Goal: Information Seeking & Learning: Learn about a topic

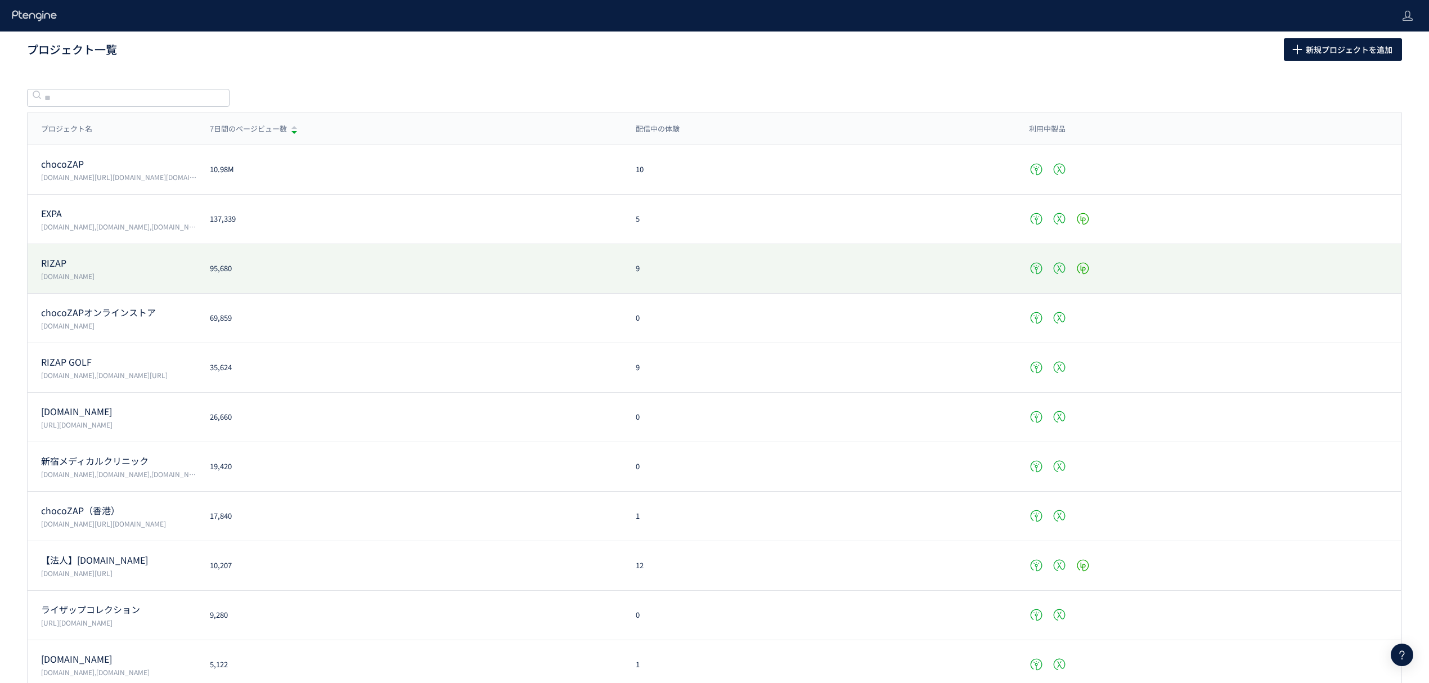
click at [181, 275] on p "www.rizap.jp" at bounding box center [118, 276] width 155 height 10
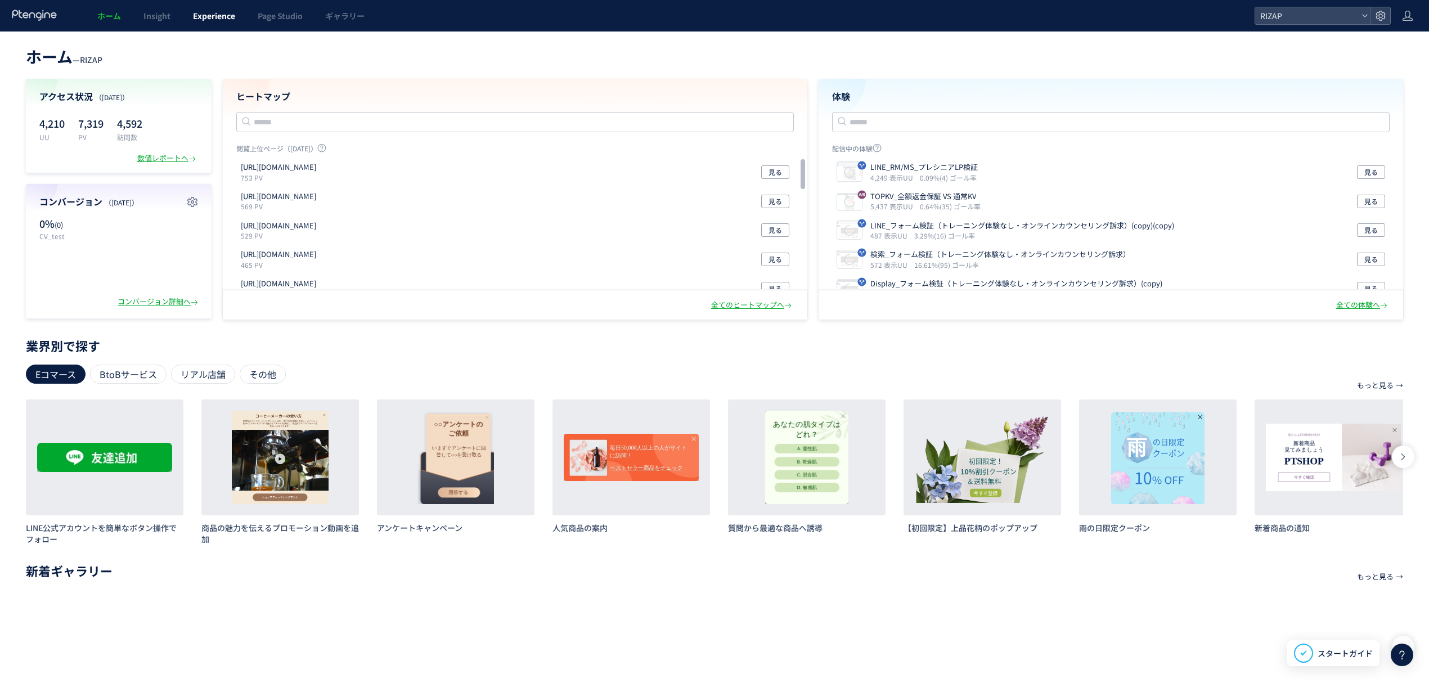
click at [215, 20] on span "Experience" at bounding box center [214, 15] width 42 height 11
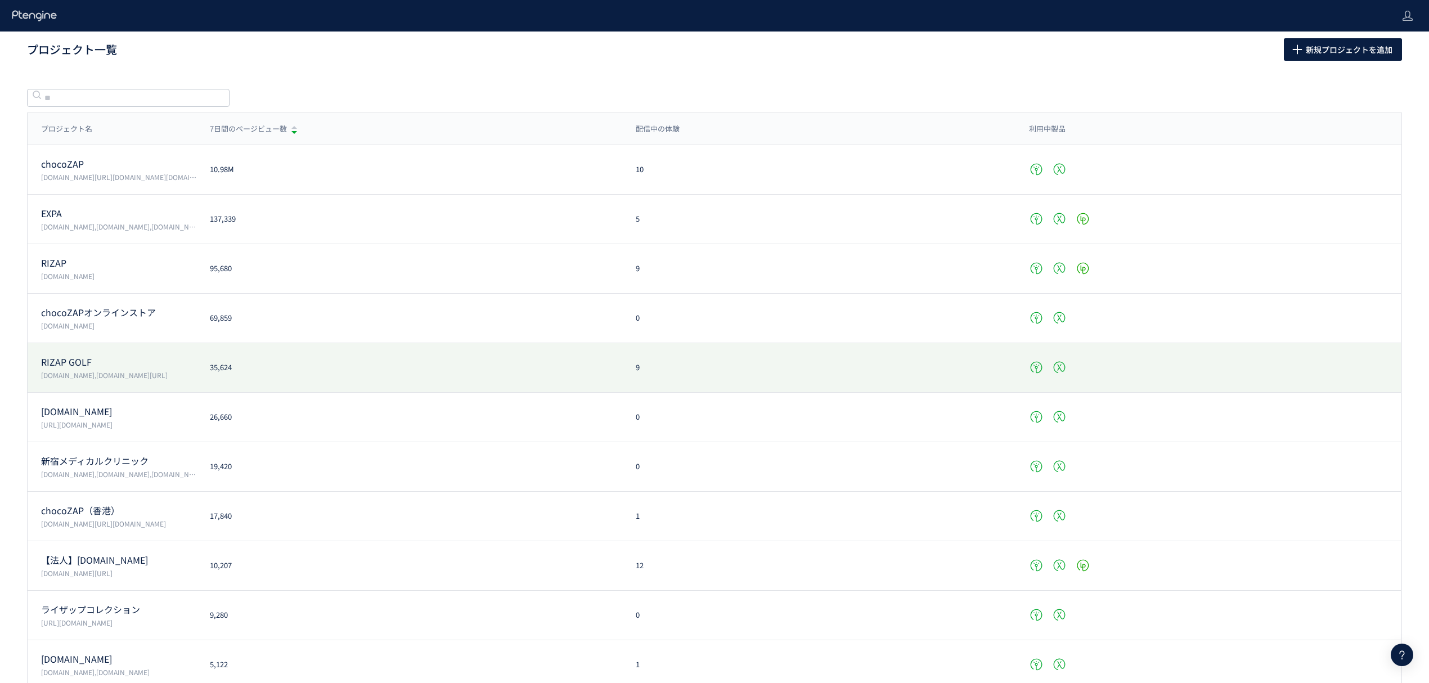
click at [63, 367] on p "RIZAP GOLF" at bounding box center [118, 362] width 155 height 13
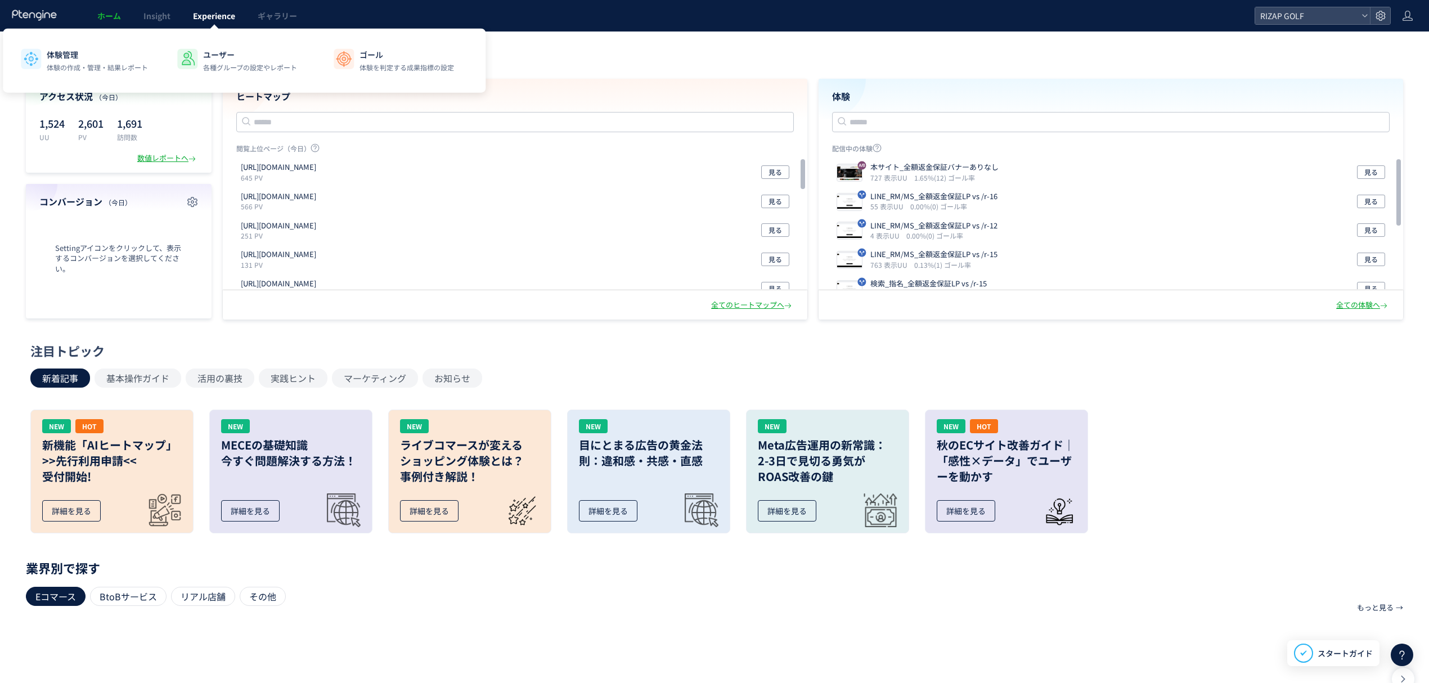
click at [223, 7] on link "Experience" at bounding box center [214, 16] width 65 height 32
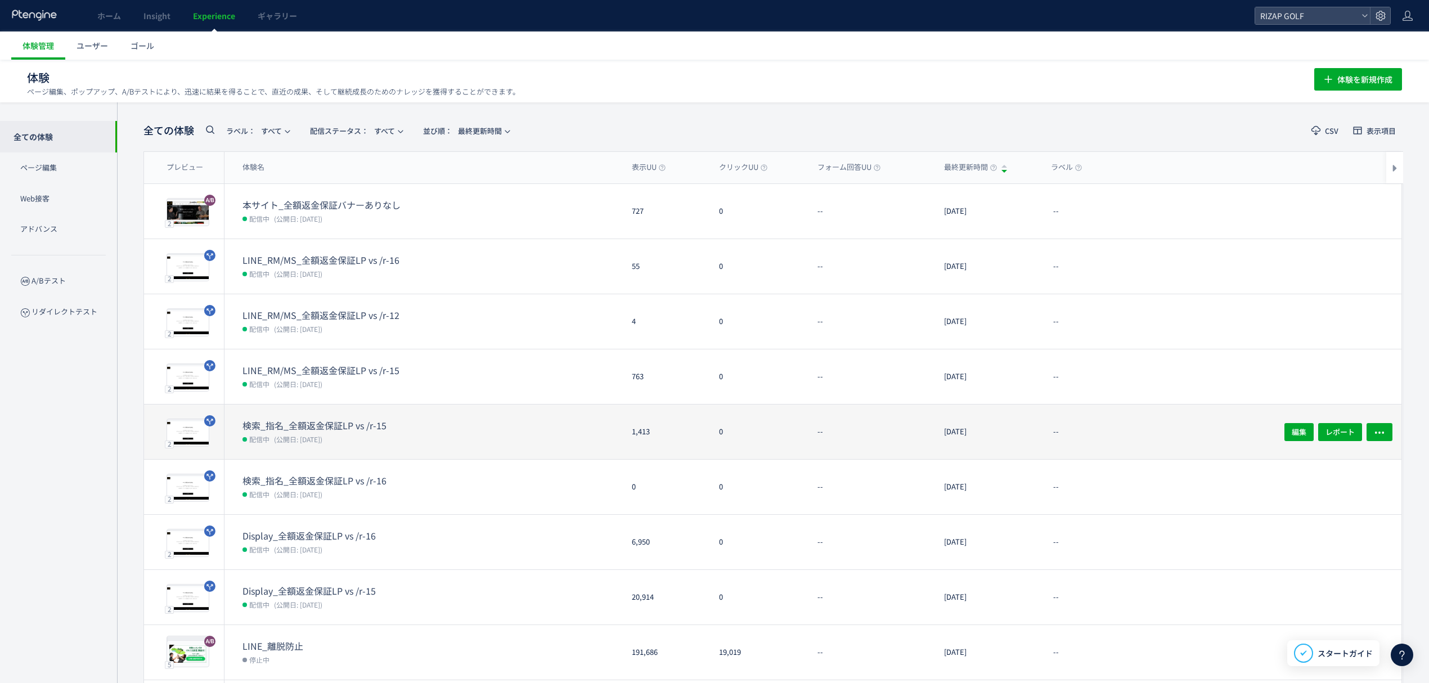
click at [307, 434] on span "(公開日: 2025/09/12)" at bounding box center [298, 439] width 48 height 10
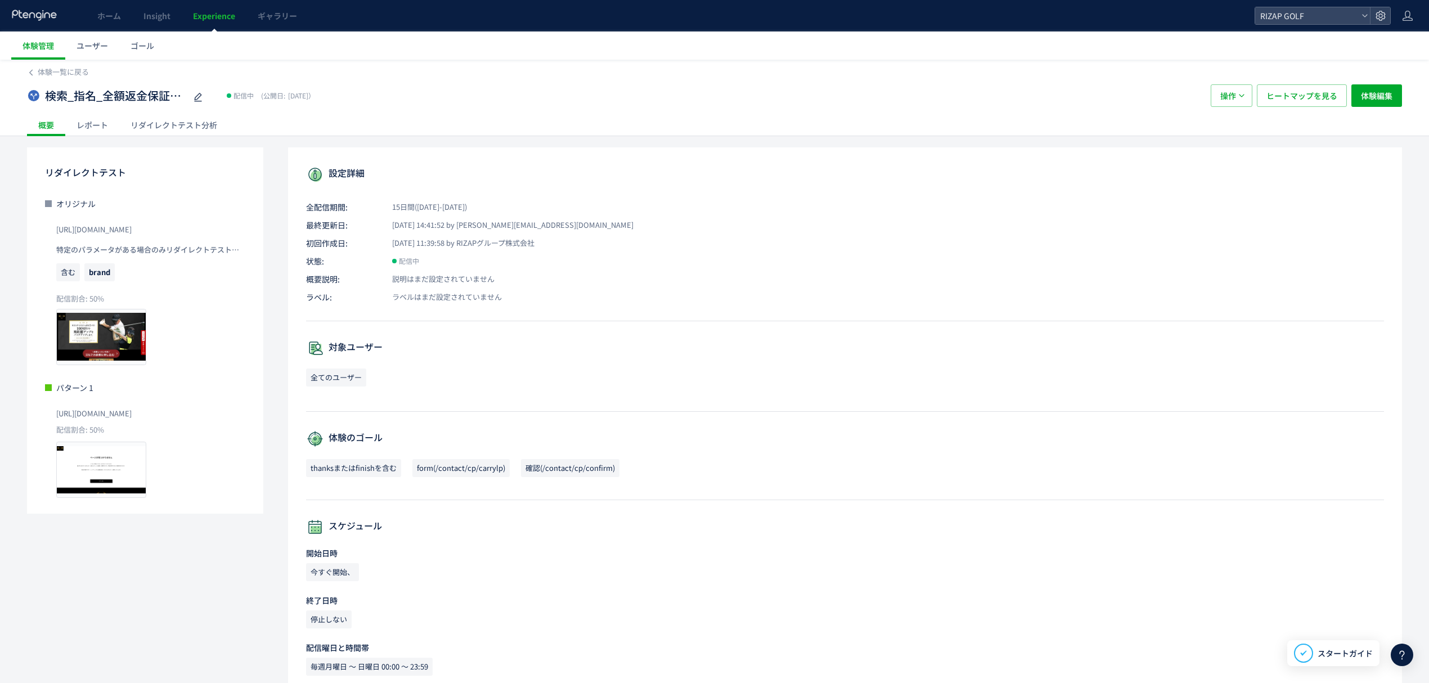
click at [98, 124] on div "レポート" at bounding box center [92, 125] width 54 height 23
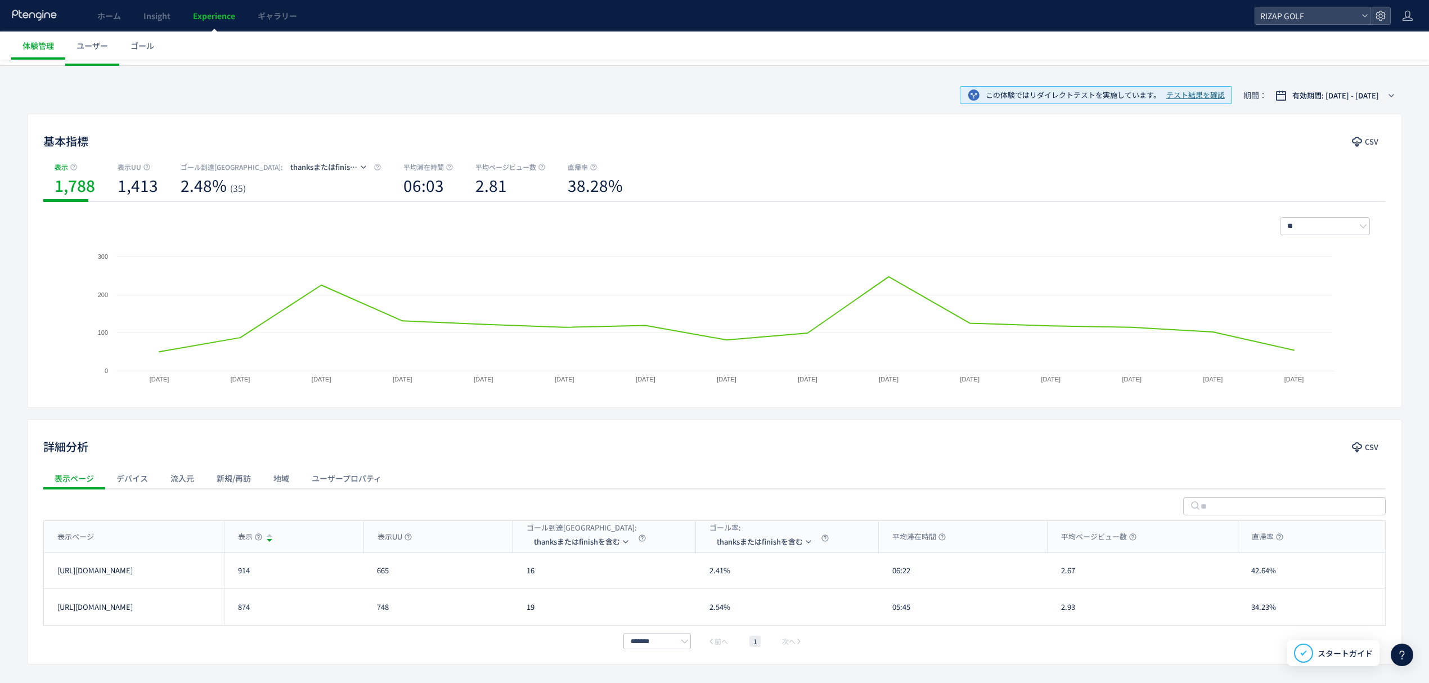
scroll to position [109, 0]
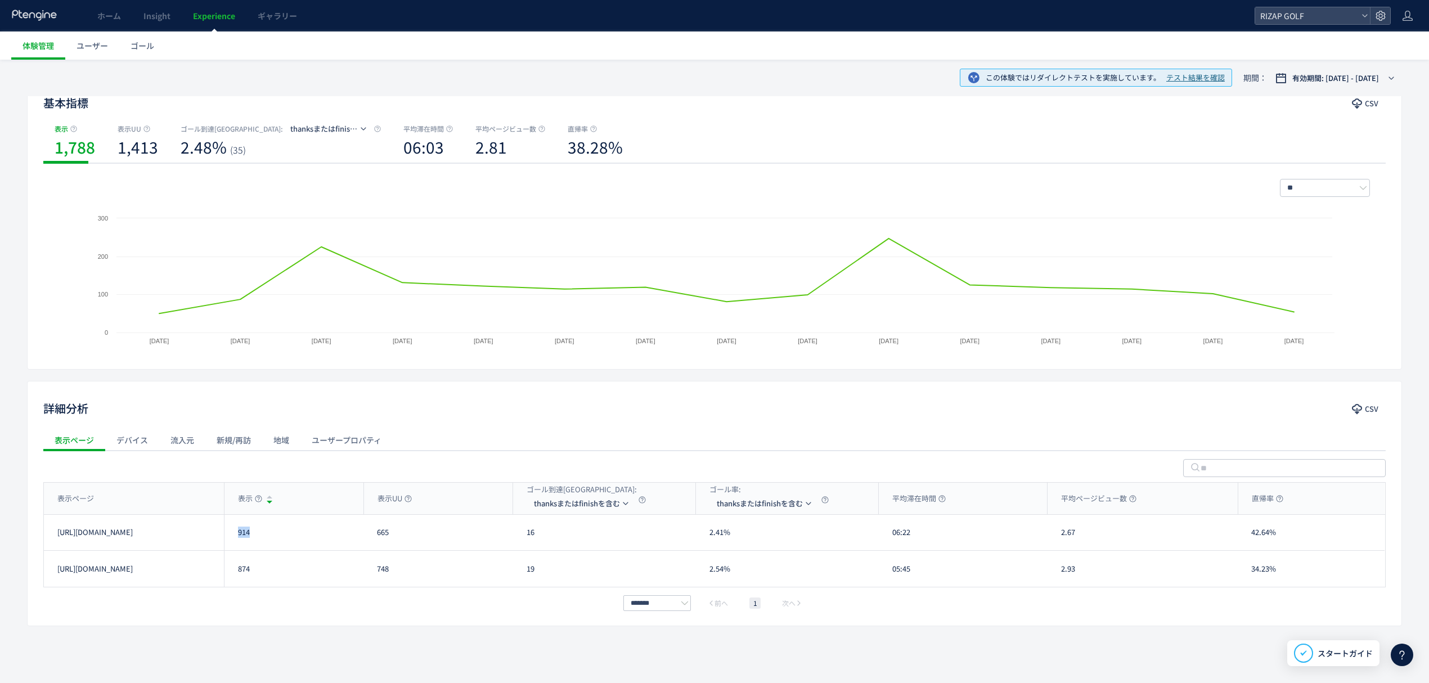
click at [232, 534] on div "914" at bounding box center [294, 532] width 140 height 35
copy div "914"
drag, startPoint x: 244, startPoint y: 577, endPoint x: 237, endPoint y: 577, distance: 6.8
click at [237, 577] on div "874" at bounding box center [294, 569] width 140 height 36
copy div "874"
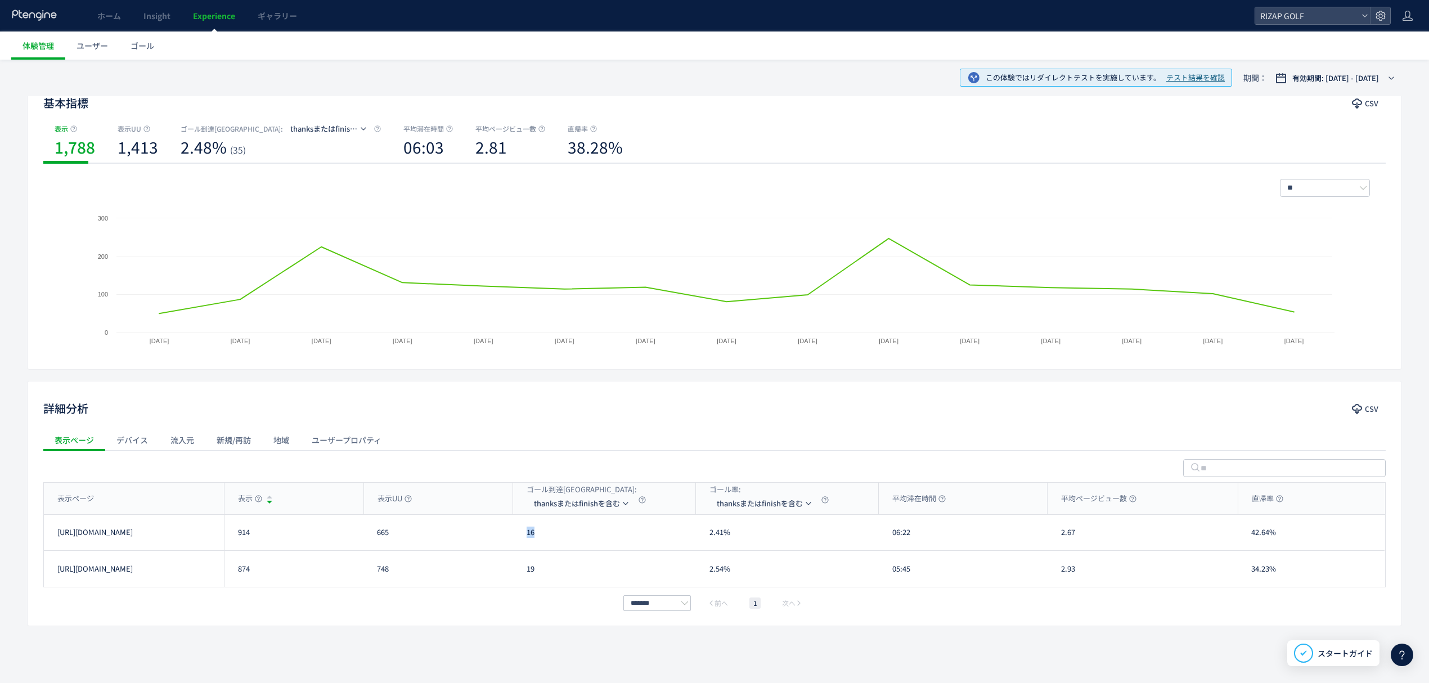
drag, startPoint x: 550, startPoint y: 542, endPoint x: 523, endPoint y: 543, distance: 27.0
click at [523, 543] on div "16" at bounding box center [604, 532] width 183 height 35
copy div "16"
drag, startPoint x: 541, startPoint y: 579, endPoint x: 520, endPoint y: 575, distance: 21.2
click at [520, 575] on div "19" at bounding box center [604, 569] width 183 height 36
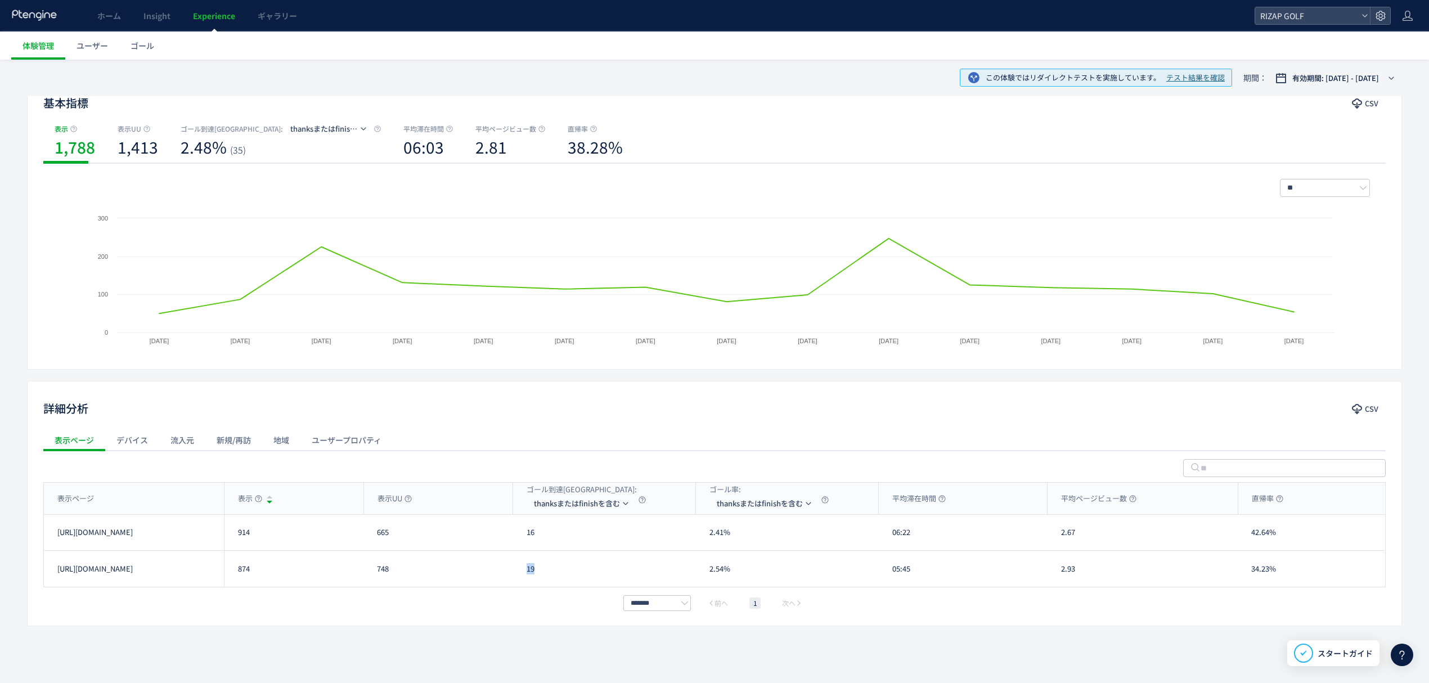
copy div "19"
click at [561, 560] on li "form(/contact/cp/carrylp)" at bounding box center [583, 557] width 113 height 20
drag, startPoint x: 544, startPoint y: 536, endPoint x: 514, endPoint y: 536, distance: 29.8
click at [514, 536] on div "89" at bounding box center [604, 532] width 183 height 35
copy div "89"
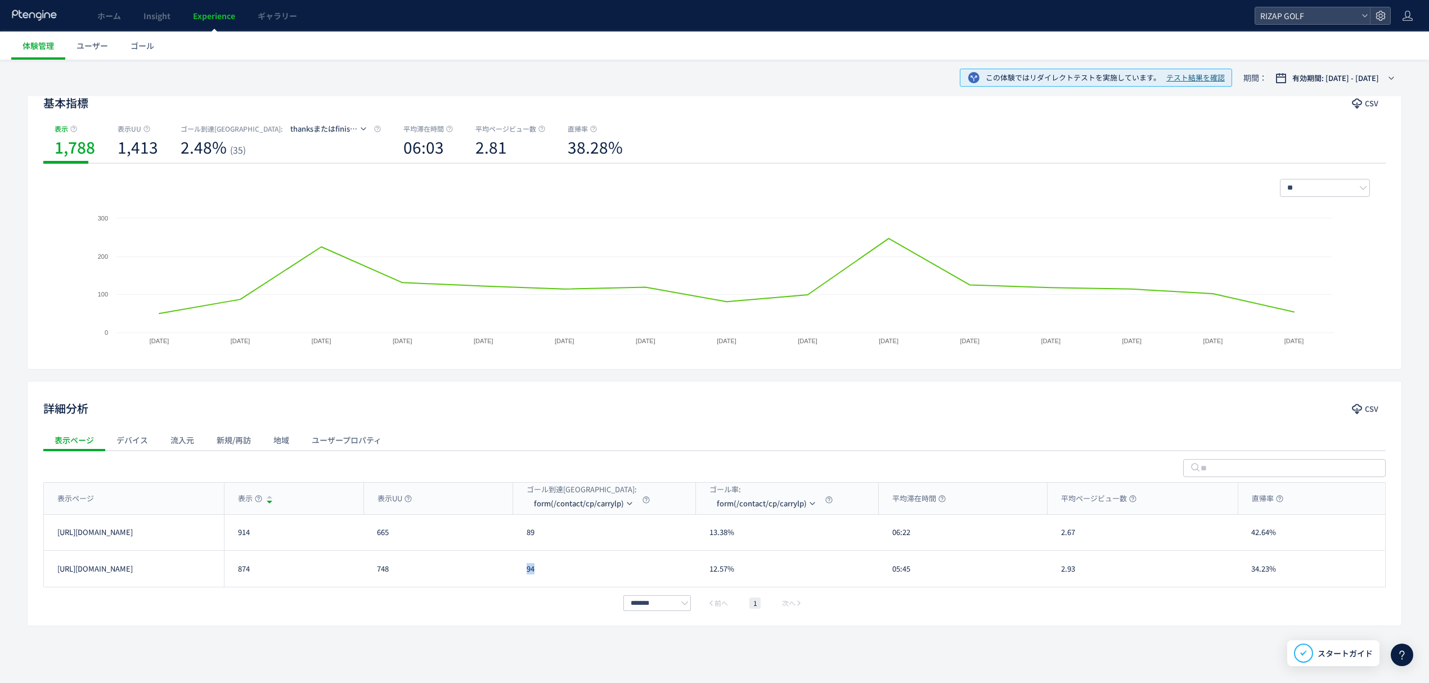
drag, startPoint x: 545, startPoint y: 565, endPoint x: 512, endPoint y: 569, distance: 33.4
click at [512, 569] on div "https://www.rizap-golf.jp/lp/r-01 874 748 94 12.57% 05:45 2.93 34.23% https://w…" at bounding box center [714, 569] width 1341 height 36
copy div "94"
drag, startPoint x: 935, startPoint y: 538, endPoint x: 887, endPoint y: 542, distance: 48.0
click at [887, 542] on div "06:22" at bounding box center [963, 532] width 169 height 35
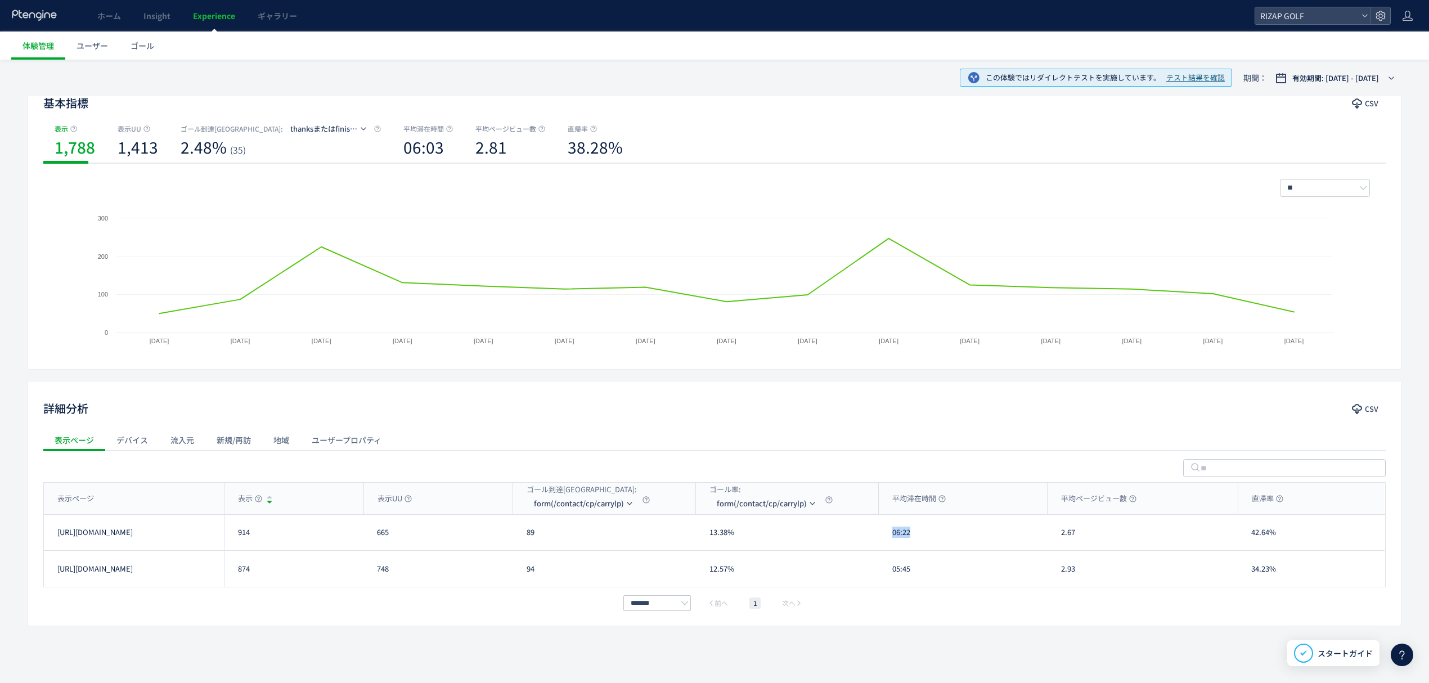
copy div "06:22"
drag, startPoint x: 905, startPoint y: 572, endPoint x: 890, endPoint y: 573, distance: 15.8
click at [890, 573] on div "05:45" at bounding box center [963, 569] width 169 height 36
copy div "05:45"
drag, startPoint x: 1093, startPoint y: 543, endPoint x: 1057, endPoint y: 549, distance: 36.5
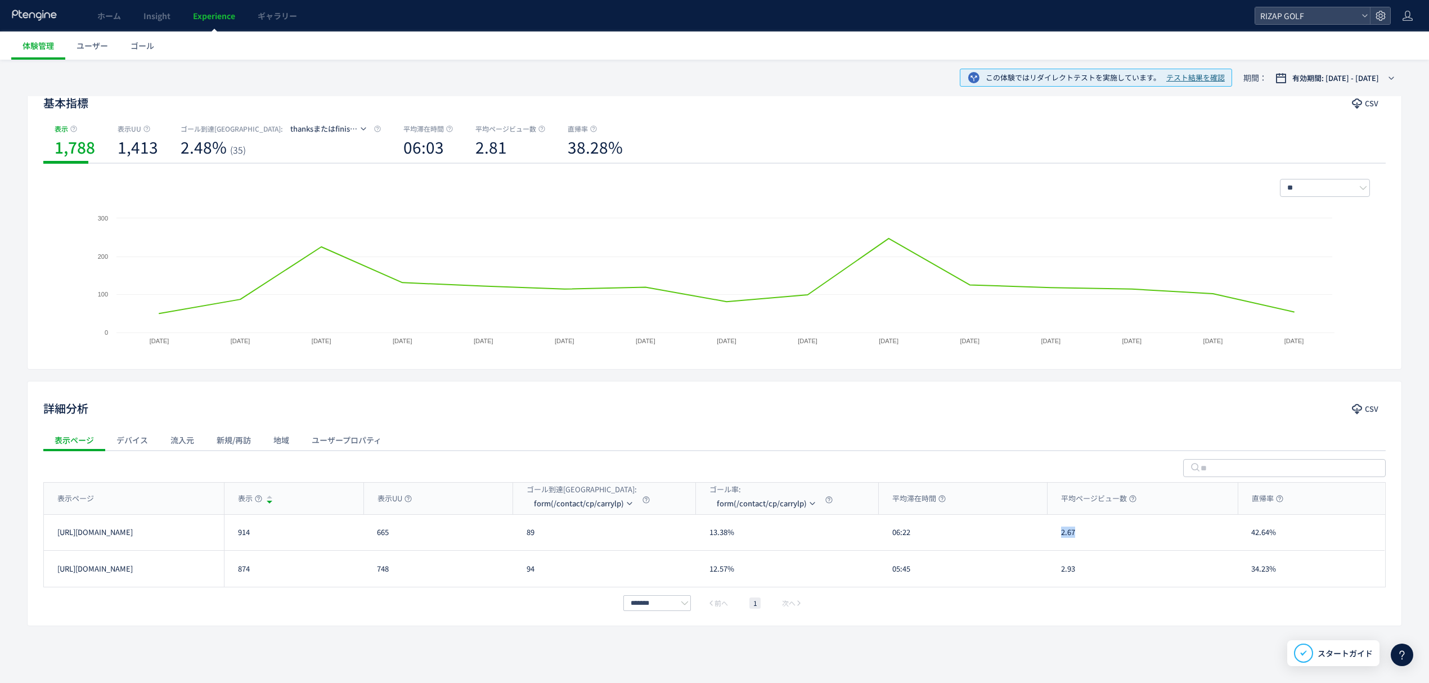
click at [1057, 549] on div "2.67" at bounding box center [1143, 532] width 190 height 35
copy div "2.67"
drag, startPoint x: 1065, startPoint y: 572, endPoint x: 1056, endPoint y: 573, distance: 9.1
click at [1056, 573] on div "2.93" at bounding box center [1143, 569] width 190 height 36
copy div "2.93"
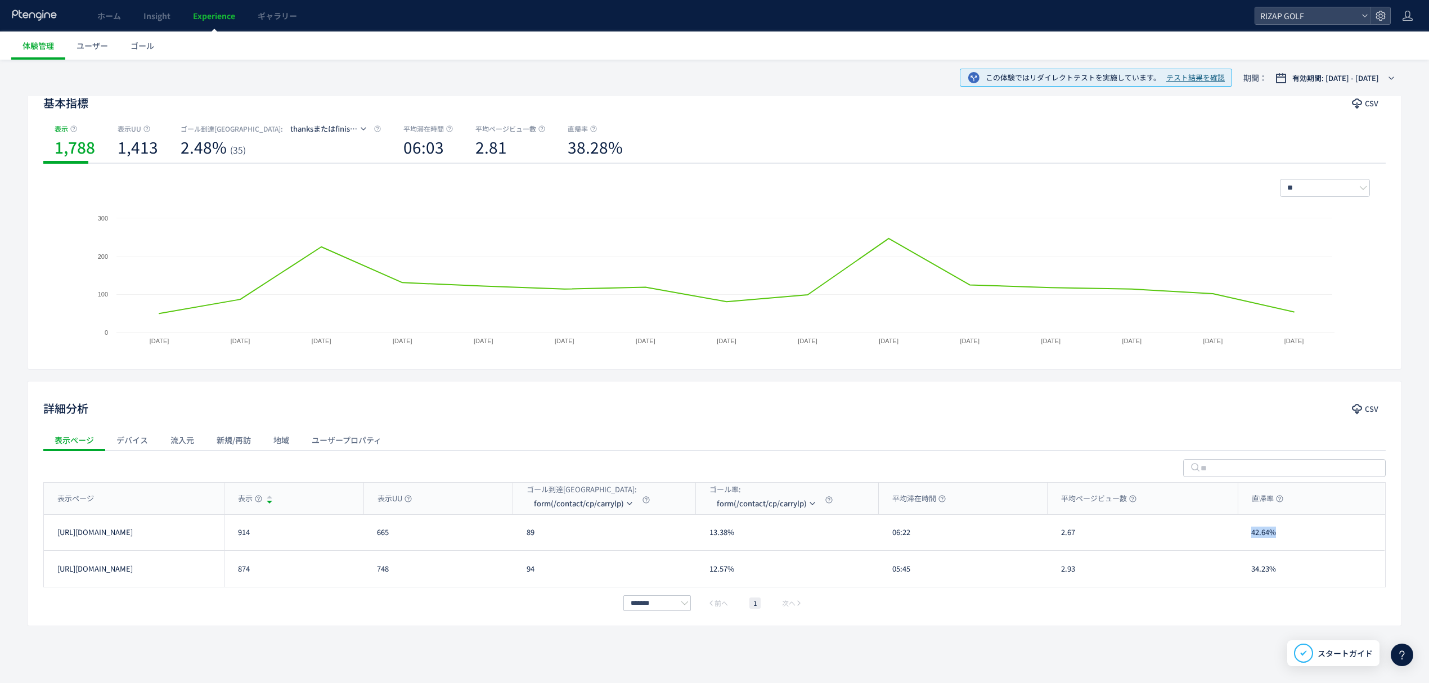
drag, startPoint x: 1281, startPoint y: 536, endPoint x: 1252, endPoint y: 536, distance: 29.3
click at [1252, 536] on div "42.64%" at bounding box center [1311, 532] width 147 height 35
drag, startPoint x: 1281, startPoint y: 572, endPoint x: 1250, endPoint y: 572, distance: 30.9
click at [1250, 572] on div "34.23%" at bounding box center [1311, 569] width 147 height 36
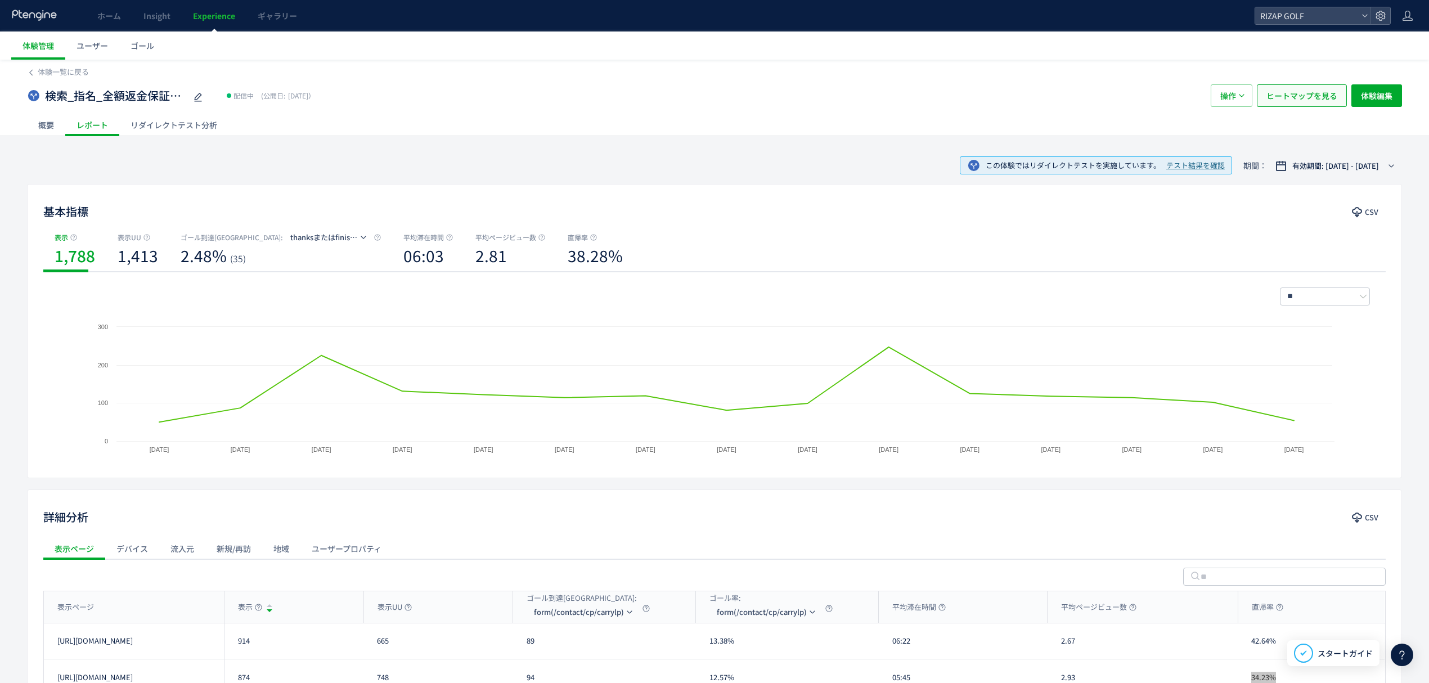
click at [1298, 97] on span "ヒートマップを見る" at bounding box center [1302, 95] width 71 height 23
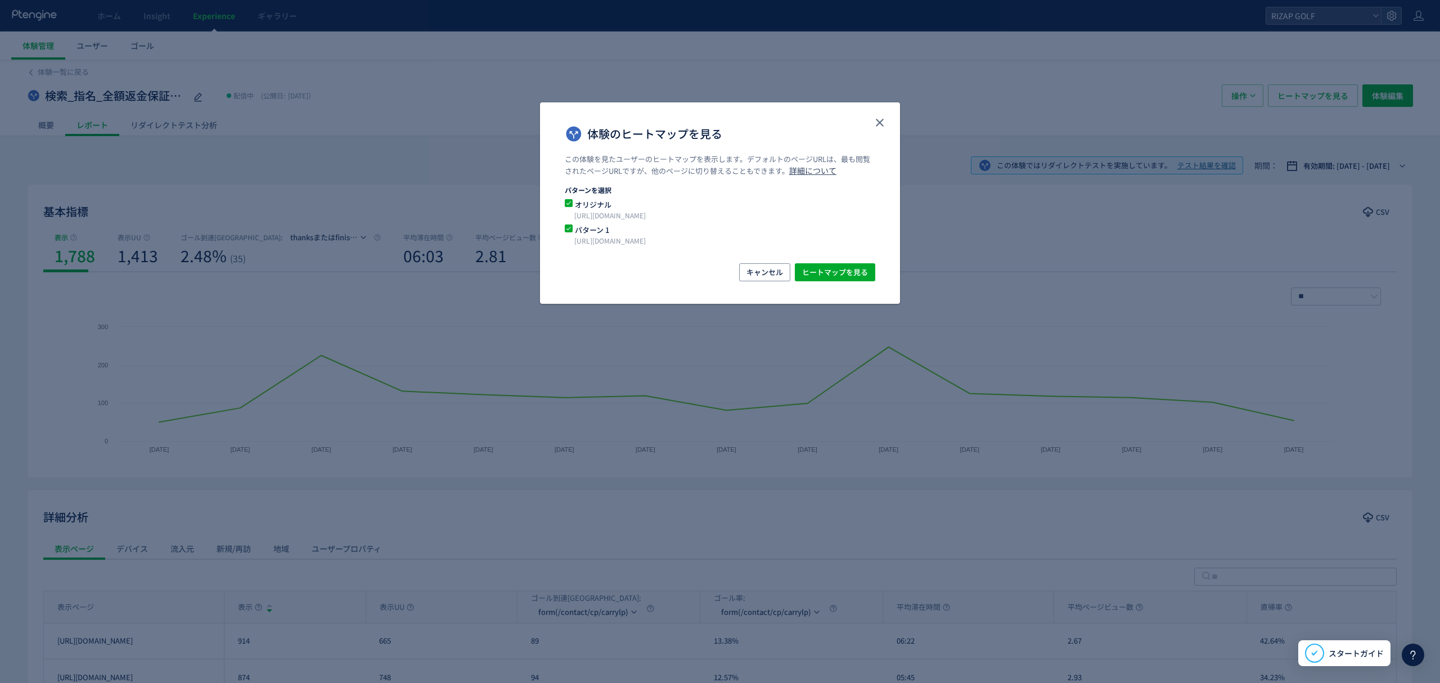
click at [834, 281] on div "キャンセル ヒートマップを見る" at bounding box center [720, 272] width 311 height 18
click at [827, 275] on span "ヒートマップを見る" at bounding box center [835, 272] width 66 height 18
click at [885, 123] on icon "close" at bounding box center [880, 123] width 14 height 14
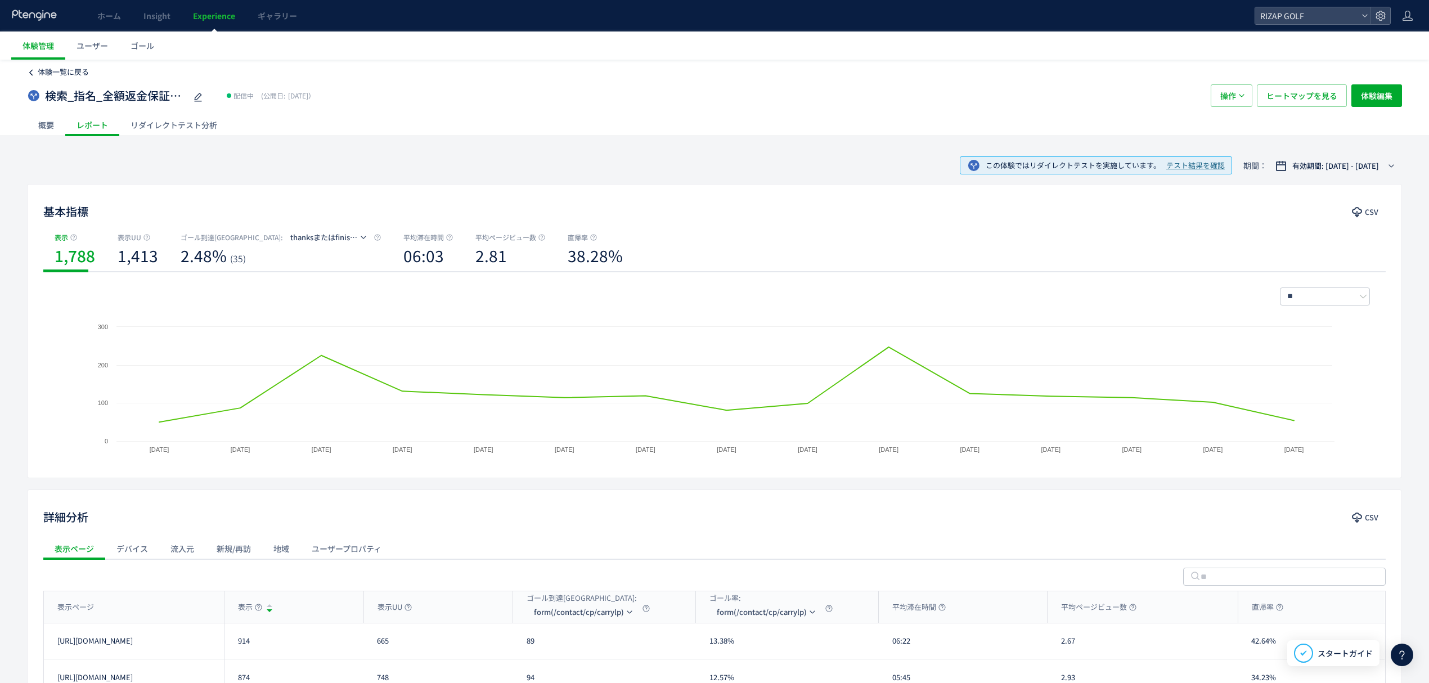
click at [71, 73] on span "体験一覧に戻る" at bounding box center [63, 71] width 51 height 11
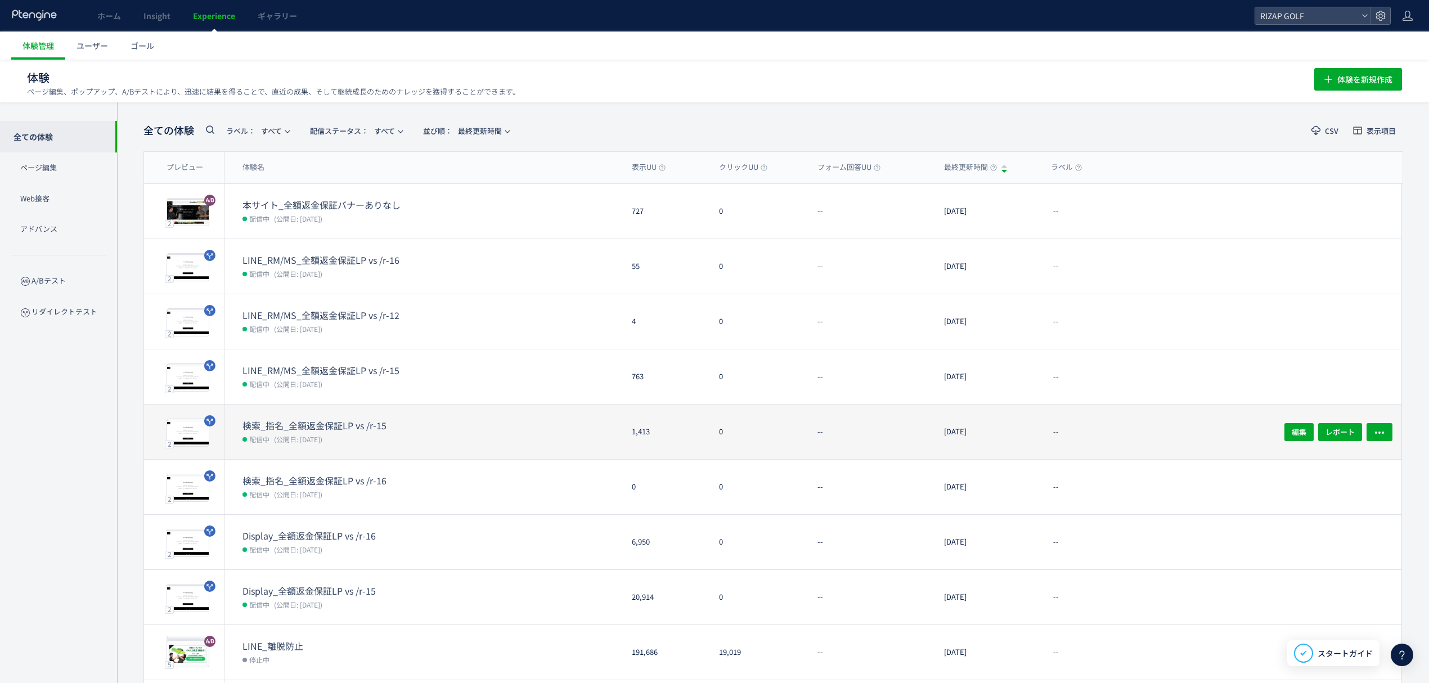
click at [286, 425] on dt "検索_指名_全額返金保証LP vs /r-15" at bounding box center [333, 425] width 180 height 13
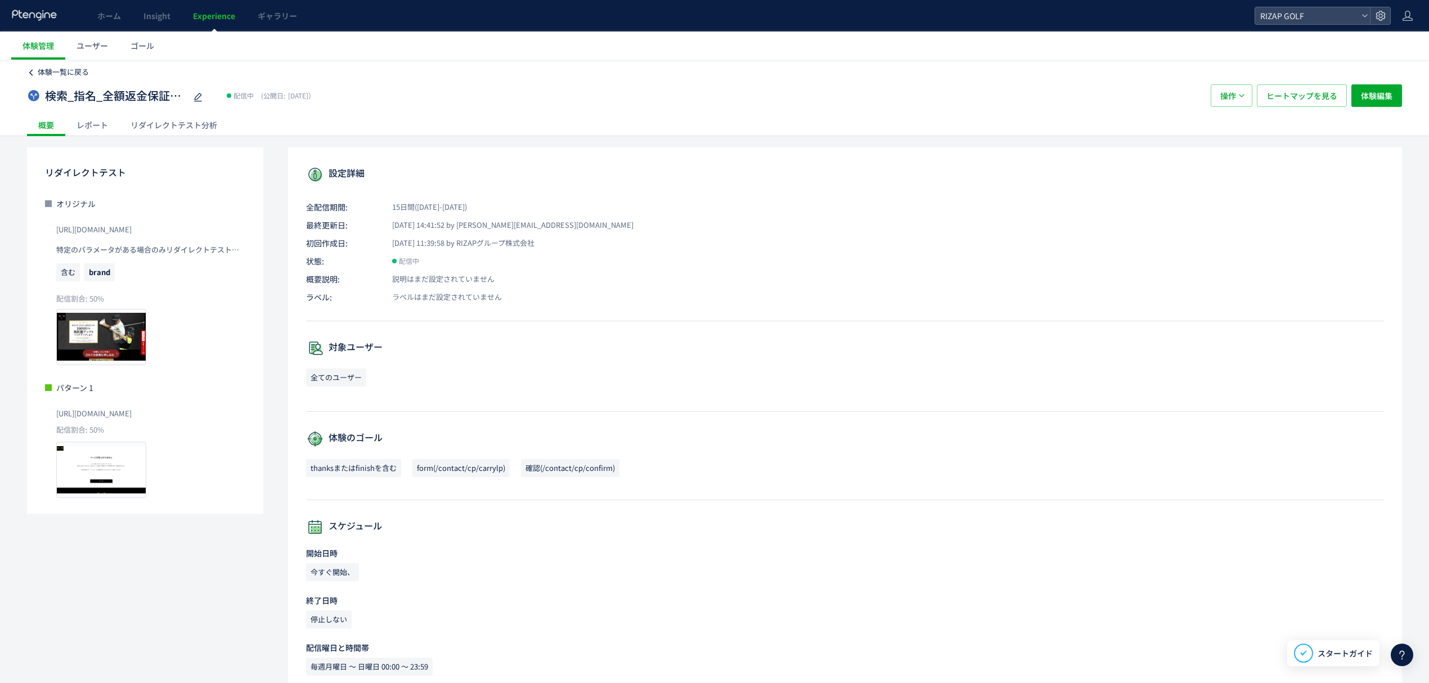
click at [61, 68] on span "体験一覧に戻る" at bounding box center [63, 71] width 51 height 11
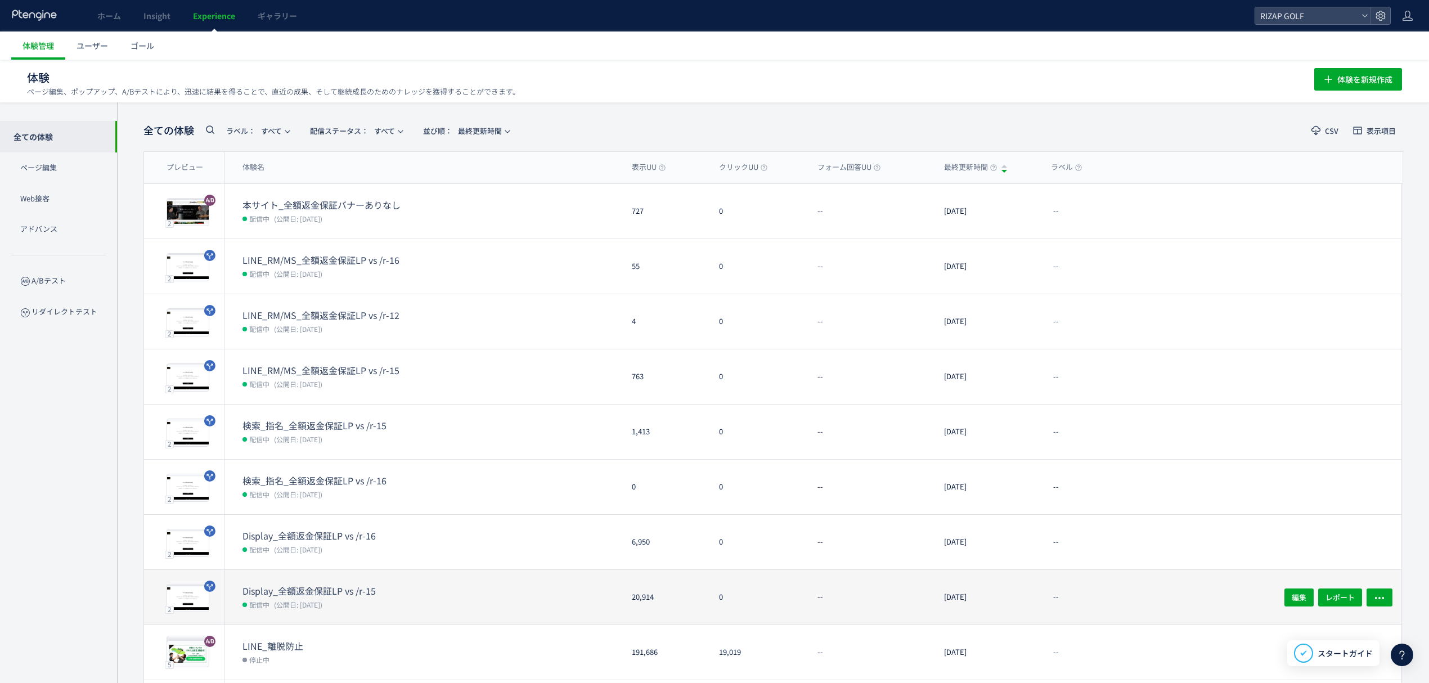
click at [313, 595] on dt "Display_全額返金保証LP vs /r-15" at bounding box center [333, 591] width 180 height 13
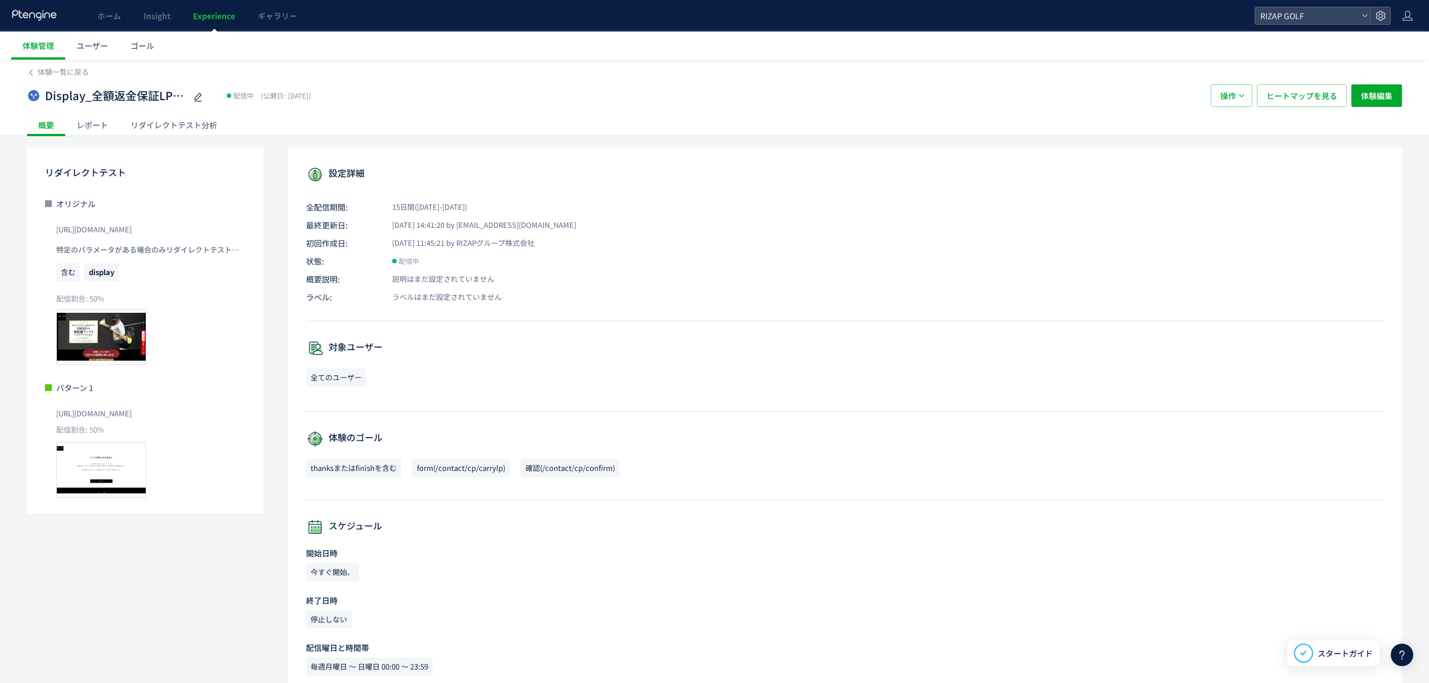
click at [77, 122] on div "レポート" at bounding box center [92, 125] width 54 height 23
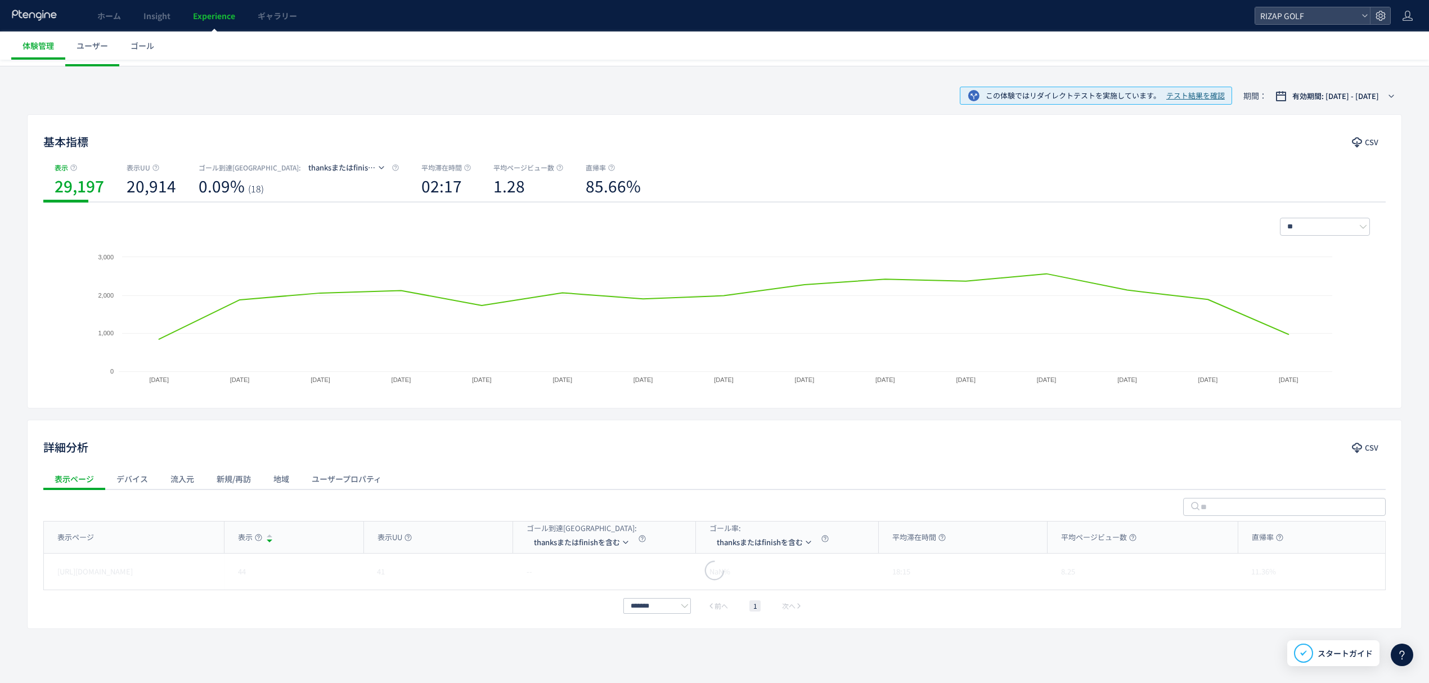
scroll to position [73, 0]
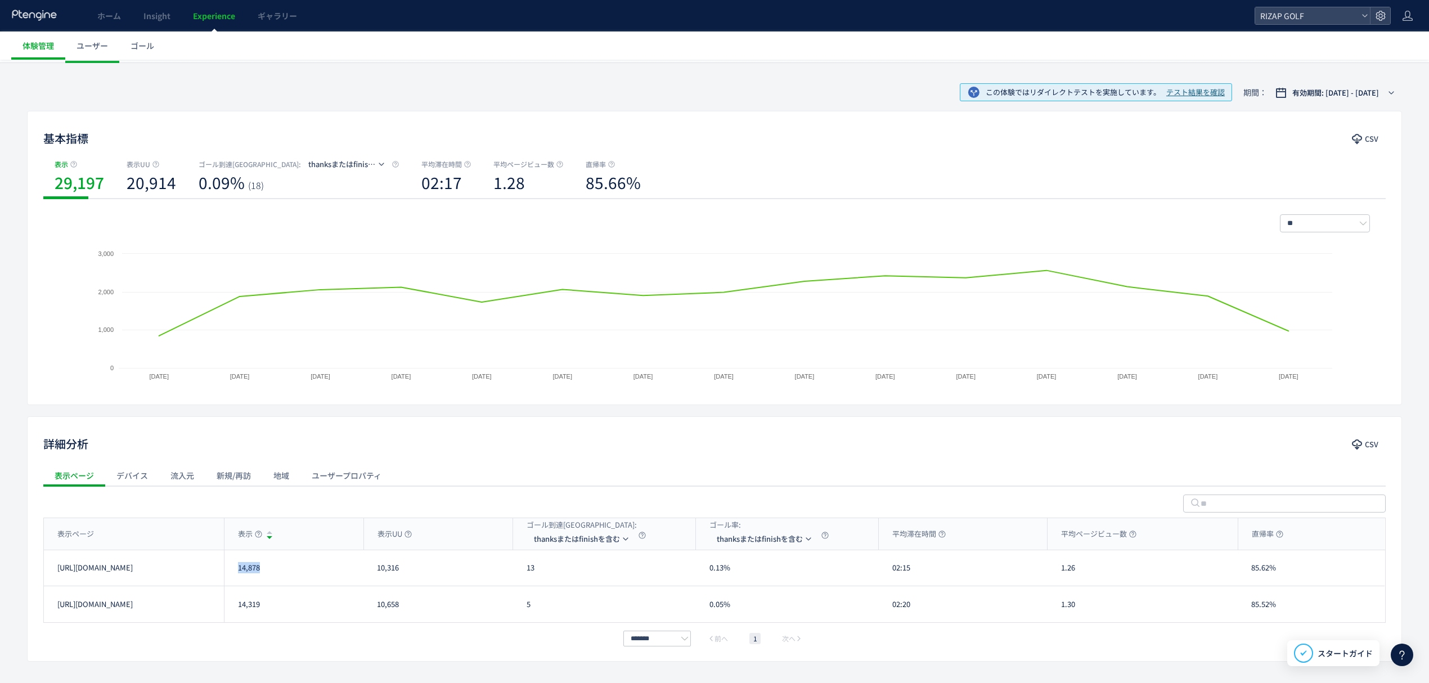
drag, startPoint x: 282, startPoint y: 574, endPoint x: 235, endPoint y: 578, distance: 47.5
click at [235, 578] on div "14,878" at bounding box center [294, 567] width 140 height 35
drag, startPoint x: 271, startPoint y: 613, endPoint x: 223, endPoint y: 613, distance: 47.8
click at [223, 613] on div "https://www.rizap-golf.jp/lp/r-01 14,319 10,658 5 0.05% 02:20 1.30 85.52% https…" at bounding box center [714, 604] width 1341 height 36
click at [208, 641] on div "******* 前へ 1 次へ" at bounding box center [714, 639] width 1343 height 14
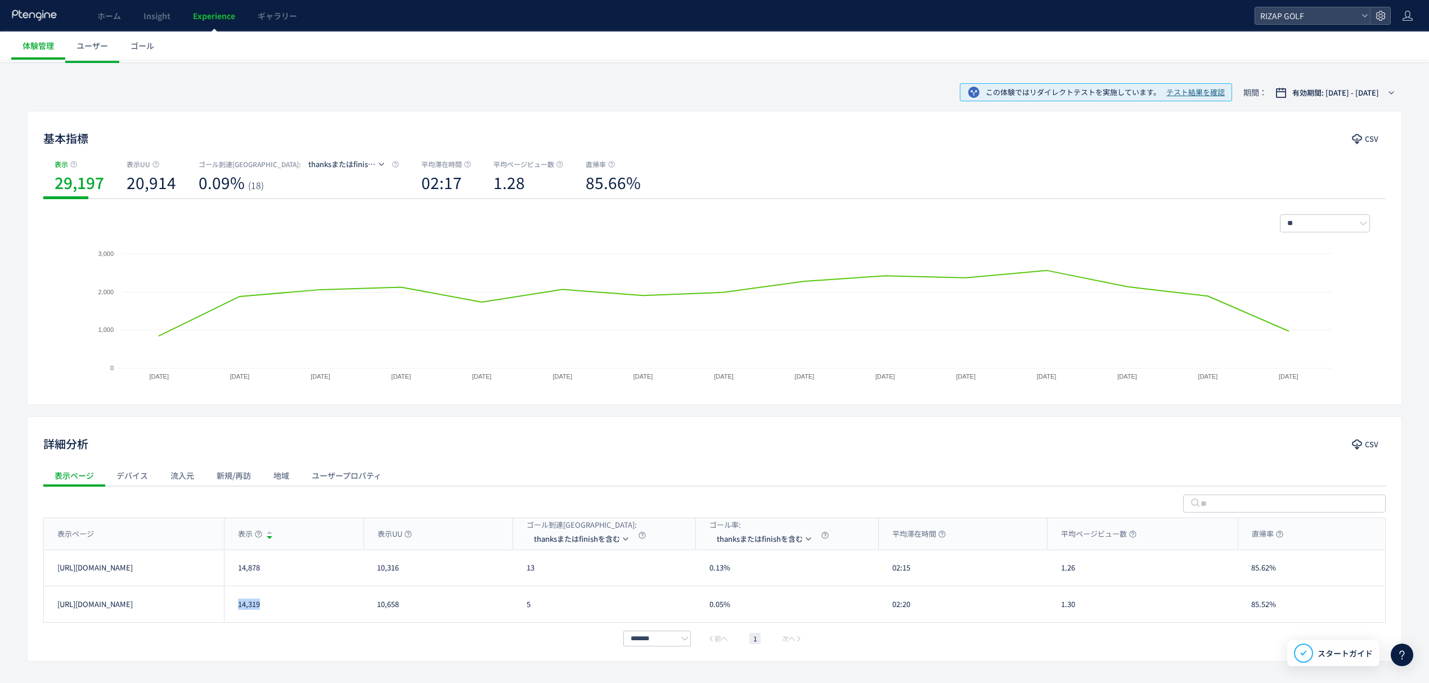
drag, startPoint x: 268, startPoint y: 615, endPoint x: 234, endPoint y: 615, distance: 34.3
click at [234, 615] on div "14,319" at bounding box center [294, 604] width 140 height 36
drag, startPoint x: 547, startPoint y: 569, endPoint x: 523, endPoint y: 569, distance: 24.2
click at [523, 569] on div "13" at bounding box center [604, 567] width 183 height 35
drag, startPoint x: 521, startPoint y: 612, endPoint x: 536, endPoint y: 612, distance: 14.6
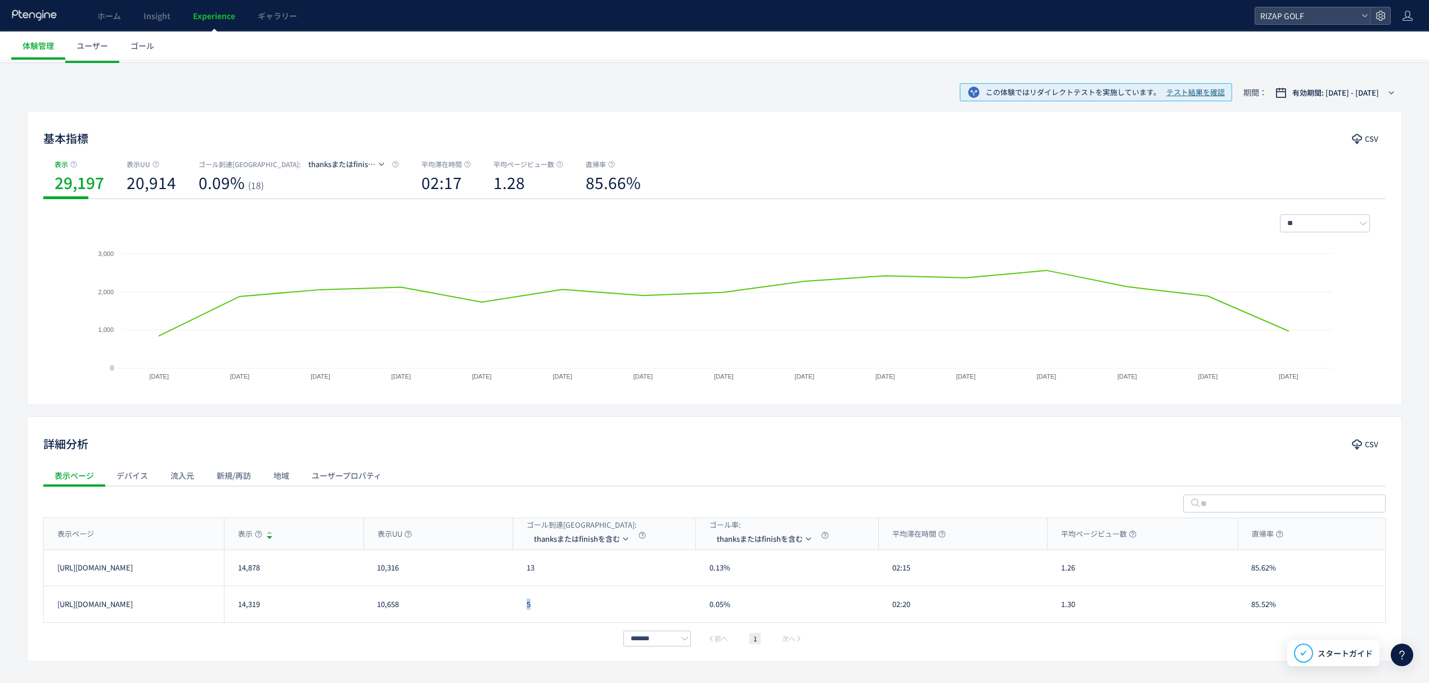
click at [536, 612] on div "5" at bounding box center [604, 604] width 183 height 36
click at [564, 596] on li "form(/contact/cp/carrylp)" at bounding box center [583, 593] width 113 height 20
drag, startPoint x: 545, startPoint y: 579, endPoint x: 522, endPoint y: 579, distance: 23.1
click at [522, 579] on div "517" at bounding box center [604, 567] width 183 height 35
drag, startPoint x: 533, startPoint y: 606, endPoint x: 522, endPoint y: 607, distance: 11.3
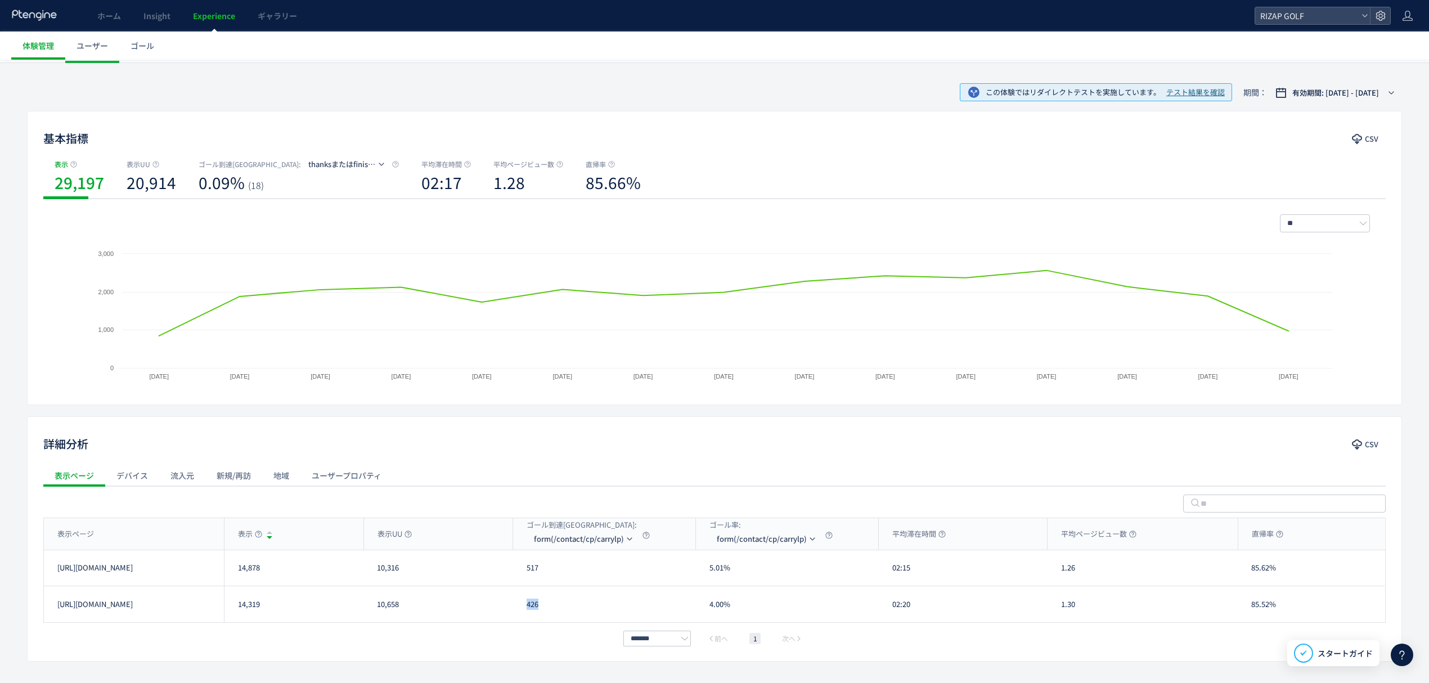
click at [522, 607] on div "426" at bounding box center [604, 604] width 183 height 36
drag, startPoint x: 919, startPoint y: 585, endPoint x: 887, endPoint y: 579, distance: 33.2
click at [887, 579] on div "02:15" at bounding box center [963, 567] width 169 height 35
drag, startPoint x: 897, startPoint y: 606, endPoint x: 883, endPoint y: 607, distance: 13.5
click at [883, 607] on div "02:20" at bounding box center [963, 604] width 169 height 36
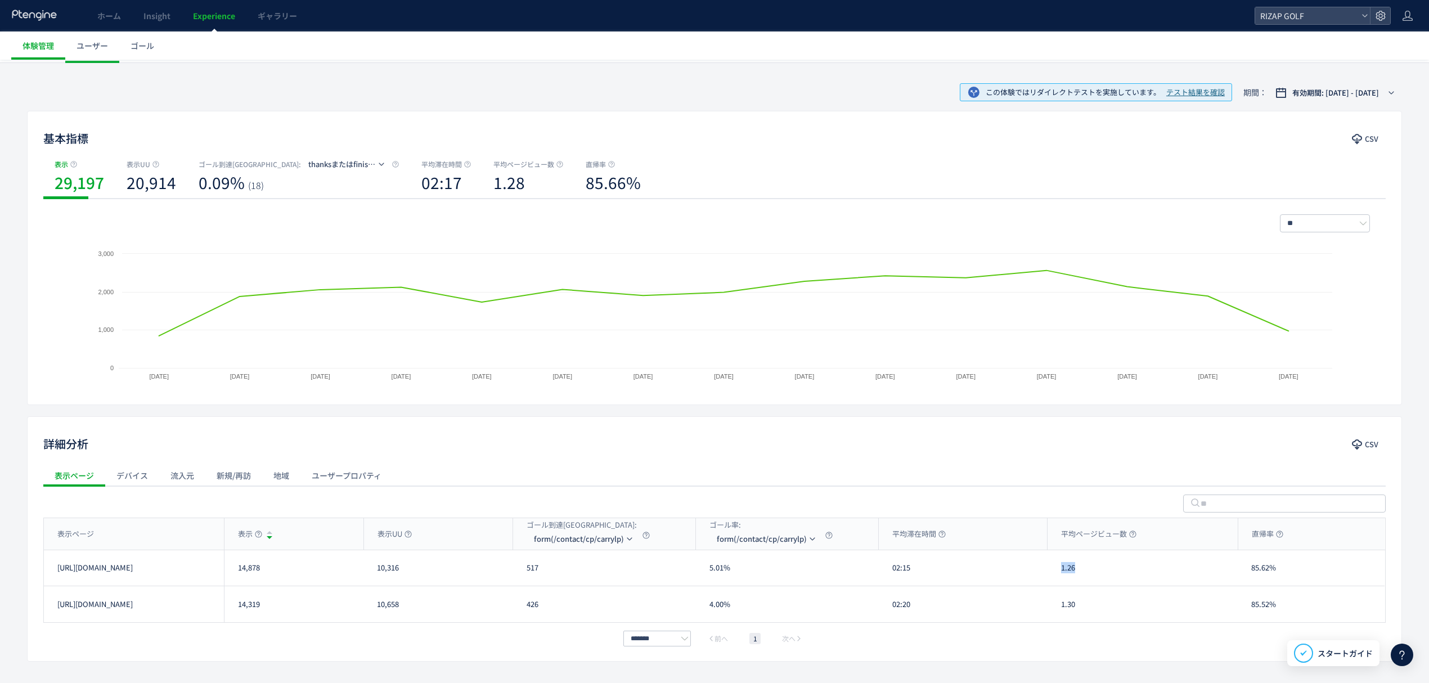
drag, startPoint x: 1092, startPoint y: 577, endPoint x: 1062, endPoint y: 577, distance: 29.3
click at [1062, 577] on div "1.26" at bounding box center [1143, 567] width 190 height 35
click at [1083, 575] on div "1.26" at bounding box center [1143, 567] width 190 height 35
drag, startPoint x: 1089, startPoint y: 575, endPoint x: 1059, endPoint y: 575, distance: 30.4
click at [1059, 575] on div "1.26" at bounding box center [1143, 567] width 190 height 35
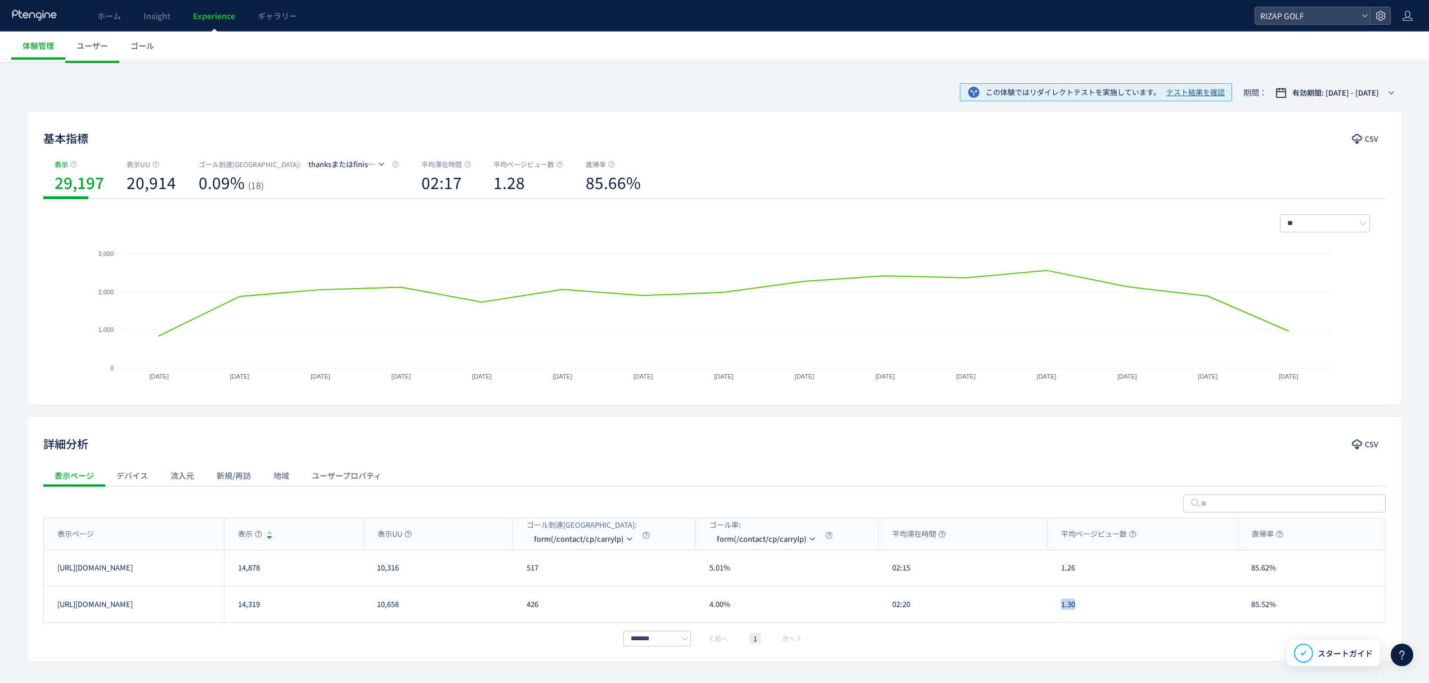
drag, startPoint x: 1078, startPoint y: 611, endPoint x: 1059, endPoint y: 611, distance: 19.1
click at [1059, 611] on div "1.30" at bounding box center [1143, 604] width 190 height 36
drag, startPoint x: 1283, startPoint y: 562, endPoint x: 1253, endPoint y: 565, distance: 31.1
click at [1253, 565] on div "85.62%" at bounding box center [1311, 567] width 147 height 35
drag, startPoint x: 1269, startPoint y: 611, endPoint x: 1244, endPoint y: 611, distance: 25.9
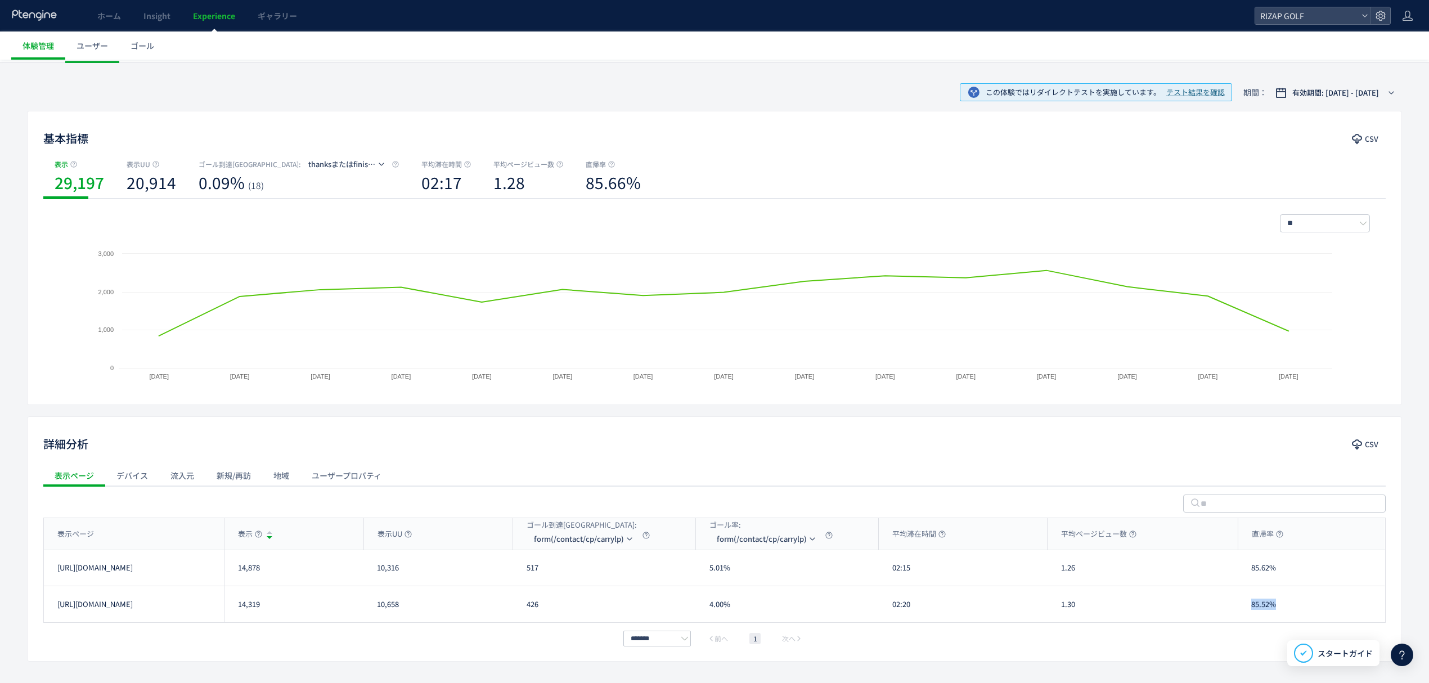
click at [1244, 611] on div "85.52%" at bounding box center [1311, 604] width 147 height 36
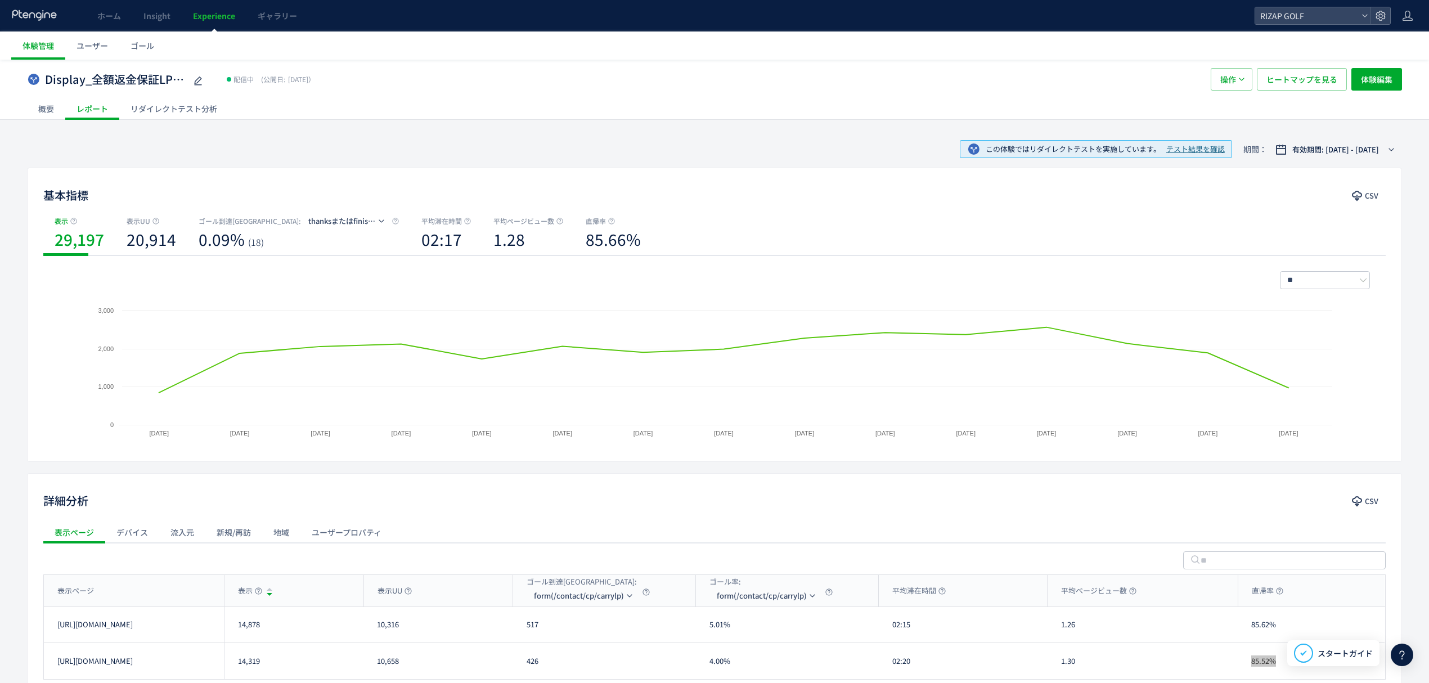
scroll to position [0, 0]
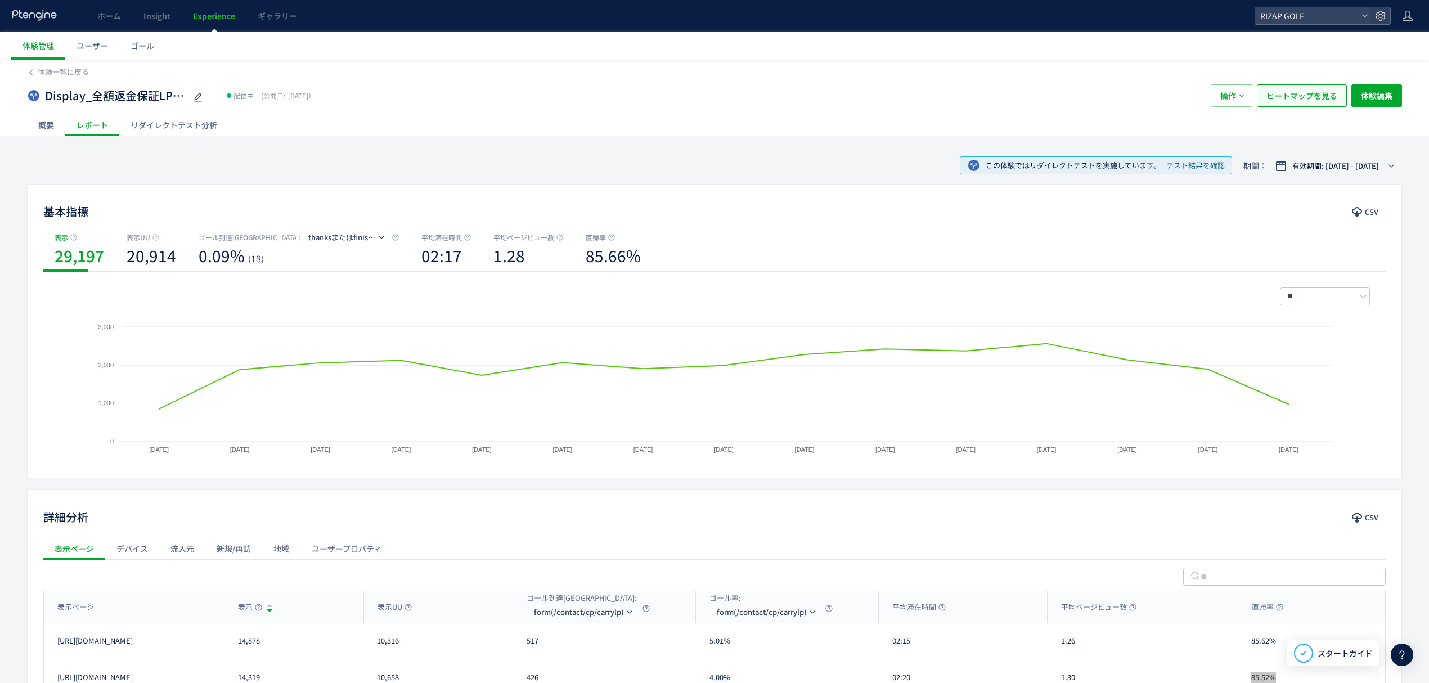
click at [1307, 102] on span "ヒートマップを見る" at bounding box center [1302, 95] width 71 height 23
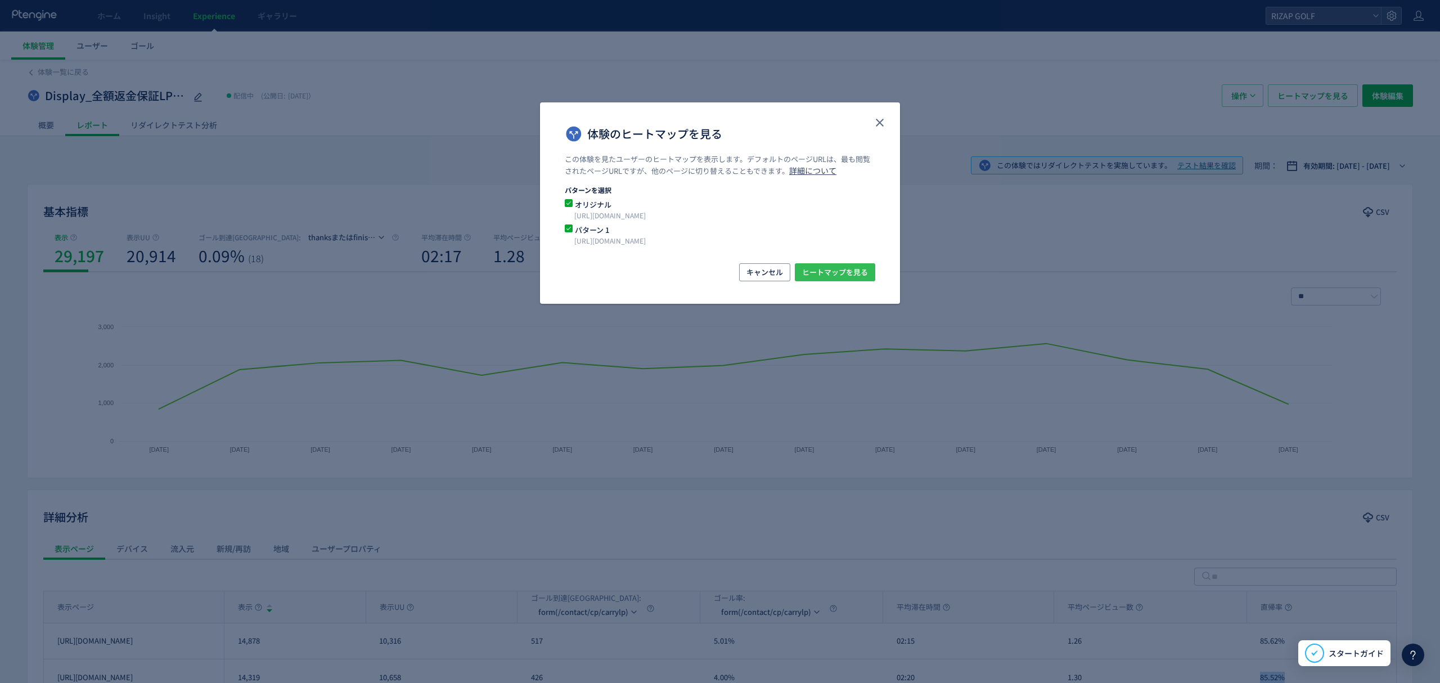
click at [813, 268] on span "ヒートマップを見る" at bounding box center [835, 272] width 66 height 18
click at [882, 129] on button "close" at bounding box center [880, 123] width 18 height 18
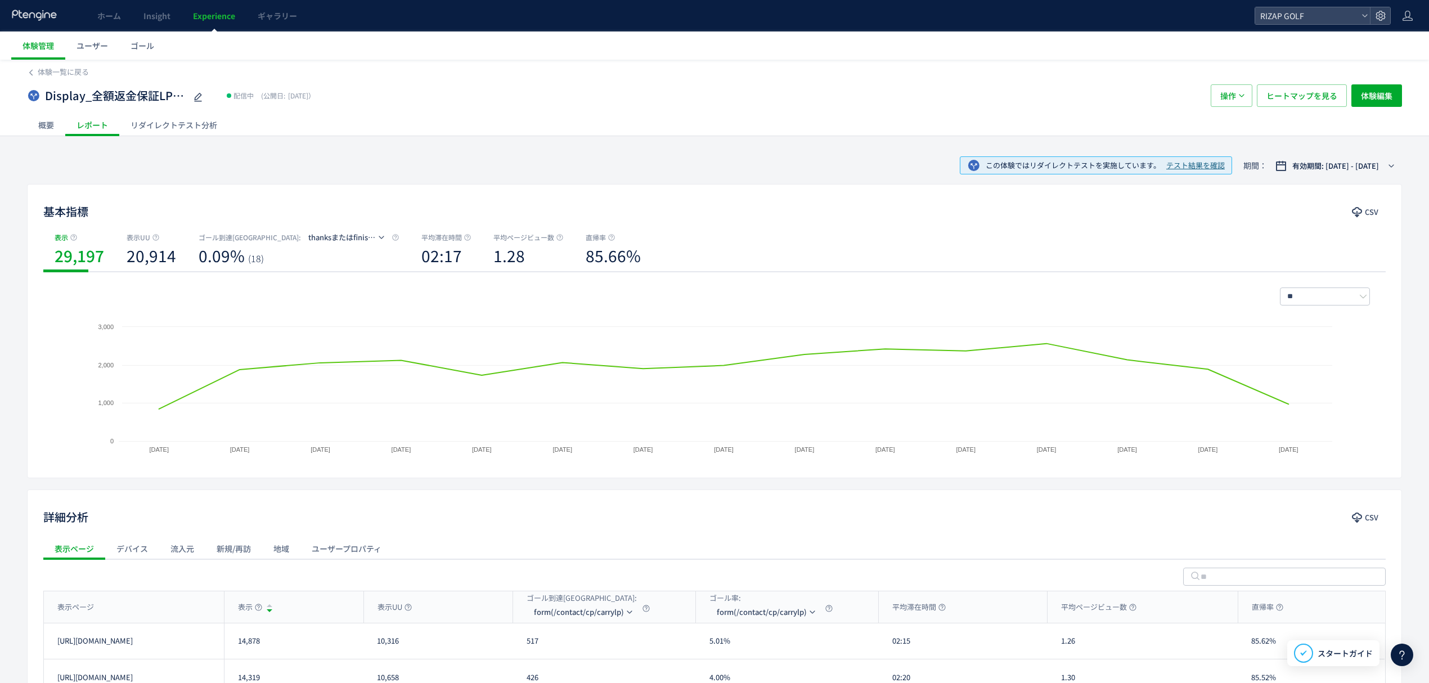
click at [66, 80] on div "Display_全額返金保証LP vs /r-15 配信中 (公開日: 2025/09/12） 操作 ヒートマップを見る 体験編集" at bounding box center [714, 96] width 1375 height 36
click at [66, 71] on span "体験一覧に戻る" at bounding box center [63, 71] width 51 height 11
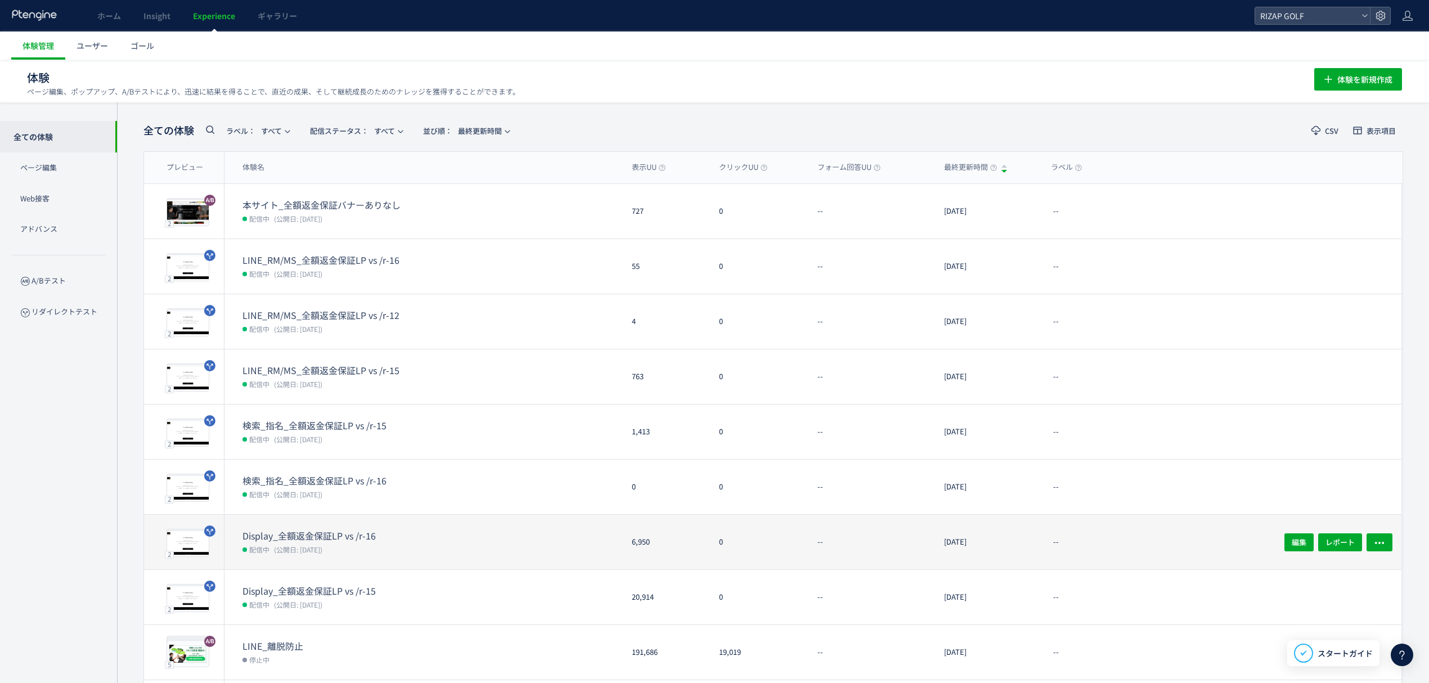
click at [325, 542] on dd "配信中 (公開日: 2025/09/12)" at bounding box center [433, 549] width 380 height 15
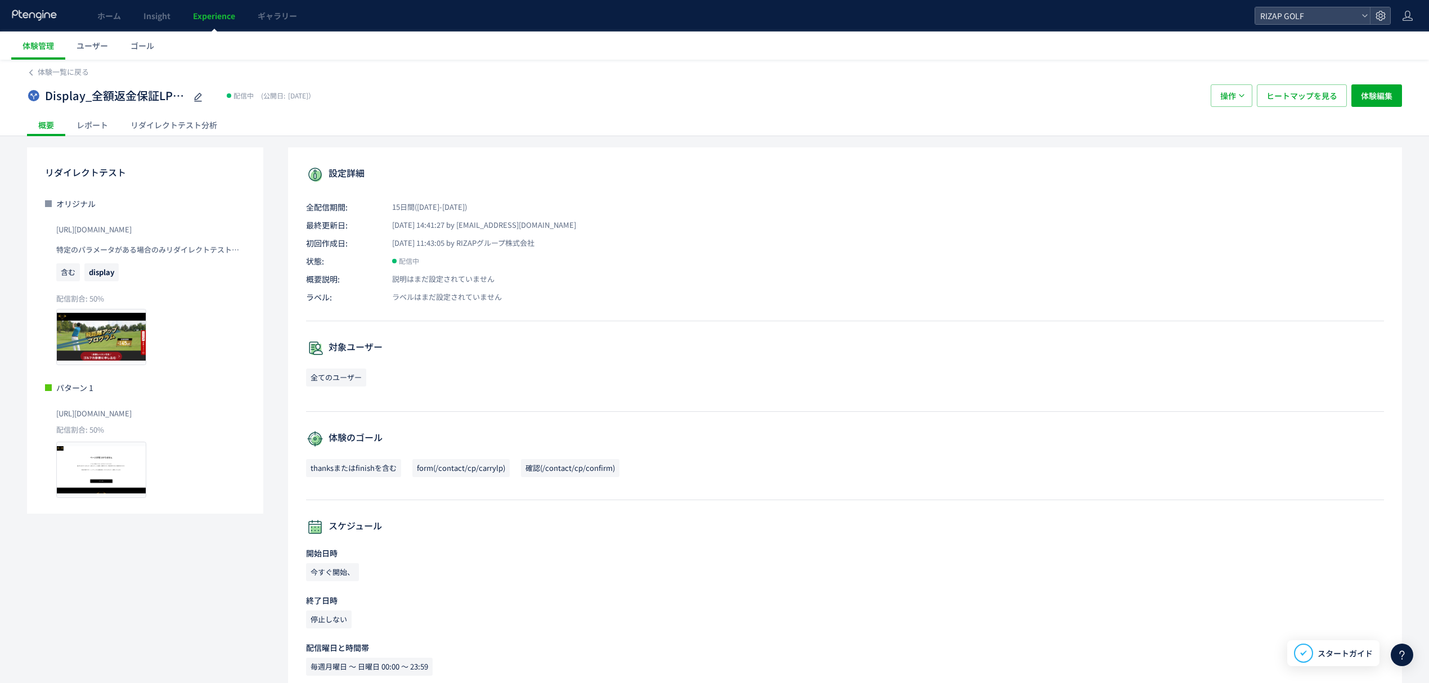
click at [96, 124] on div "レポート" at bounding box center [92, 125] width 54 height 23
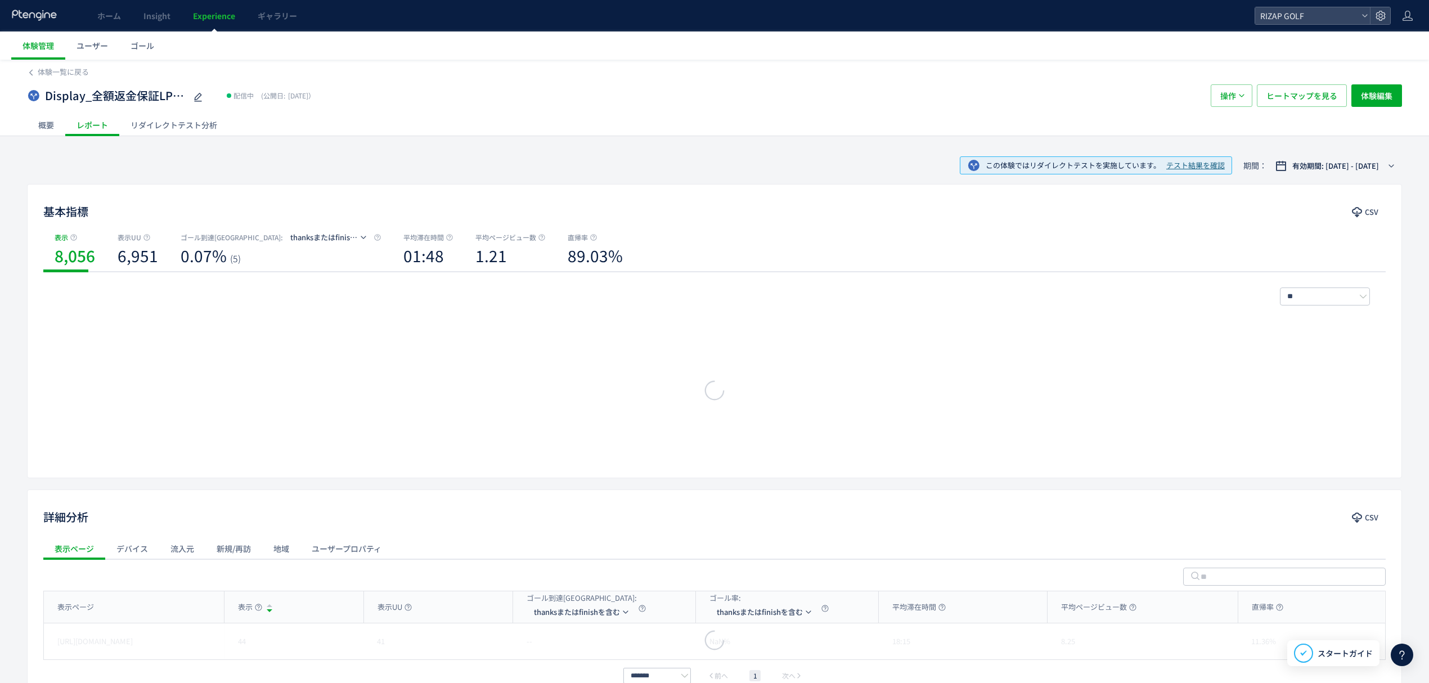
scroll to position [73, 0]
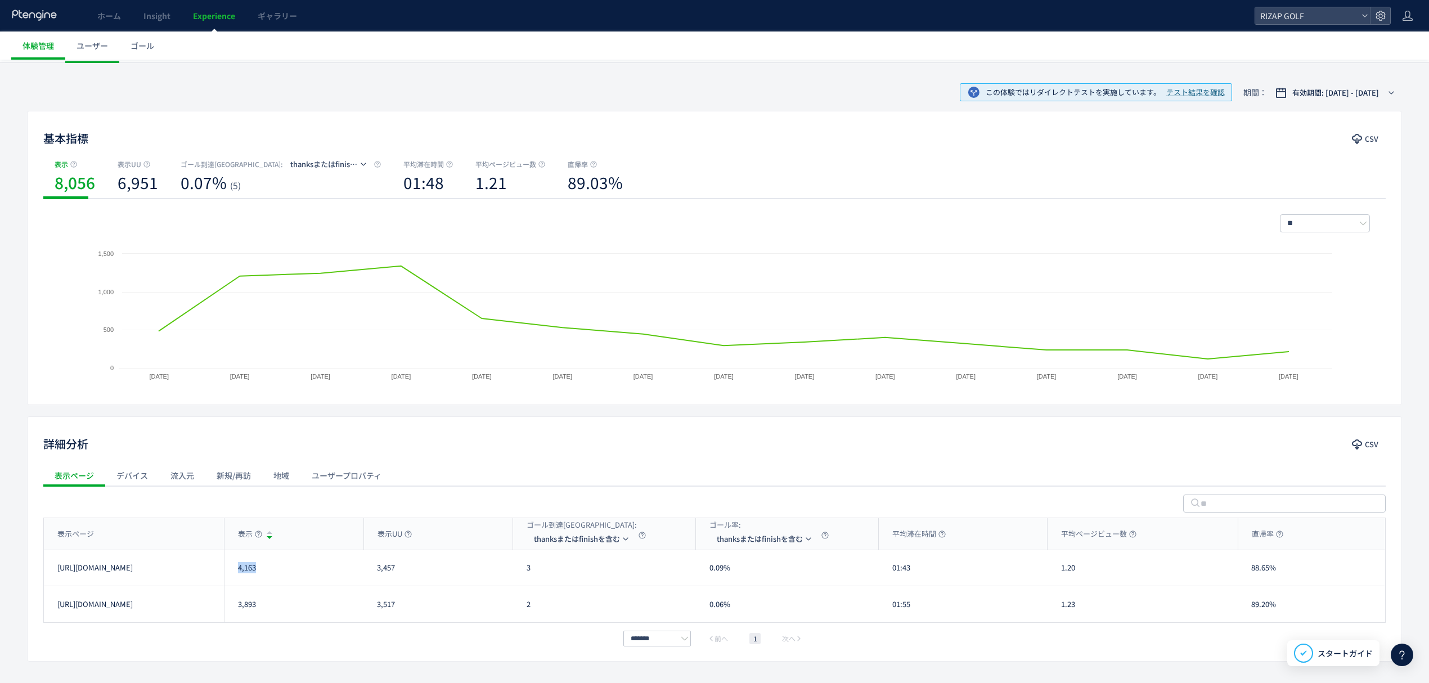
click at [230, 582] on div "4,163" at bounding box center [294, 567] width 140 height 35
drag, startPoint x: 264, startPoint y: 604, endPoint x: 239, endPoint y: 604, distance: 25.9
click at [239, 604] on div "3,893" at bounding box center [294, 604] width 140 height 36
drag, startPoint x: 538, startPoint y: 572, endPoint x: 522, endPoint y: 576, distance: 16.8
click at [520, 576] on div "3" at bounding box center [604, 567] width 183 height 35
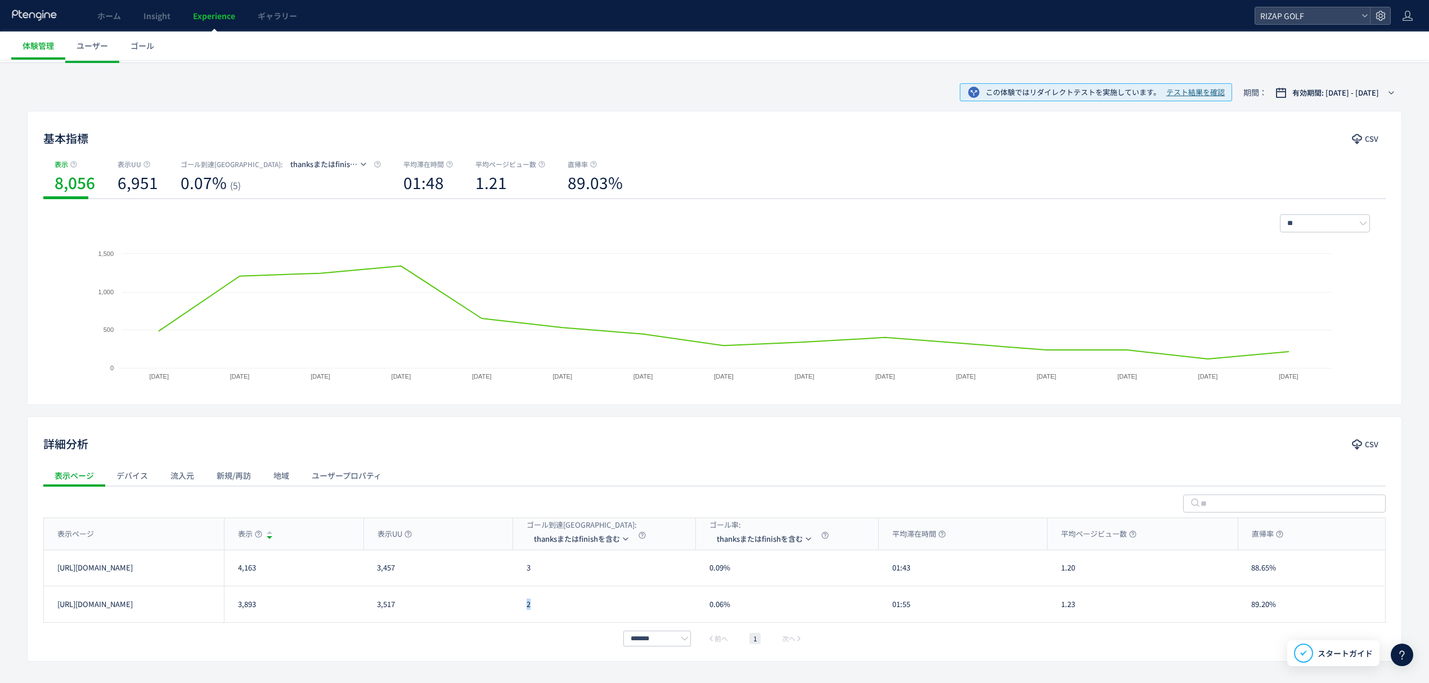
drag, startPoint x: 545, startPoint y: 612, endPoint x: 521, endPoint y: 614, distance: 23.7
click at [521, 614] on div "2" at bounding box center [604, 604] width 183 height 36
click at [568, 540] on span "thanksまたはfinishを含む" at bounding box center [577, 539] width 86 height 18
click at [554, 540] on span "thanksまたはfinishを含む" at bounding box center [577, 539] width 86 height 18
click at [563, 593] on li "form(/contact/cp/carrylp)" at bounding box center [583, 593] width 113 height 20
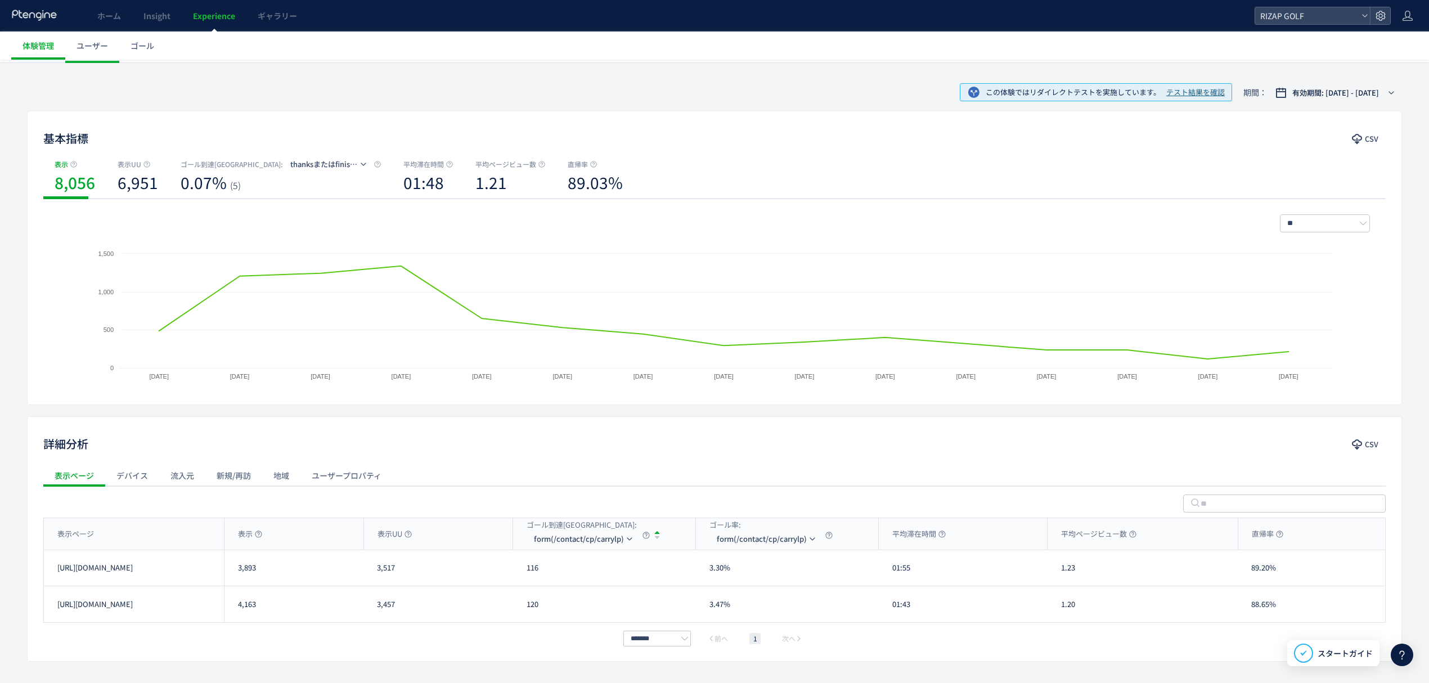
click at [460, 652] on div "詳細分析 CSV 表示ページ デバイス 流入元 新規/再訪 地域 ユーザープロパティ 表示ページ 表示 表示UU ゴール到達UU: form(/contact…" at bounding box center [714, 538] width 1375 height 245
click at [128, 531] on div "表示ページ" at bounding box center [134, 534] width 180 height 32
drag, startPoint x: 568, startPoint y: 577, endPoint x: 521, endPoint y: 572, distance: 47.5
click at [521, 572] on div "120" at bounding box center [604, 567] width 183 height 35
drag, startPoint x: 545, startPoint y: 610, endPoint x: 525, endPoint y: 608, distance: 20.4
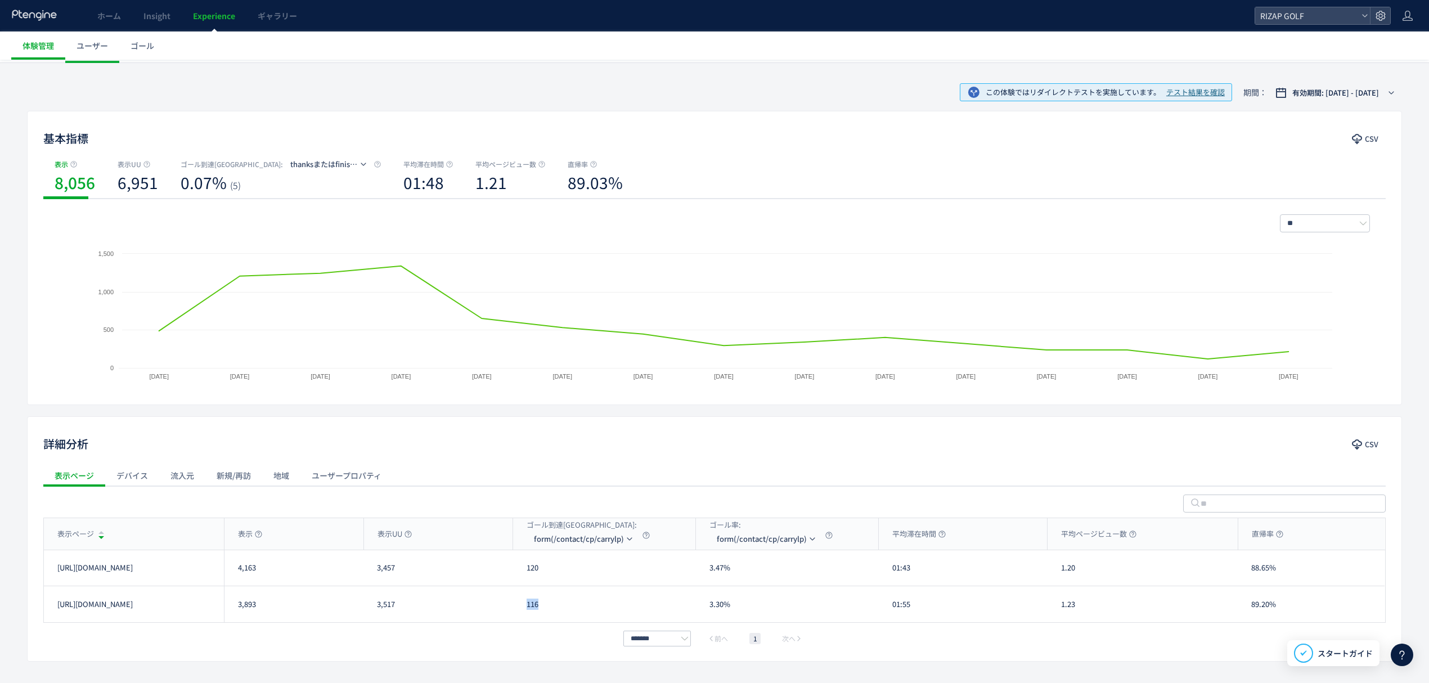
click at [525, 608] on div "116" at bounding box center [604, 604] width 183 height 36
drag, startPoint x: 942, startPoint y: 574, endPoint x: 889, endPoint y: 574, distance: 52.9
click at [889, 574] on div "01:43" at bounding box center [963, 567] width 169 height 35
drag, startPoint x: 914, startPoint y: 612, endPoint x: 892, endPoint y: 614, distance: 22.1
click at [892, 614] on div "01:55" at bounding box center [963, 604] width 169 height 36
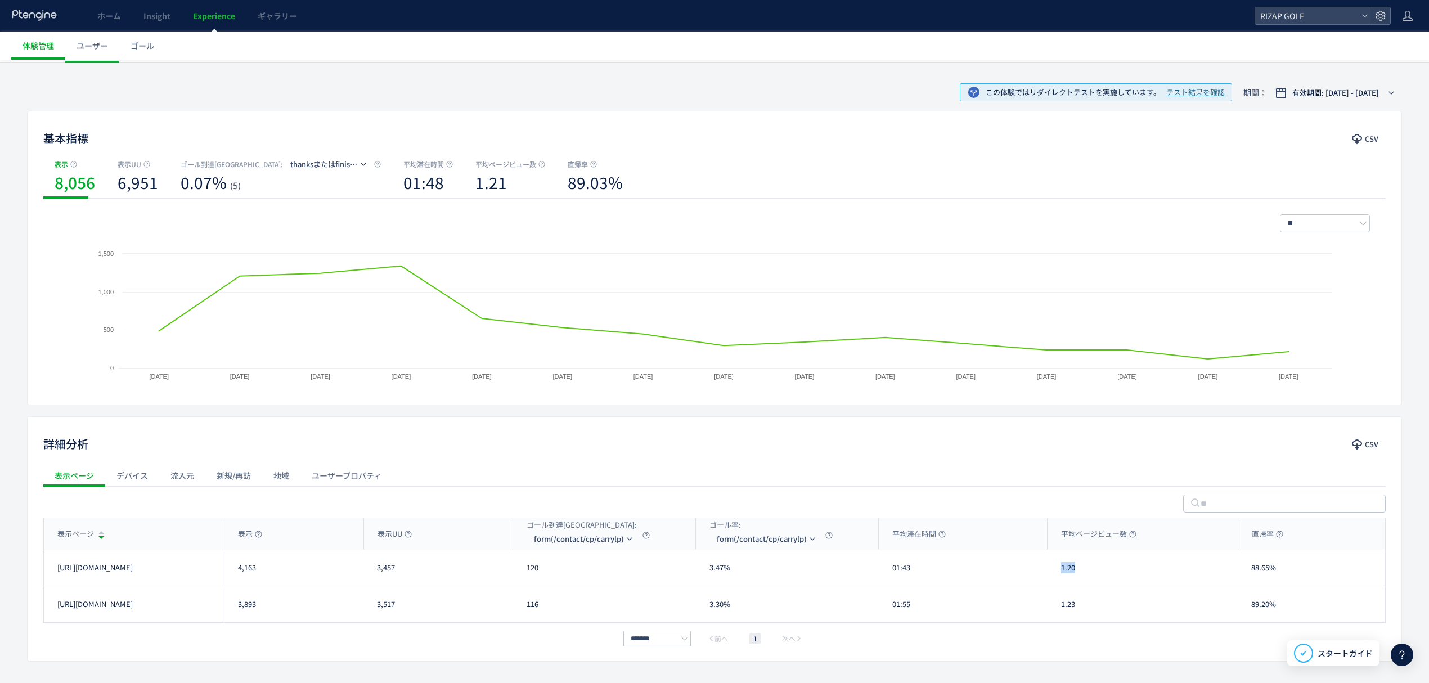
drag, startPoint x: 1080, startPoint y: 572, endPoint x: 1056, endPoint y: 572, distance: 24.2
click at [1056, 572] on div "1.20" at bounding box center [1143, 567] width 190 height 35
drag, startPoint x: 1103, startPoint y: 610, endPoint x: 1061, endPoint y: 612, distance: 41.7
click at [1061, 612] on div "1.23" at bounding box center [1143, 604] width 190 height 36
drag, startPoint x: 1277, startPoint y: 570, endPoint x: 1241, endPoint y: 572, distance: 35.5
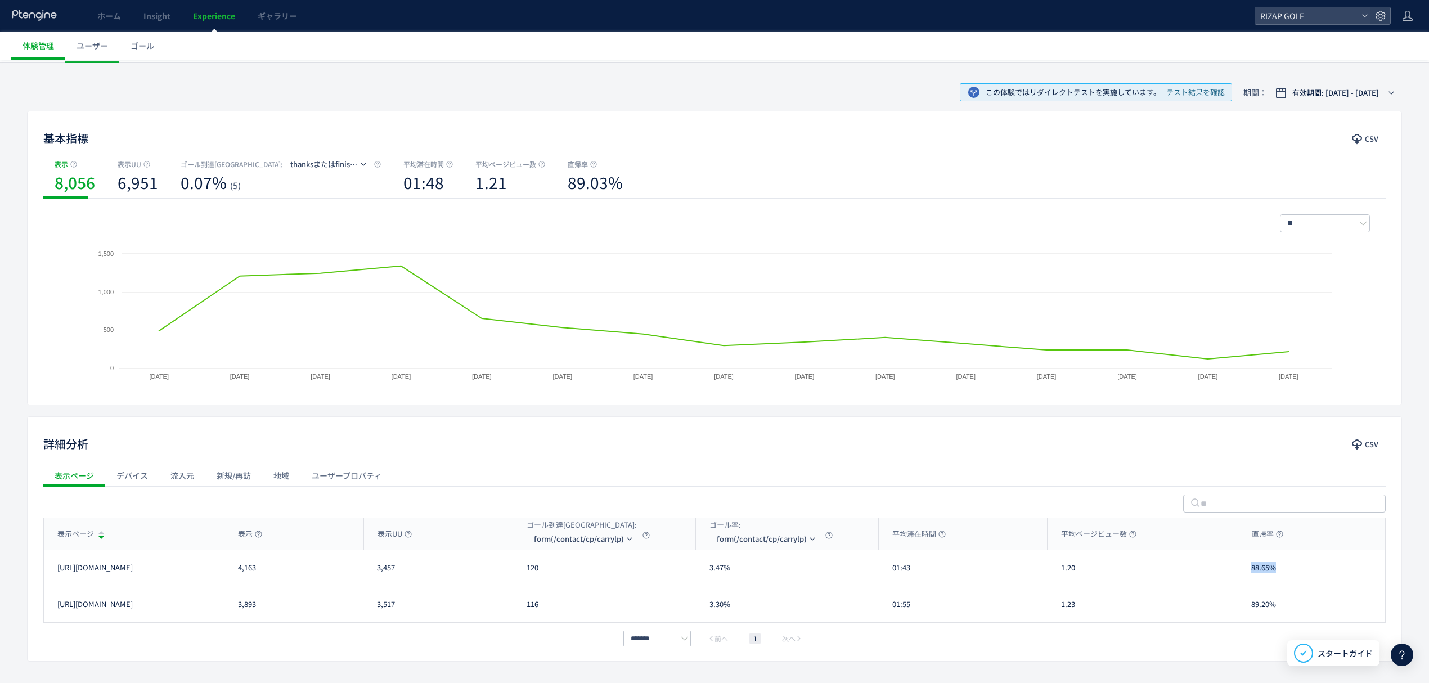
click at [1241, 572] on div "88.65%" at bounding box center [1311, 567] width 147 height 35
drag, startPoint x: 1278, startPoint y: 609, endPoint x: 1247, endPoint y: 608, distance: 31.0
click at [1247, 608] on div "89.20%" at bounding box center [1311, 604] width 147 height 36
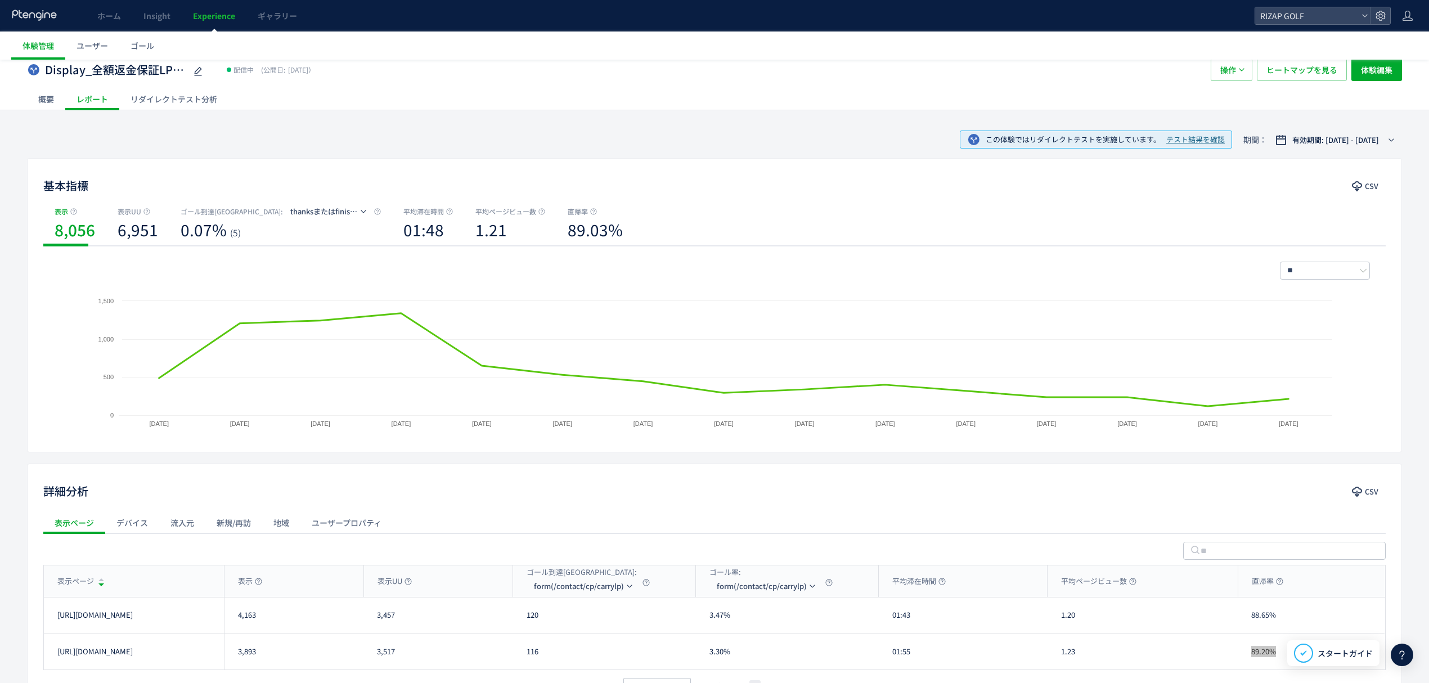
scroll to position [0, 0]
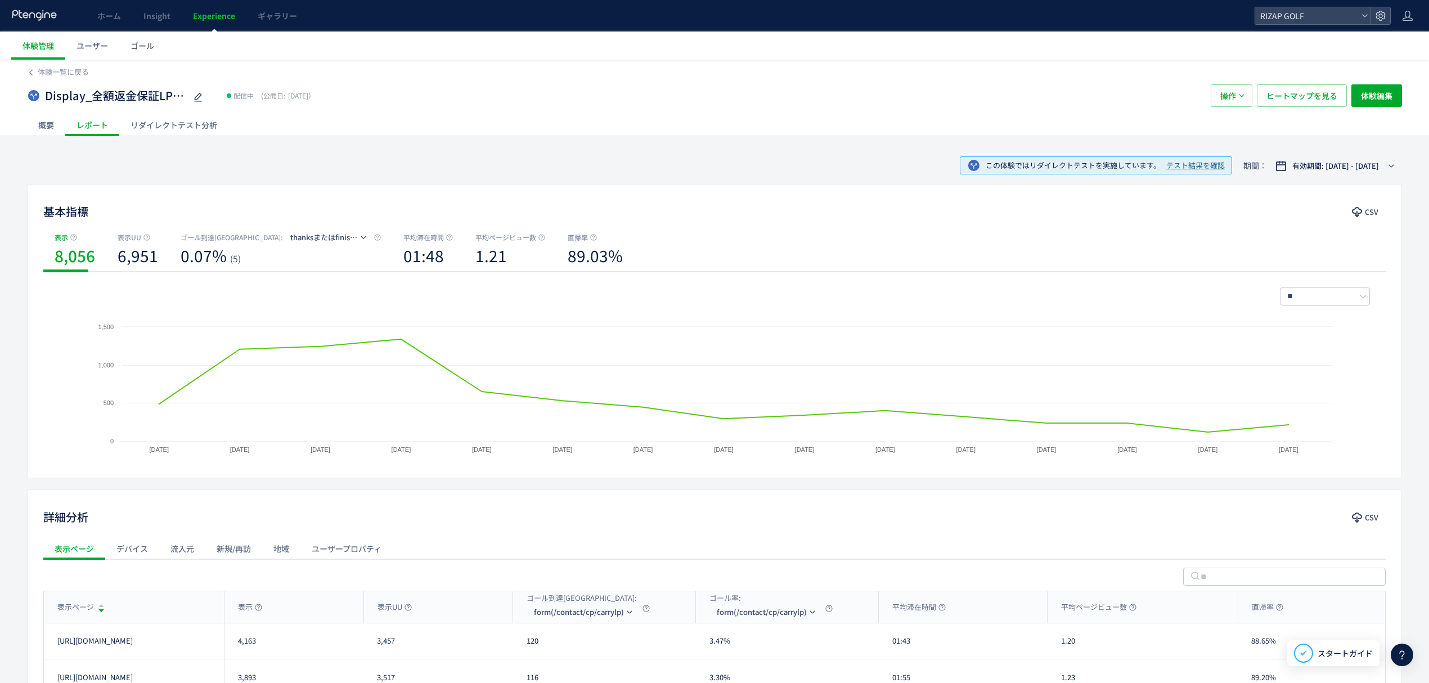
click at [1311, 110] on div "Display_全額返金保証LP vs /r-16 配信中 (公開日: 2025/09/12） 操作 ヒートマップを見る 体験編集" at bounding box center [714, 96] width 1375 height 36
click at [1310, 105] on span "ヒートマップを見る" at bounding box center [1302, 95] width 71 height 23
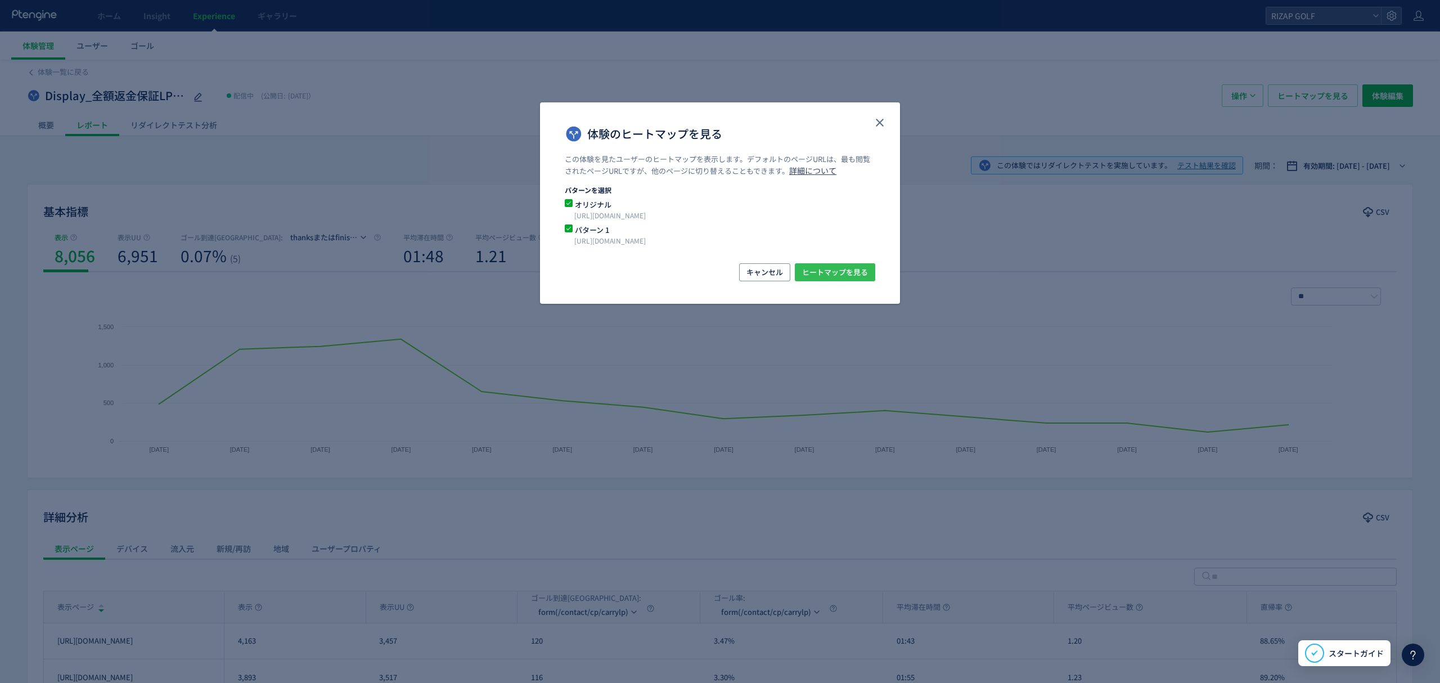
click at [837, 271] on span "ヒートマップを見る" at bounding box center [835, 272] width 66 height 18
click at [878, 124] on icon "close" at bounding box center [880, 123] width 14 height 14
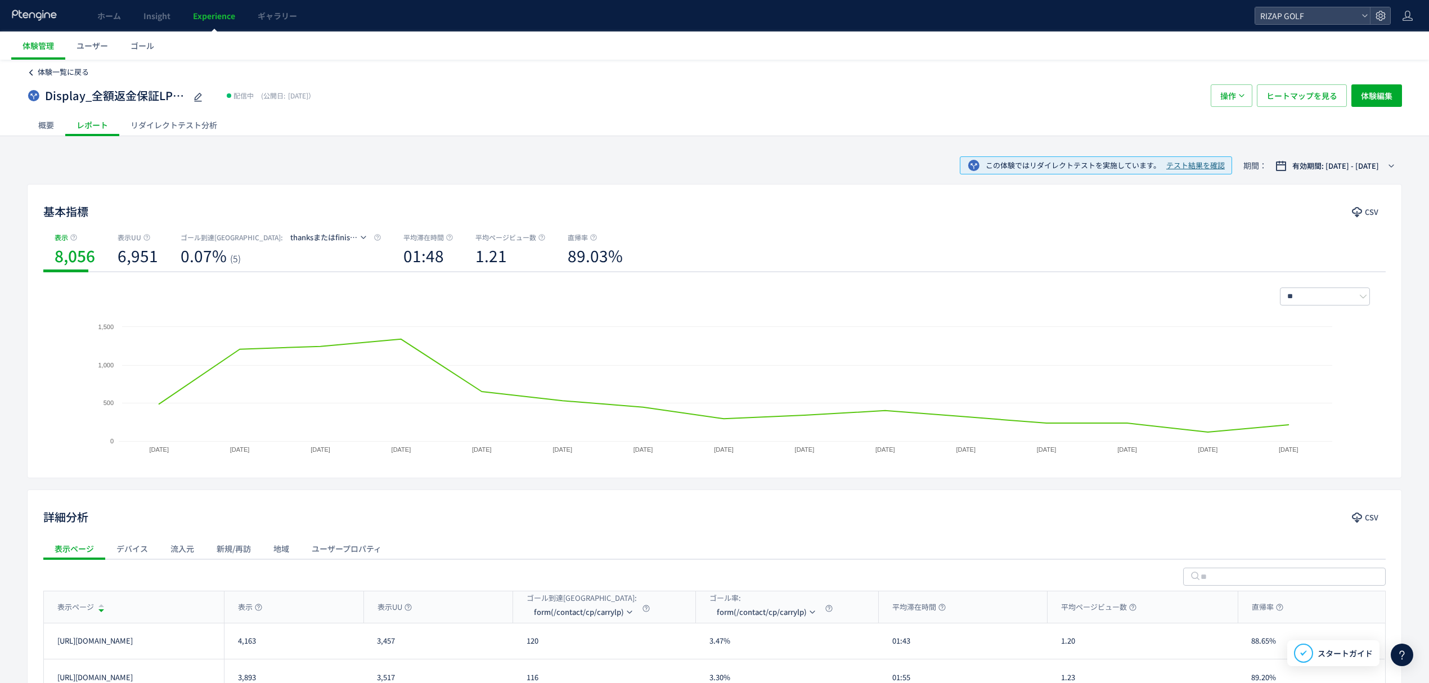
click at [84, 73] on span "体験一覧に戻る" at bounding box center [63, 71] width 51 height 11
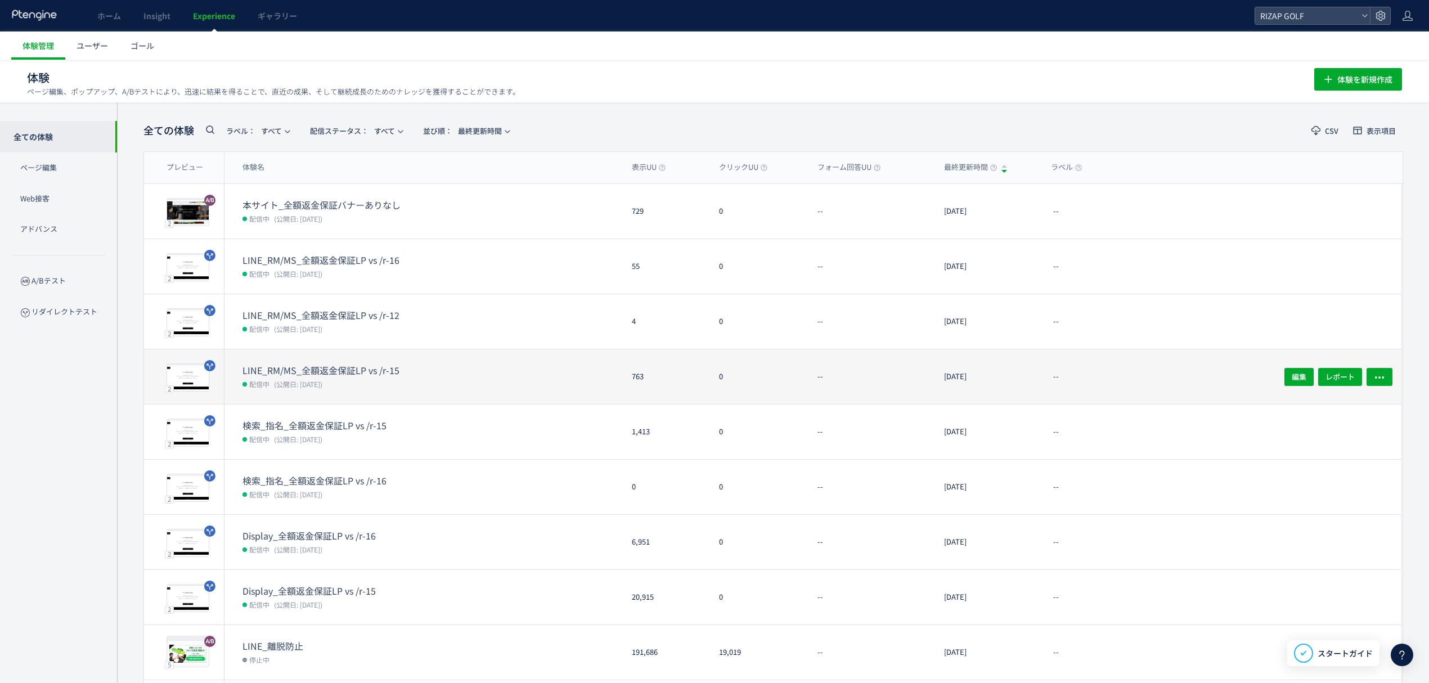
click at [272, 374] on dt "LINE_RM/MS_全額返金保証LP vs /r-15" at bounding box center [333, 370] width 180 height 13
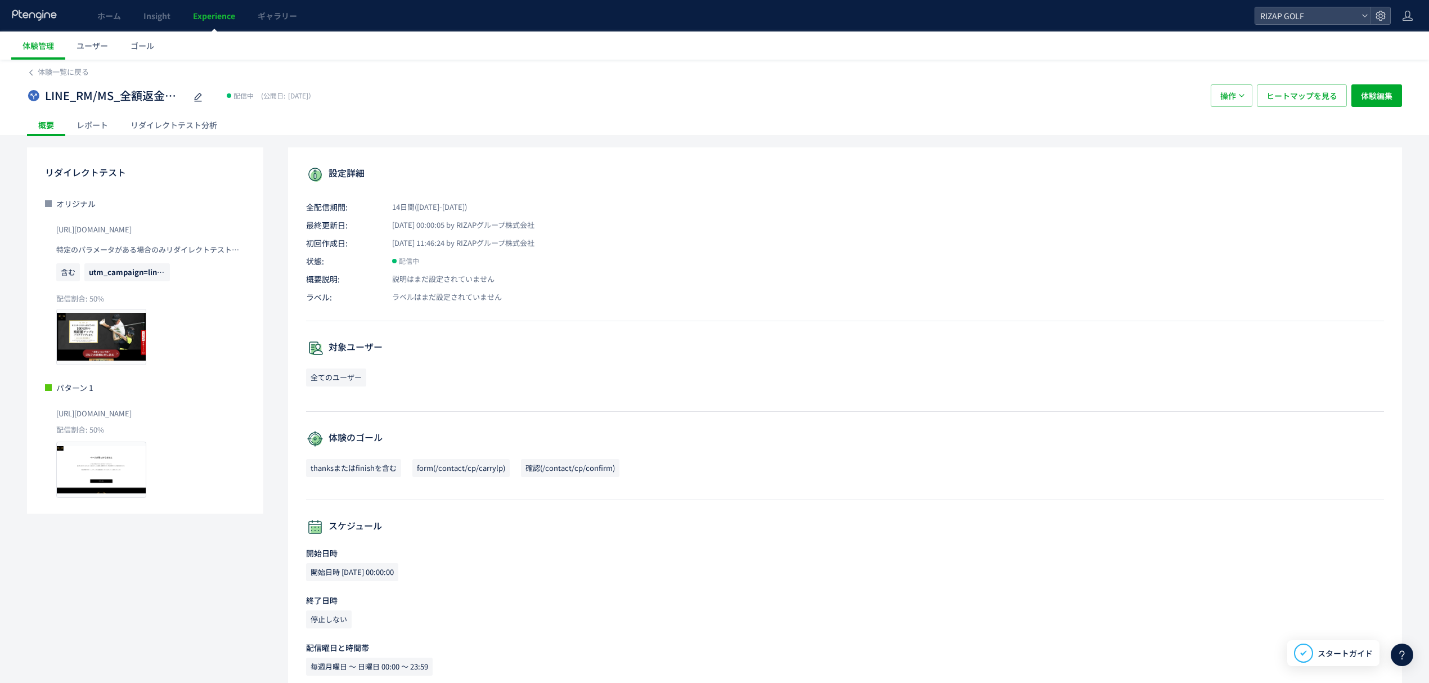
click at [90, 129] on div "レポート" at bounding box center [92, 125] width 54 height 23
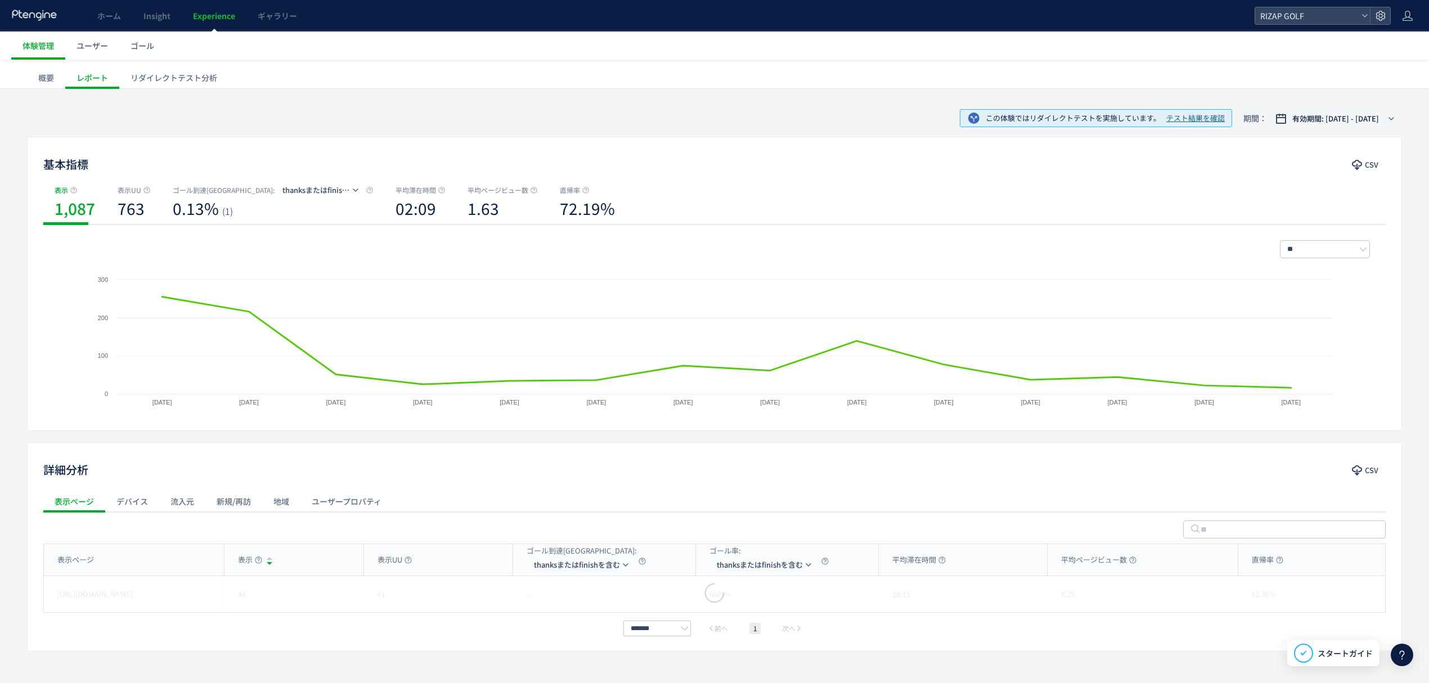
scroll to position [73, 0]
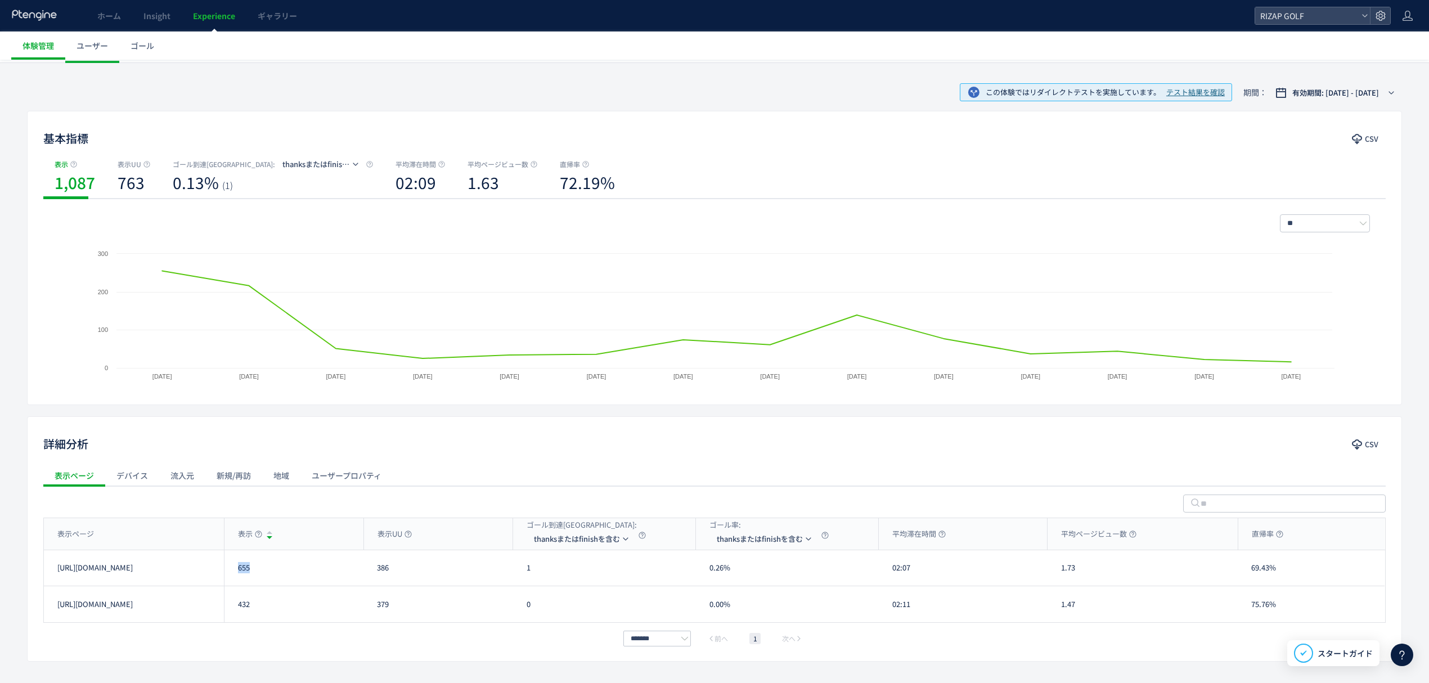
drag, startPoint x: 271, startPoint y: 585, endPoint x: 230, endPoint y: 585, distance: 41.6
click at [230, 585] on div "655" at bounding box center [294, 567] width 140 height 35
drag, startPoint x: 258, startPoint y: 603, endPoint x: 219, endPoint y: 600, distance: 38.4
click at [219, 600] on div "https://www.rizap-golf.jp/lp/r-01 432 379 0 0.00% 02:11 1.47 75.76% https://www…" at bounding box center [714, 604] width 1341 height 36
drag, startPoint x: 290, startPoint y: 619, endPoint x: 266, endPoint y: 611, distance: 25.4
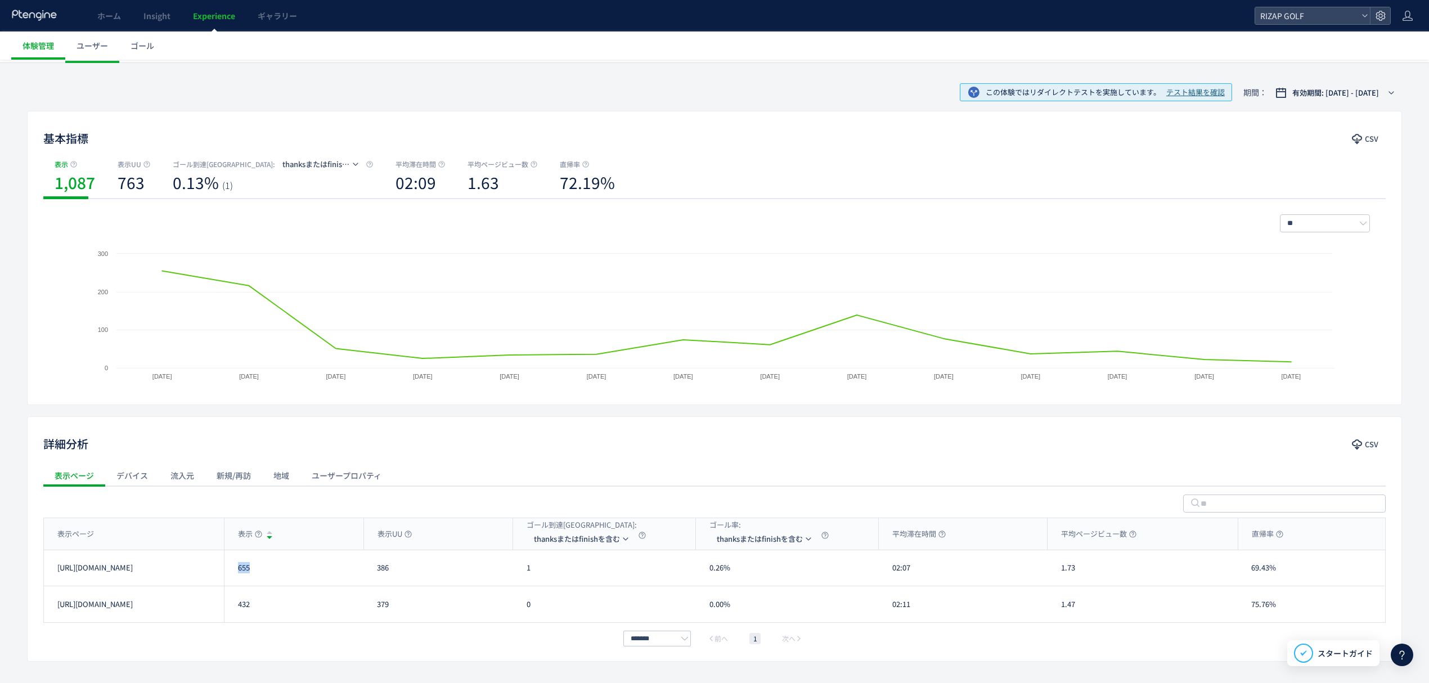
click at [289, 619] on div "432" at bounding box center [294, 604] width 140 height 36
click at [258, 605] on div "432" at bounding box center [294, 604] width 140 height 36
drag, startPoint x: 255, startPoint y: 617, endPoint x: 232, endPoint y: 613, distance: 23.3
click at [232, 613] on div "432" at bounding box center [294, 604] width 140 height 36
click at [529, 572] on div "1" at bounding box center [604, 567] width 183 height 35
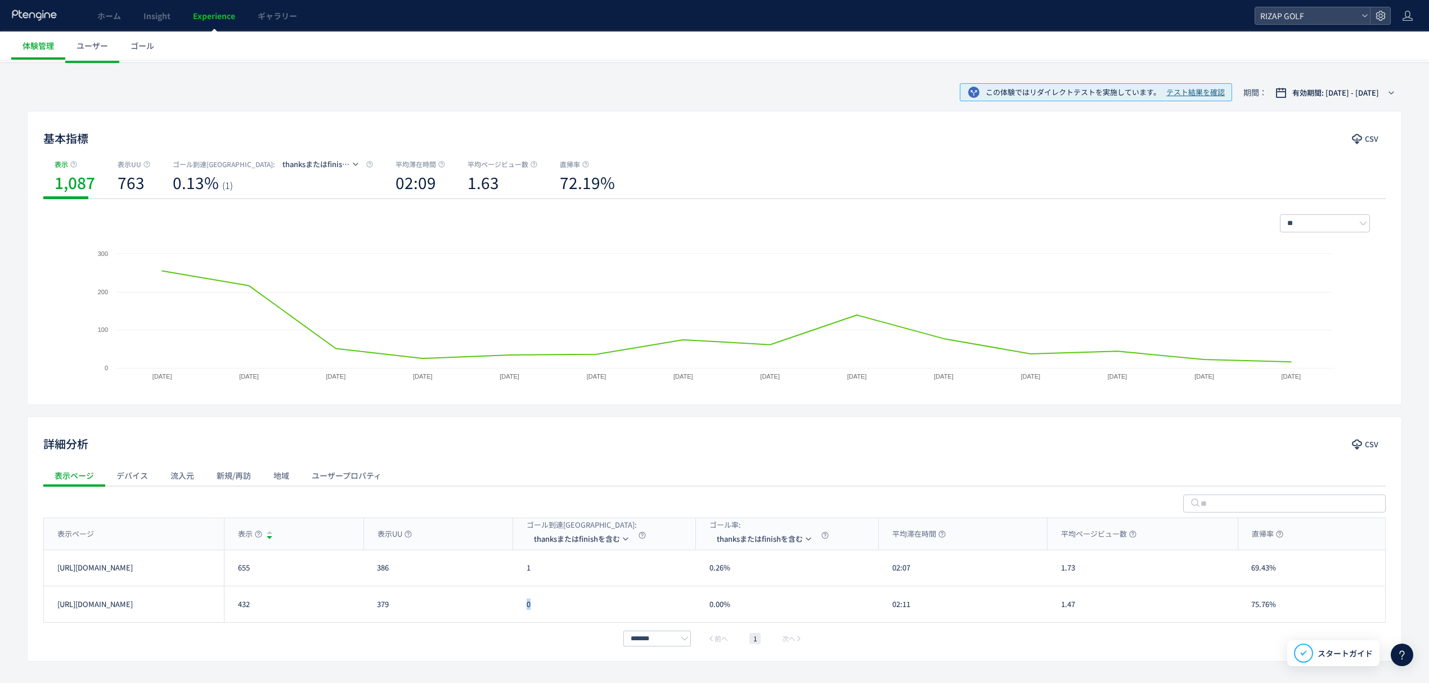
drag, startPoint x: 547, startPoint y: 612, endPoint x: 529, endPoint y: 612, distance: 18.6
click at [529, 612] on div "0" at bounding box center [604, 604] width 183 height 36
click at [585, 590] on li "form(/contact/cp/carrylp)" at bounding box center [583, 593] width 113 height 20
drag, startPoint x: 560, startPoint y: 580, endPoint x: 514, endPoint y: 576, distance: 46.3
click at [514, 576] on div "29" at bounding box center [604, 567] width 183 height 35
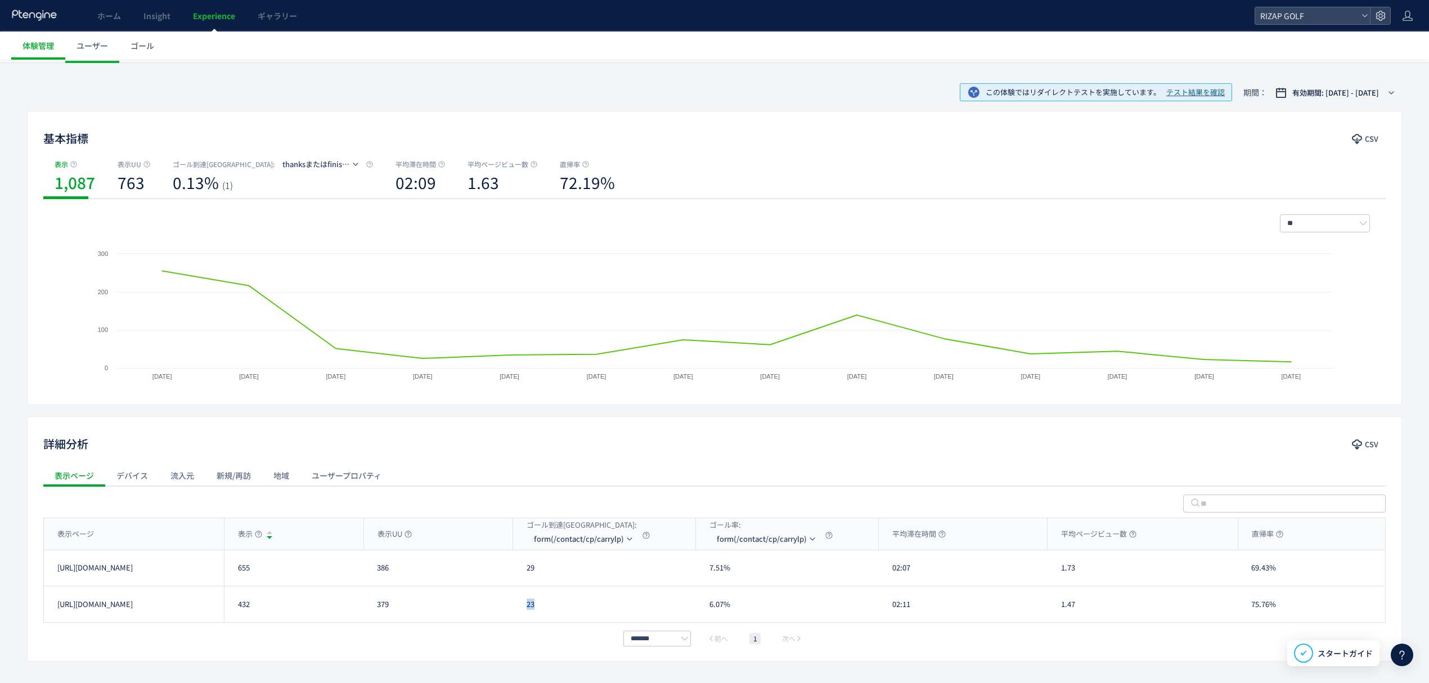
drag, startPoint x: 541, startPoint y: 613, endPoint x: 528, endPoint y: 613, distance: 12.9
click at [523, 613] on div "23" at bounding box center [604, 604] width 183 height 36
drag, startPoint x: 914, startPoint y: 568, endPoint x: 887, endPoint y: 570, distance: 27.1
click at [887, 570] on div "02:07" at bounding box center [963, 567] width 169 height 35
drag, startPoint x: 917, startPoint y: 617, endPoint x: 811, endPoint y: 613, distance: 105.9
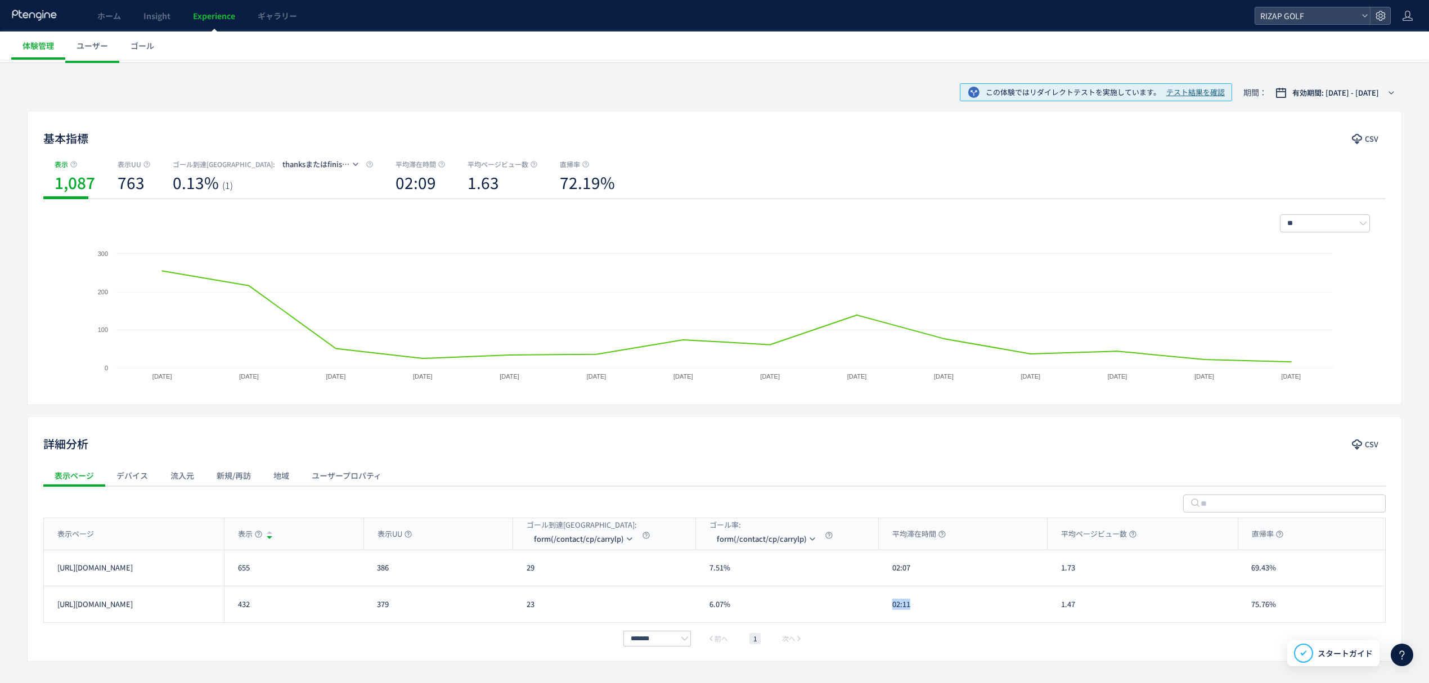
click at [890, 613] on div "02:11" at bounding box center [963, 604] width 169 height 36
drag, startPoint x: 1076, startPoint y: 573, endPoint x: 1063, endPoint y: 573, distance: 12.9
click at [1063, 573] on div "1.73" at bounding box center [1143, 567] width 190 height 35
drag, startPoint x: 1063, startPoint y: 579, endPoint x: 1076, endPoint y: 580, distance: 13.5
click at [1076, 580] on div "1.73" at bounding box center [1143, 567] width 190 height 35
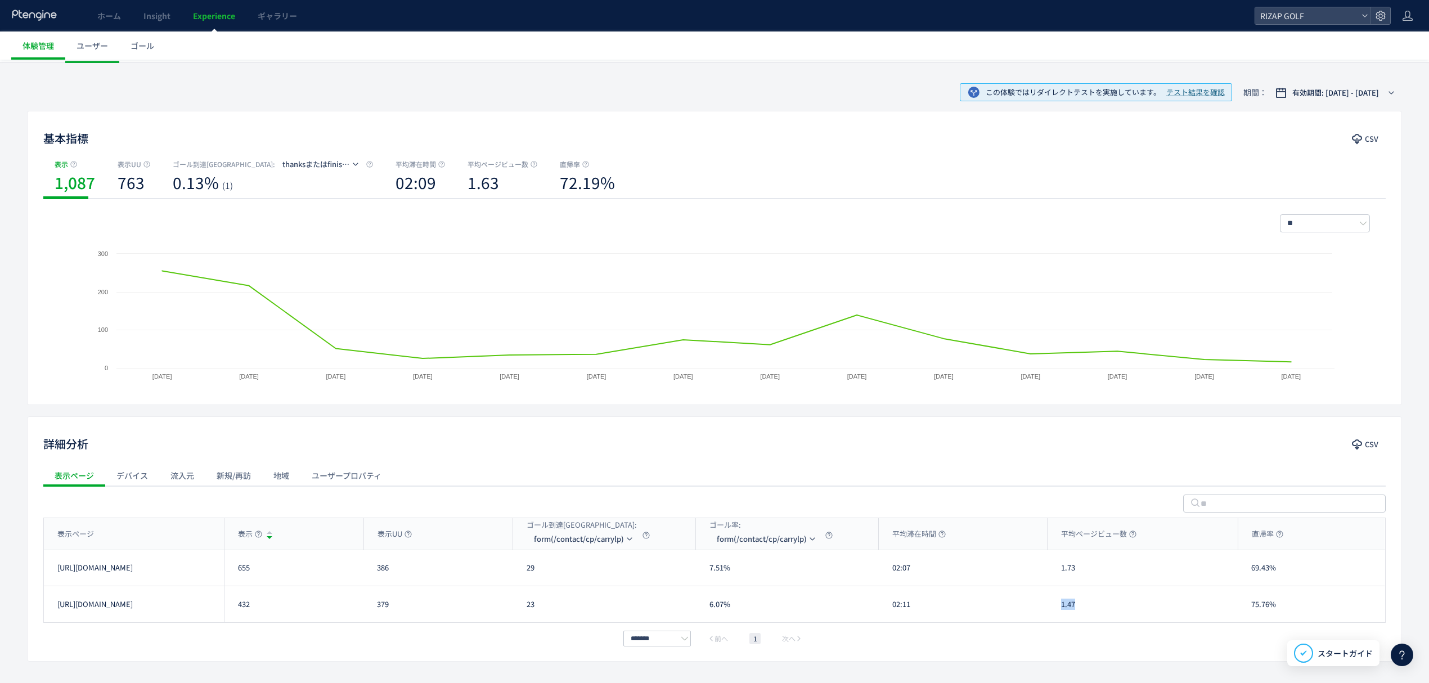
drag, startPoint x: 1086, startPoint y: 612, endPoint x: 1054, endPoint y: 613, distance: 31.5
click at [1054, 613] on div "1.47" at bounding box center [1143, 604] width 190 height 36
drag, startPoint x: 1290, startPoint y: 572, endPoint x: 1257, endPoint y: 571, distance: 32.7
click at [1257, 571] on div "69.43%" at bounding box center [1311, 567] width 147 height 35
drag, startPoint x: 1249, startPoint y: 572, endPoint x: 1283, endPoint y: 572, distance: 34.3
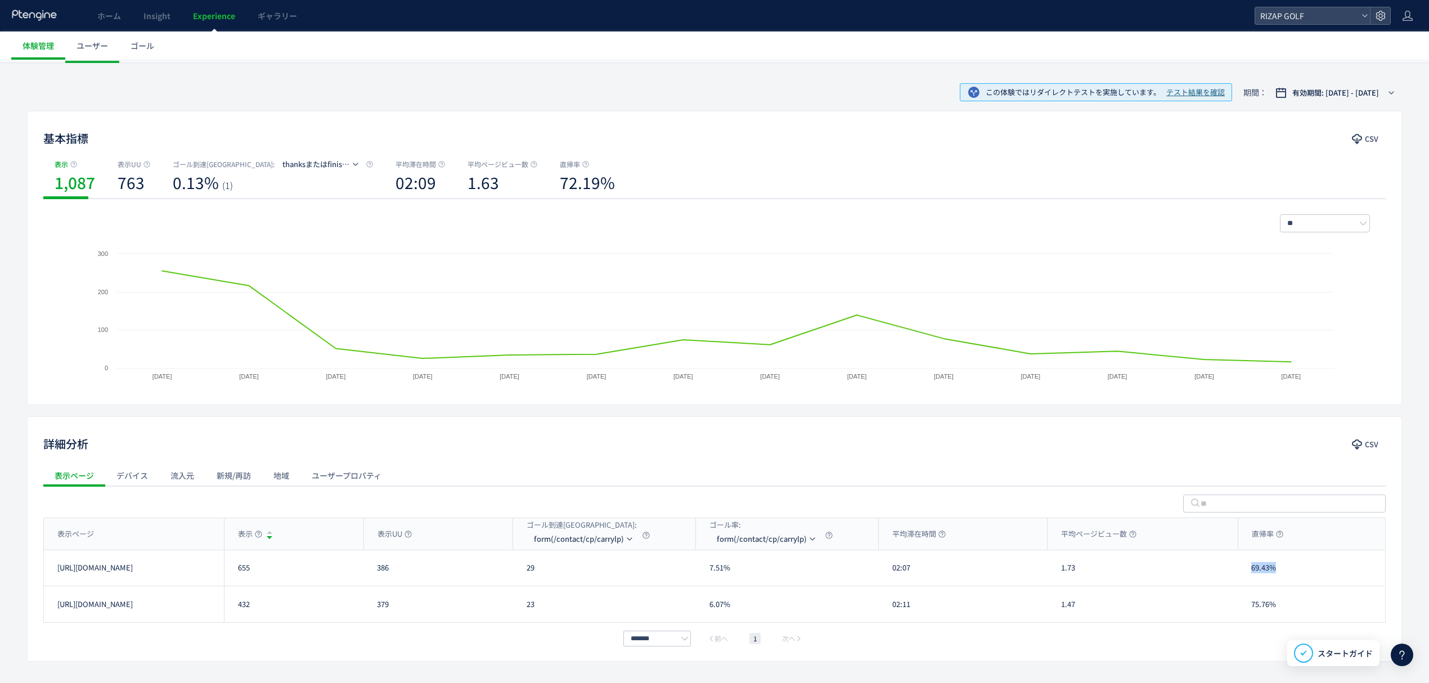
click at [1283, 572] on div "69.43%" at bounding box center [1311, 567] width 147 height 35
drag, startPoint x: 1284, startPoint y: 605, endPoint x: 1249, endPoint y: 605, distance: 34.9
click at [1249, 605] on div "75.76%" at bounding box center [1311, 604] width 147 height 36
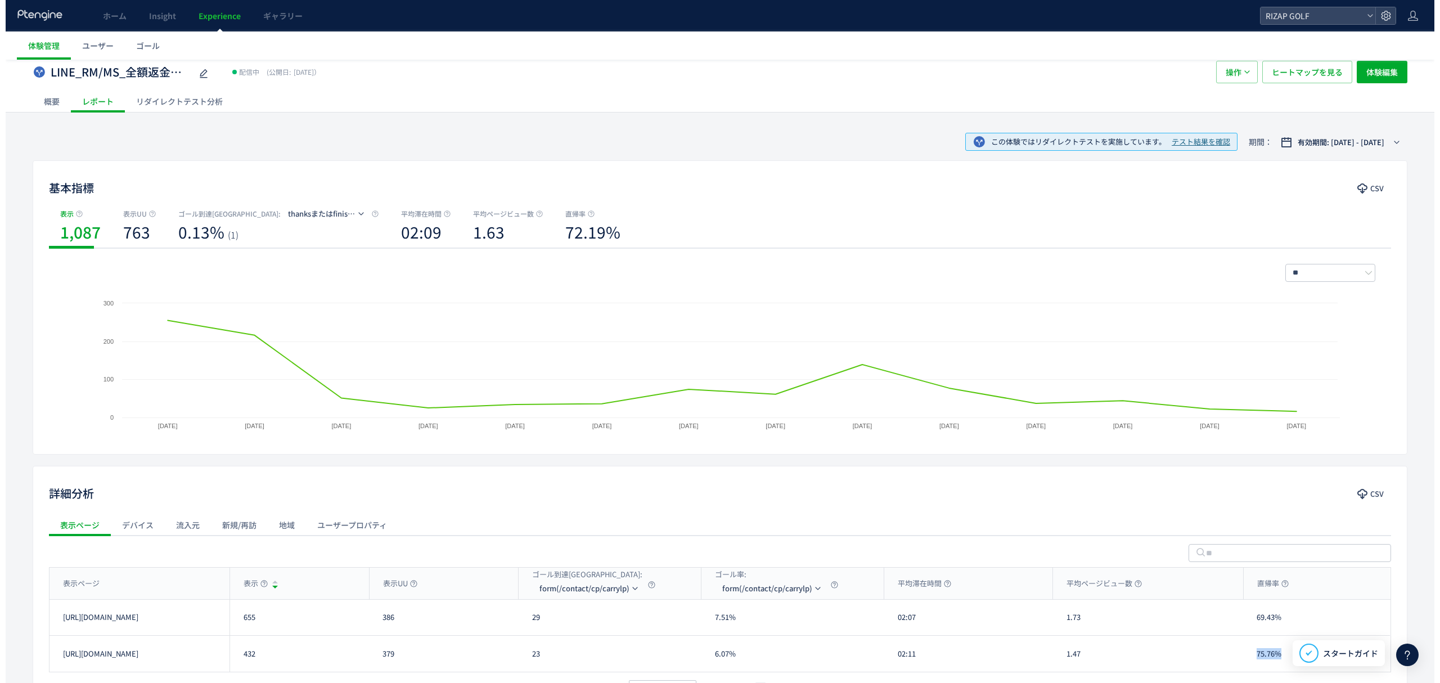
scroll to position [0, 0]
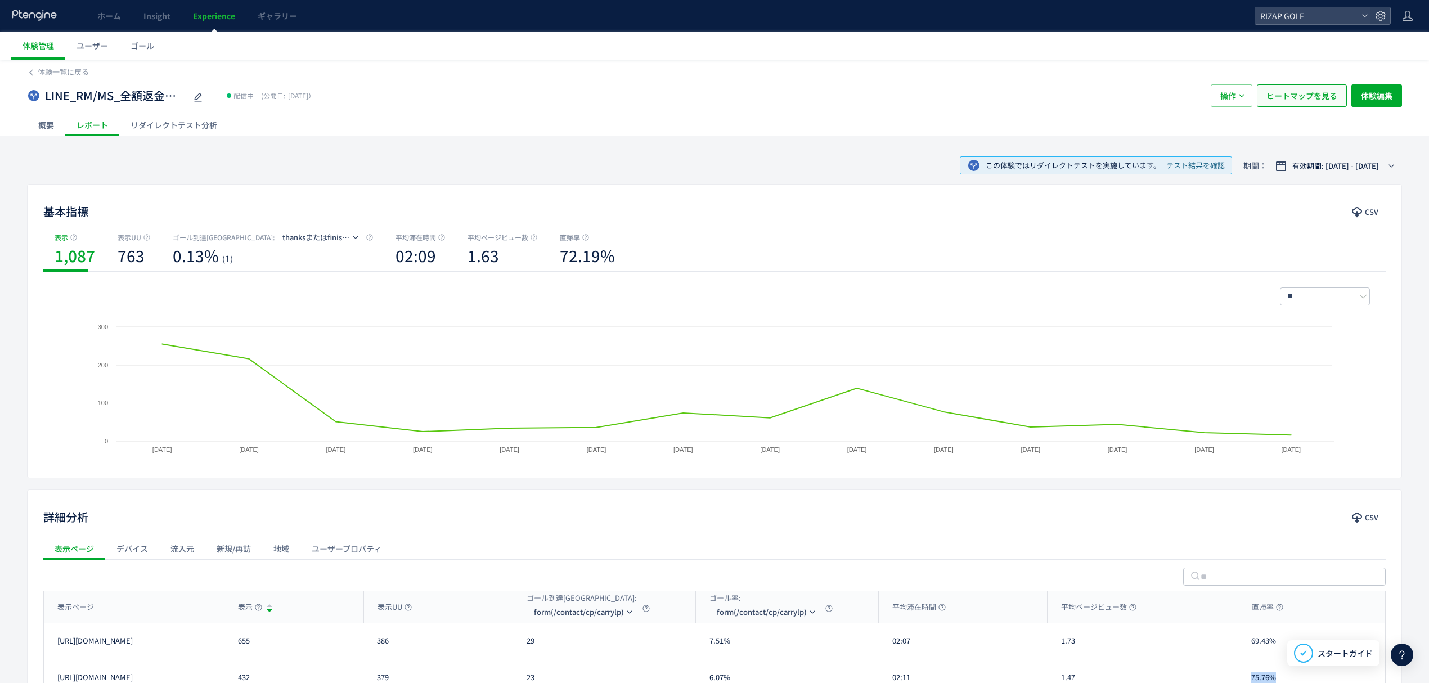
click at [1290, 95] on span "ヒートマップを見る" at bounding box center [1302, 95] width 71 height 23
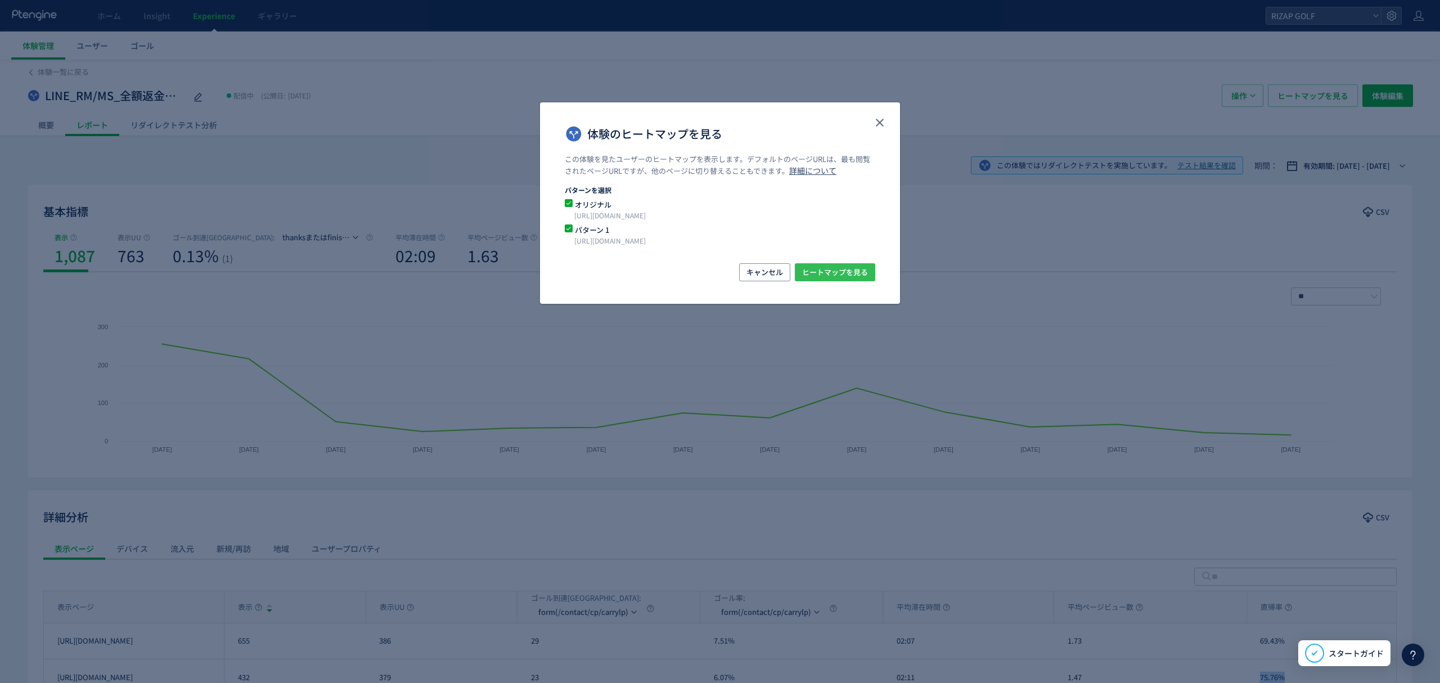
click at [831, 277] on span "ヒートマップを見る" at bounding box center [835, 272] width 66 height 18
click at [877, 129] on button "close" at bounding box center [880, 123] width 18 height 18
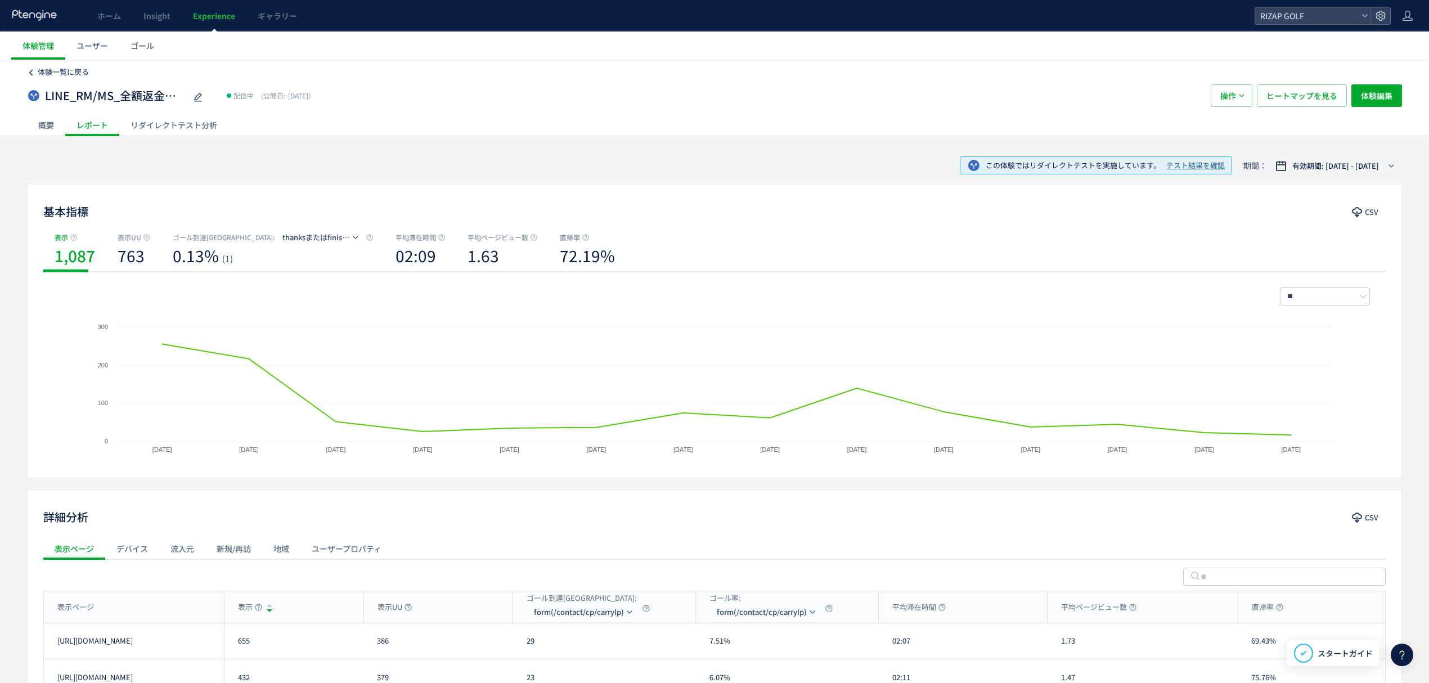
click at [81, 73] on span "体験一覧に戻る" at bounding box center [63, 71] width 51 height 11
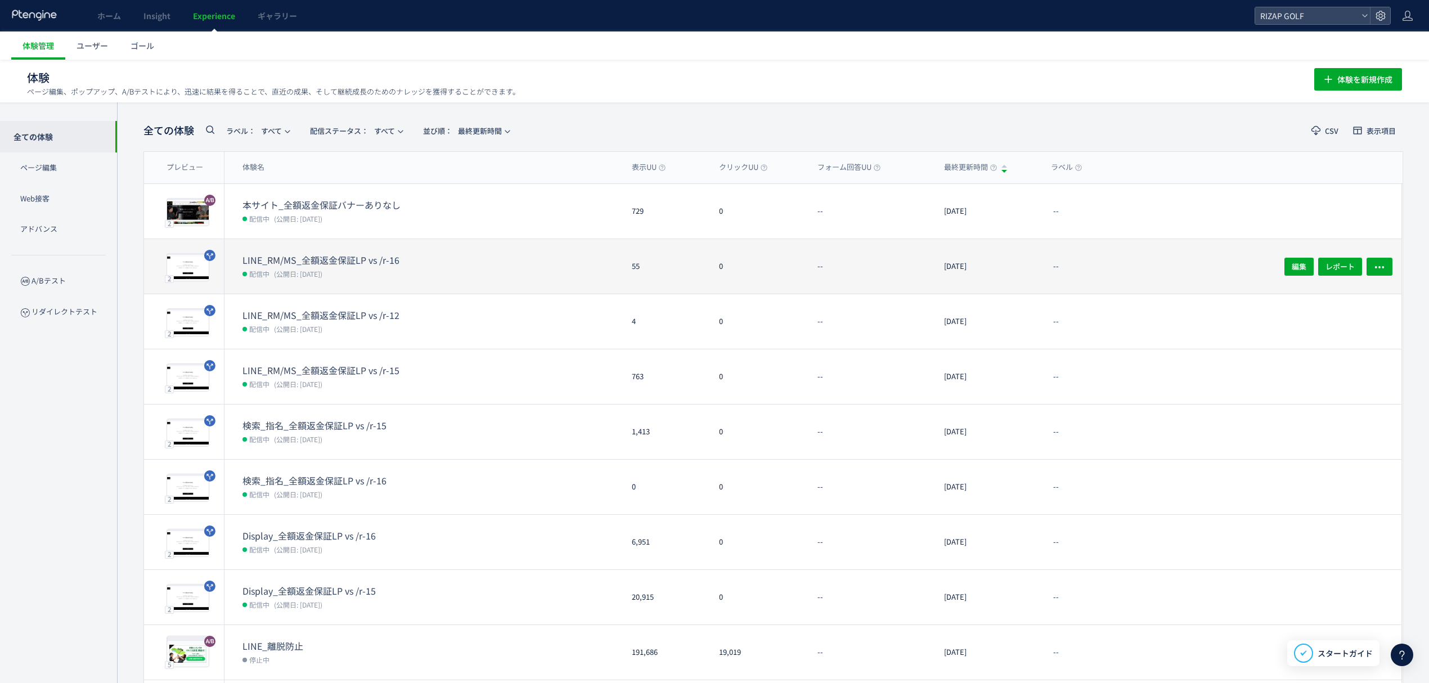
click at [376, 264] on dt "LINE_RM/MS_全額返金保証LP vs /r-16" at bounding box center [333, 260] width 180 height 13
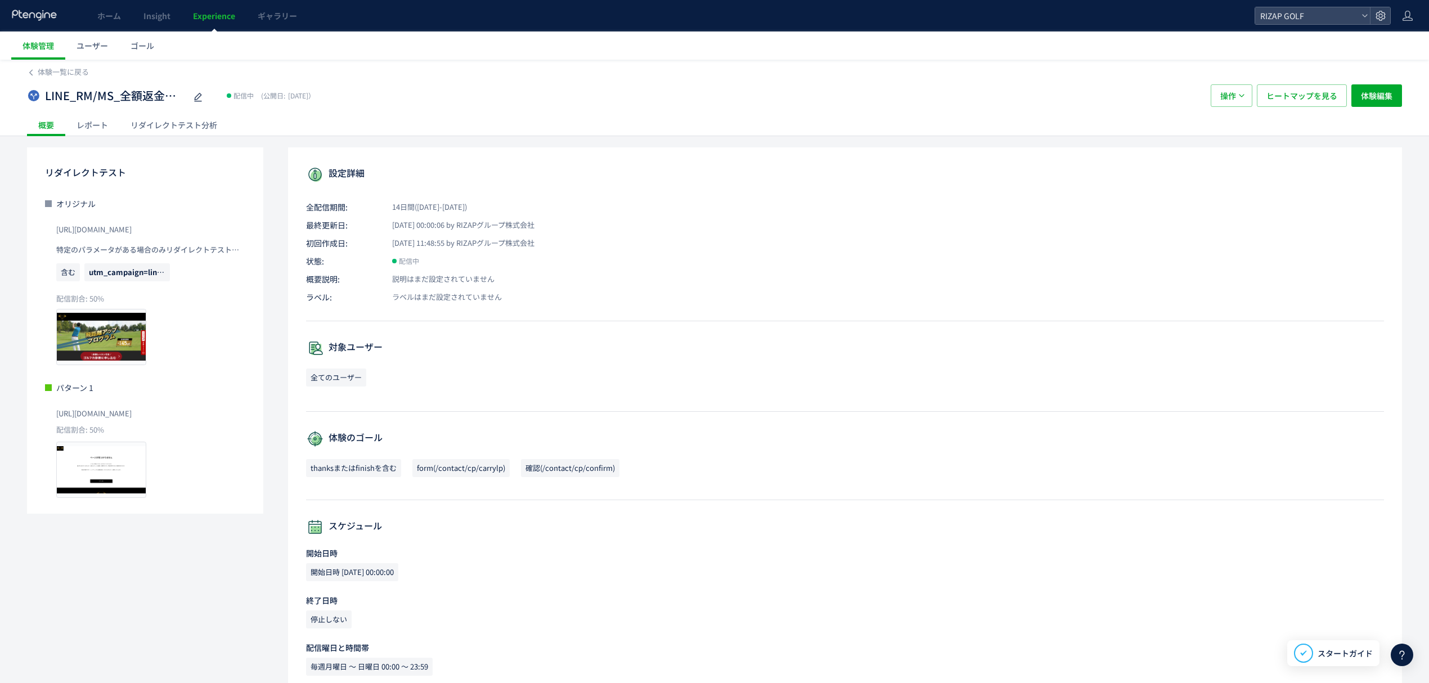
click at [92, 131] on div "レポート" at bounding box center [92, 125] width 54 height 23
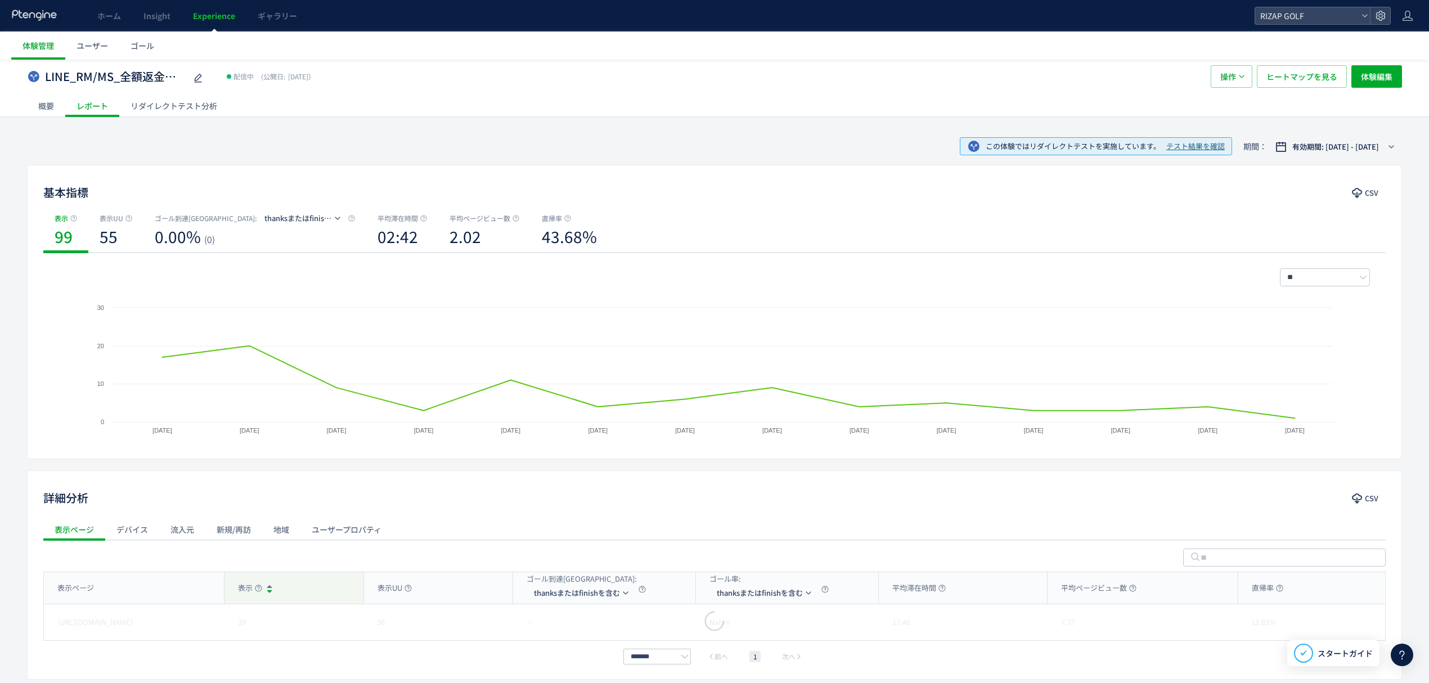
scroll to position [73, 0]
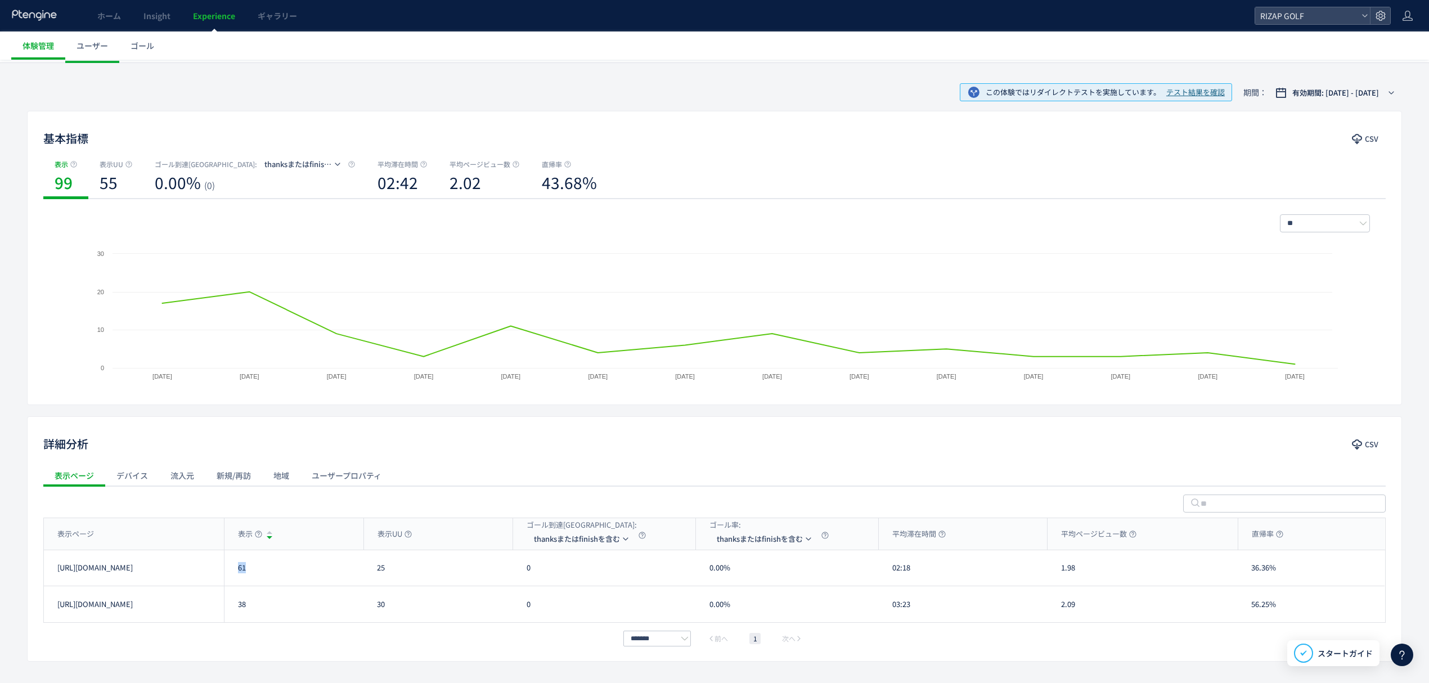
drag, startPoint x: 257, startPoint y: 573, endPoint x: 237, endPoint y: 573, distance: 19.7
click at [237, 573] on div "61" at bounding box center [294, 567] width 140 height 35
drag, startPoint x: 239, startPoint y: 613, endPoint x: 227, endPoint y: 619, distance: 12.8
click at [224, 613] on div "38" at bounding box center [294, 604] width 140 height 36
drag, startPoint x: 547, startPoint y: 575, endPoint x: 523, endPoint y: 579, distance: 24.6
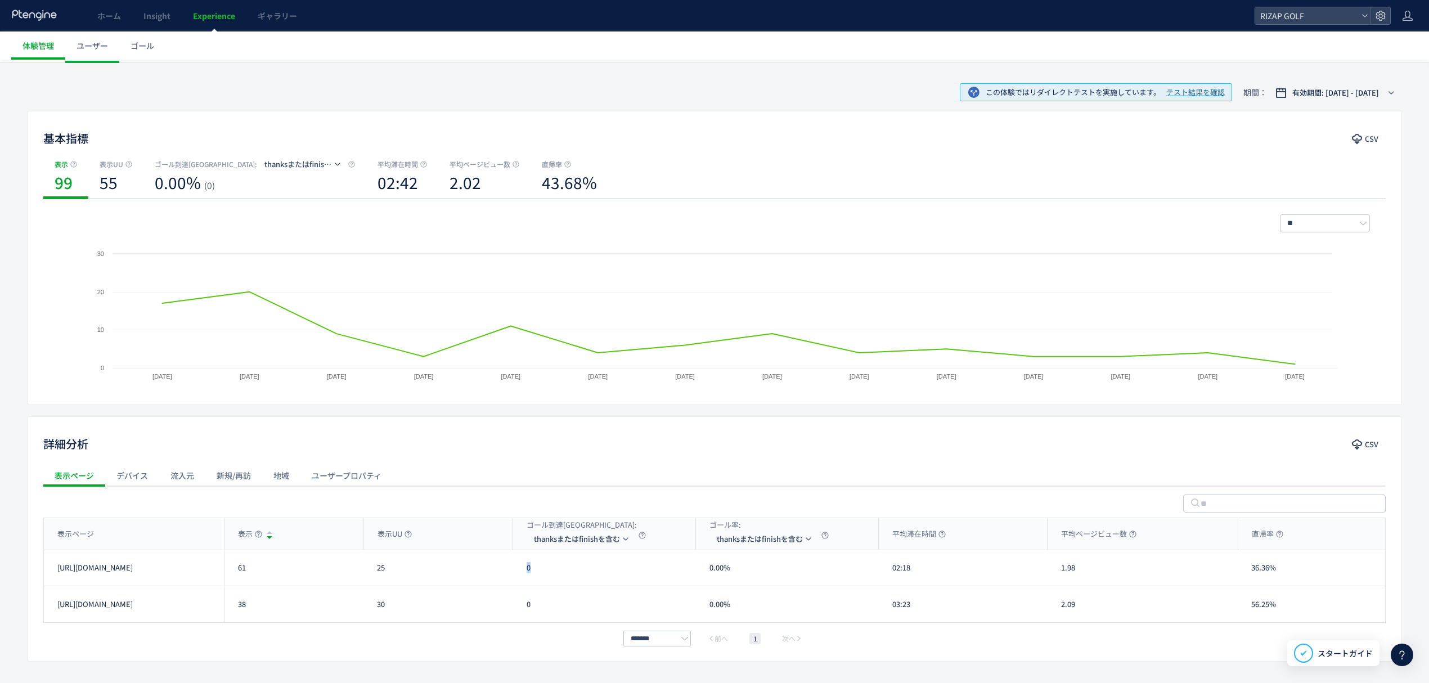
click at [523, 579] on div "0" at bounding box center [604, 567] width 183 height 35
drag, startPoint x: 563, startPoint y: 599, endPoint x: 547, endPoint y: 601, distance: 15.8
click at [563, 599] on li "form(/contact/cp/carrylp)" at bounding box center [583, 593] width 113 height 20
click at [520, 577] on div "2" at bounding box center [604, 567] width 183 height 35
drag, startPoint x: 917, startPoint y: 568, endPoint x: 889, endPoint y: 568, distance: 27.6
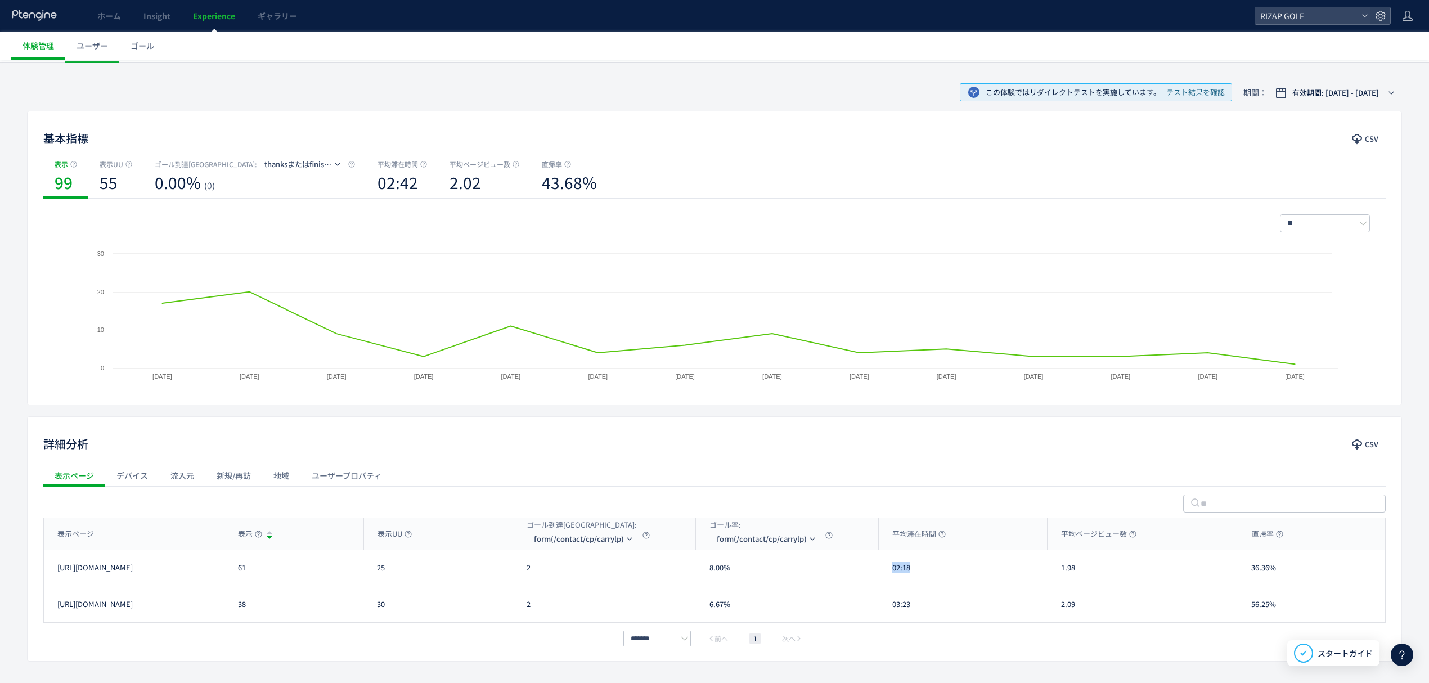
click at [889, 568] on div "02:18" at bounding box center [963, 567] width 169 height 35
drag, startPoint x: 919, startPoint y: 605, endPoint x: 891, endPoint y: 606, distance: 28.1
click at [891, 606] on div "03:23" at bounding box center [963, 604] width 169 height 36
drag, startPoint x: 1086, startPoint y: 574, endPoint x: 1060, endPoint y: 574, distance: 25.9
click at [1060, 574] on div "1.98" at bounding box center [1143, 567] width 190 height 35
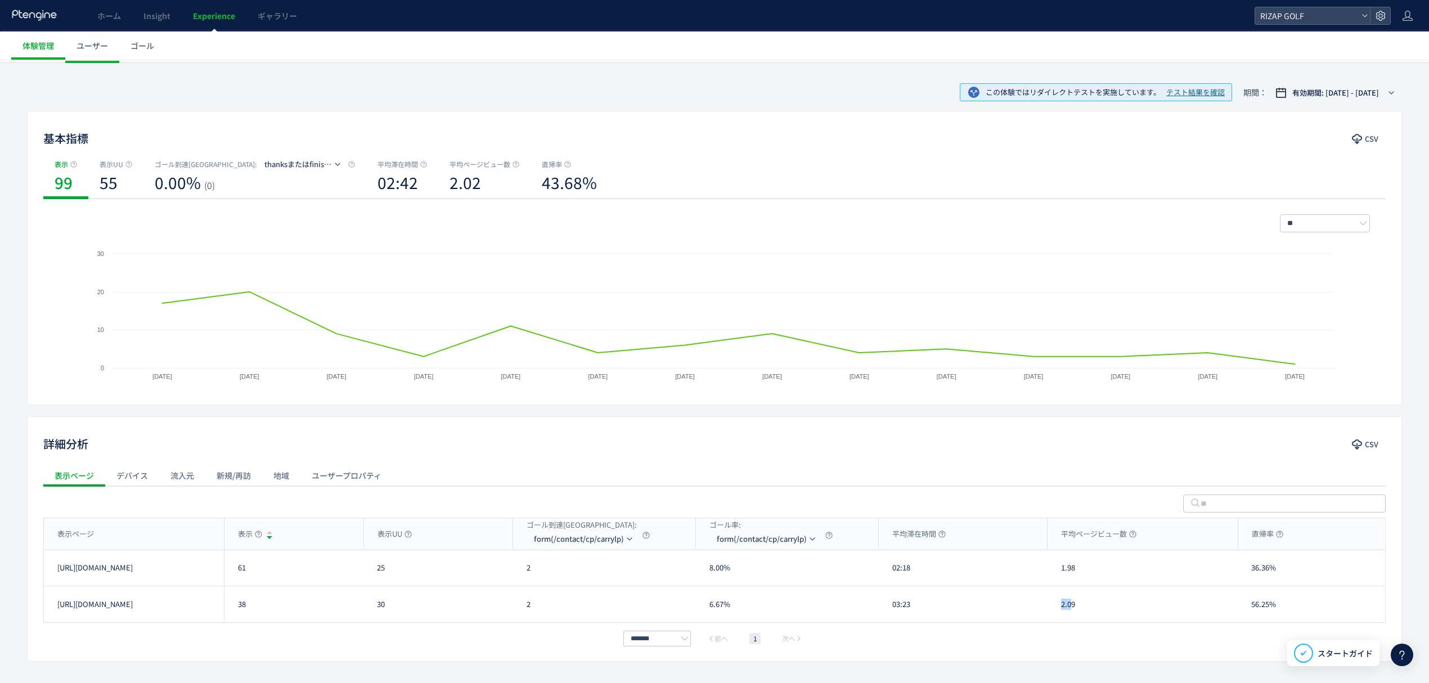
drag, startPoint x: 1071, startPoint y: 607, endPoint x: 1063, endPoint y: 609, distance: 8.7
click at [1054, 607] on div "2.09" at bounding box center [1143, 604] width 190 height 36
drag, startPoint x: 1080, startPoint y: 610, endPoint x: 1062, endPoint y: 610, distance: 18.0
click at [1062, 610] on div "2.09" at bounding box center [1143, 604] width 190 height 36
drag, startPoint x: 1266, startPoint y: 586, endPoint x: 1251, endPoint y: 586, distance: 14.6
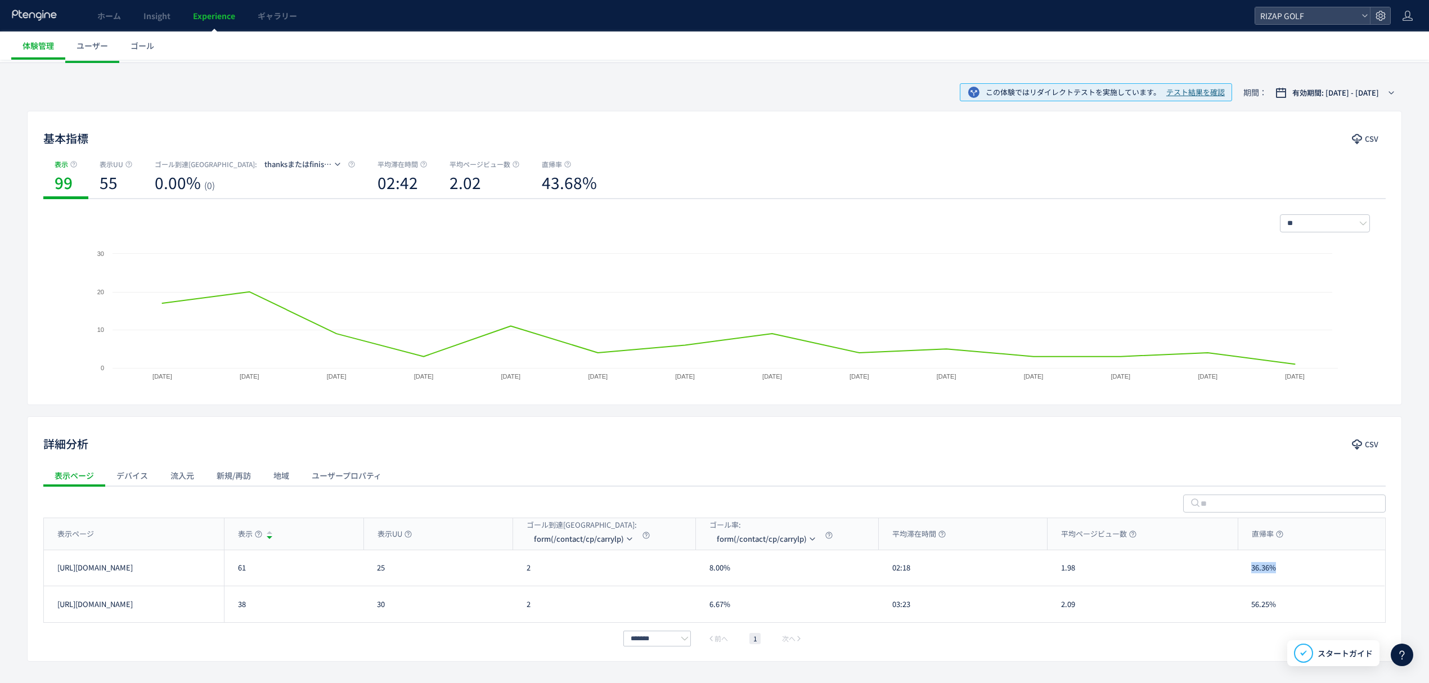
click at [1251, 586] on div "36.36%" at bounding box center [1311, 567] width 147 height 35
drag, startPoint x: 1265, startPoint y: 601, endPoint x: 1249, endPoint y: 600, distance: 16.4
click at [1249, 600] on div "56.25%" at bounding box center [1311, 604] width 147 height 36
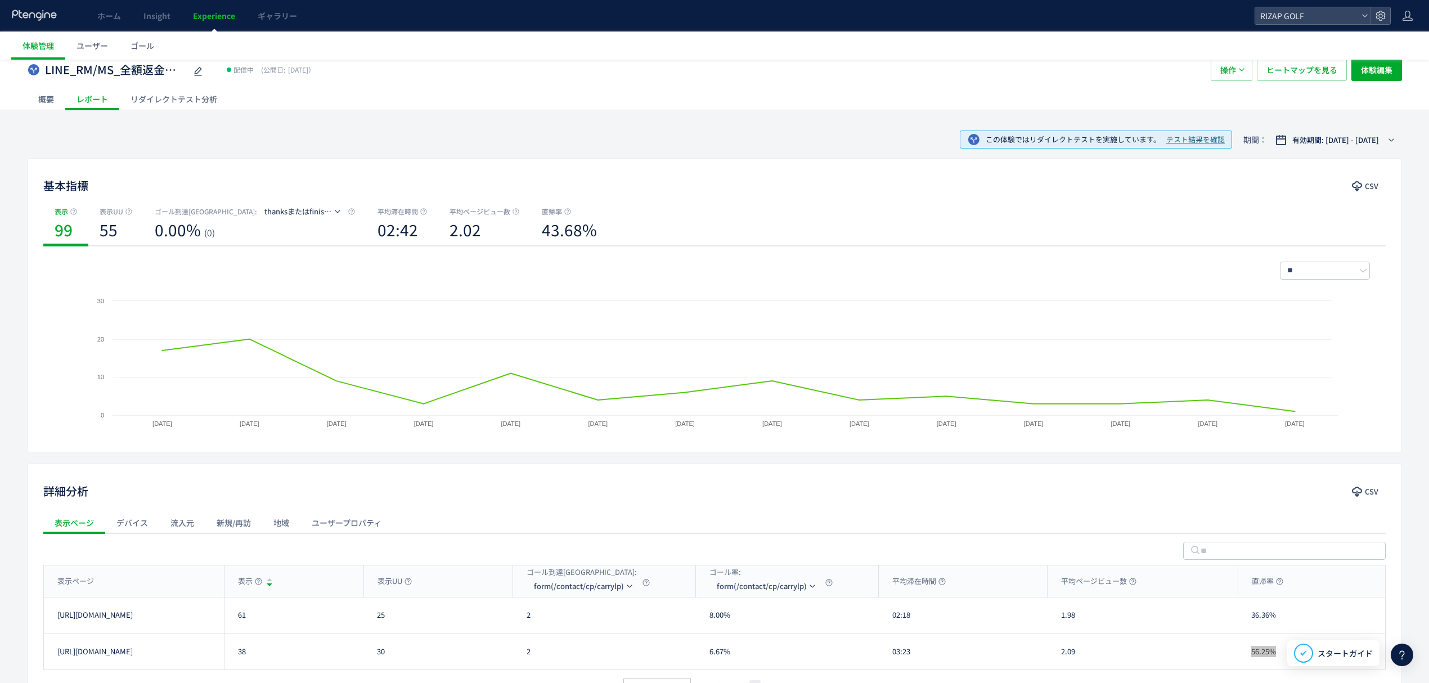
scroll to position [0, 0]
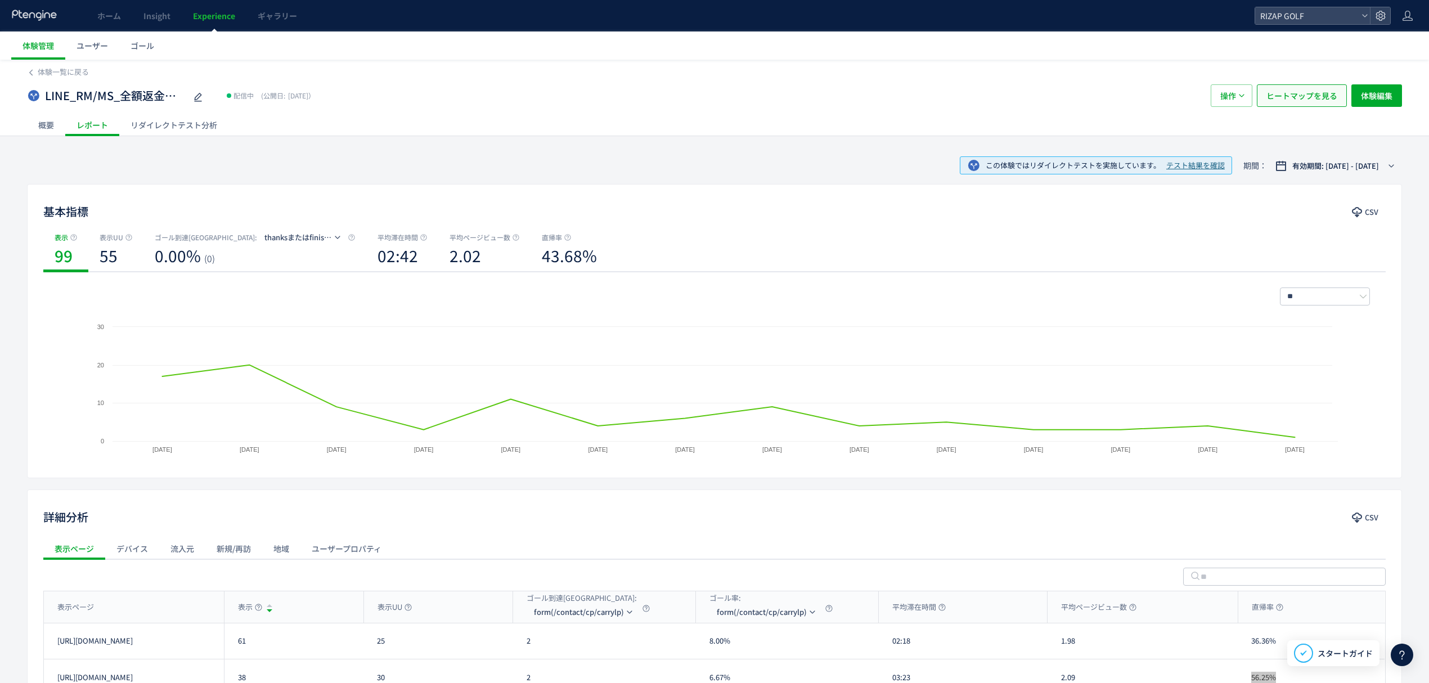
click at [1283, 93] on span "ヒートマップを見る" at bounding box center [1302, 95] width 71 height 23
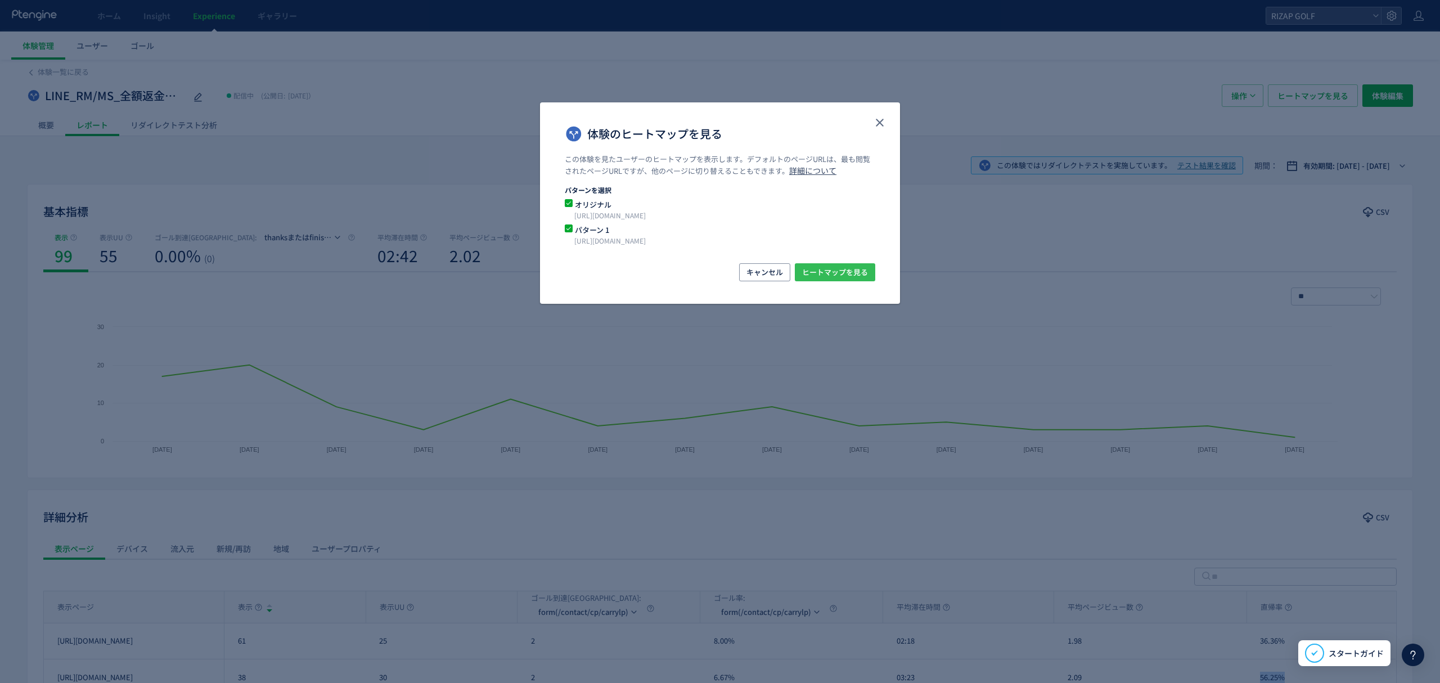
click at [836, 277] on span "ヒートマップを見る" at bounding box center [835, 272] width 66 height 18
click at [886, 123] on icon "close" at bounding box center [880, 123] width 14 height 14
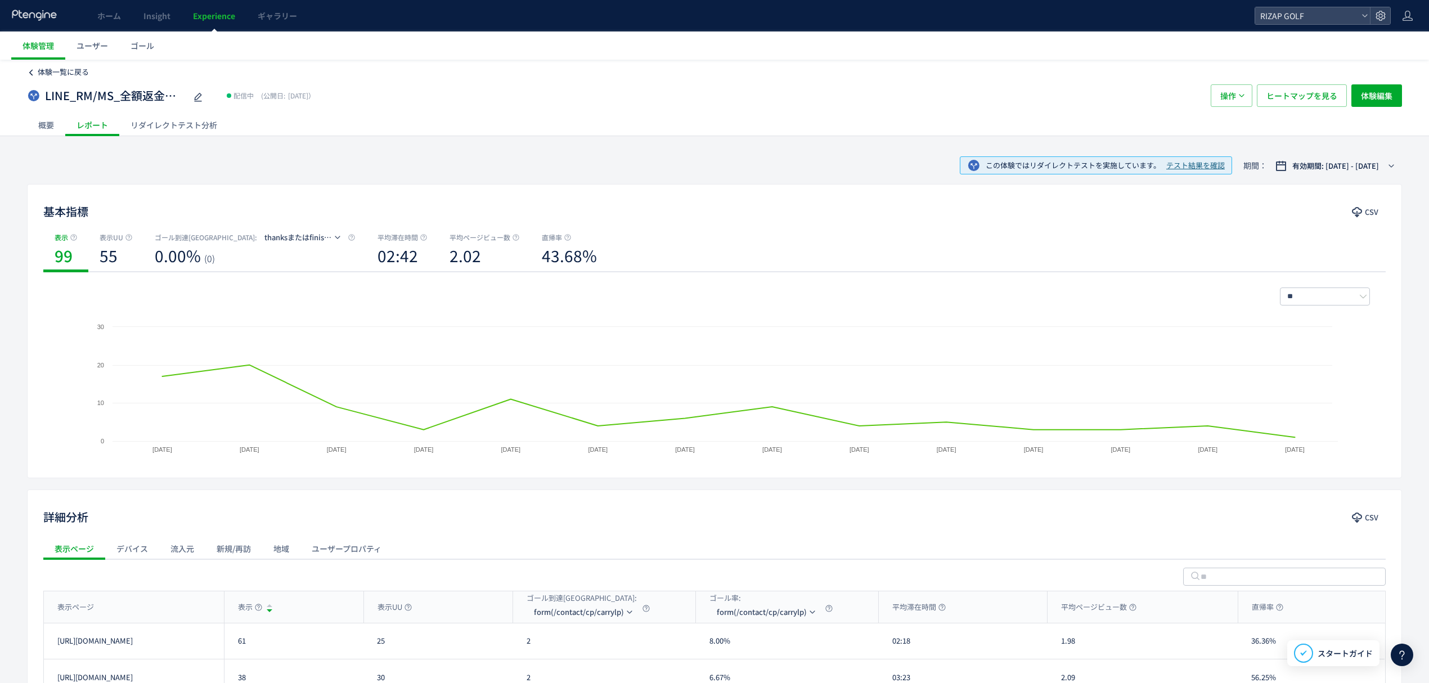
click at [61, 72] on span "体験一覧に戻る" at bounding box center [63, 71] width 51 height 11
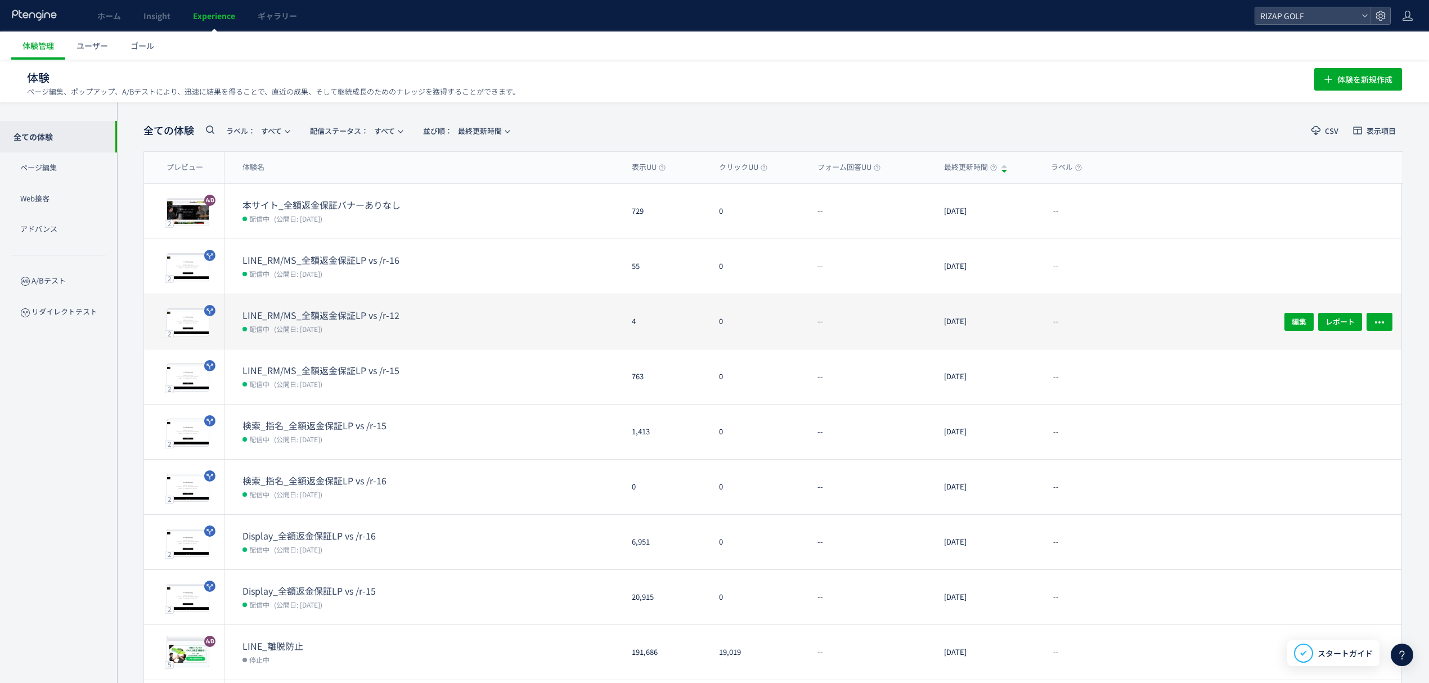
click at [380, 316] on dt "LINE_RM/MS_全額返金保証LP vs /r-12" at bounding box center [333, 315] width 180 height 13
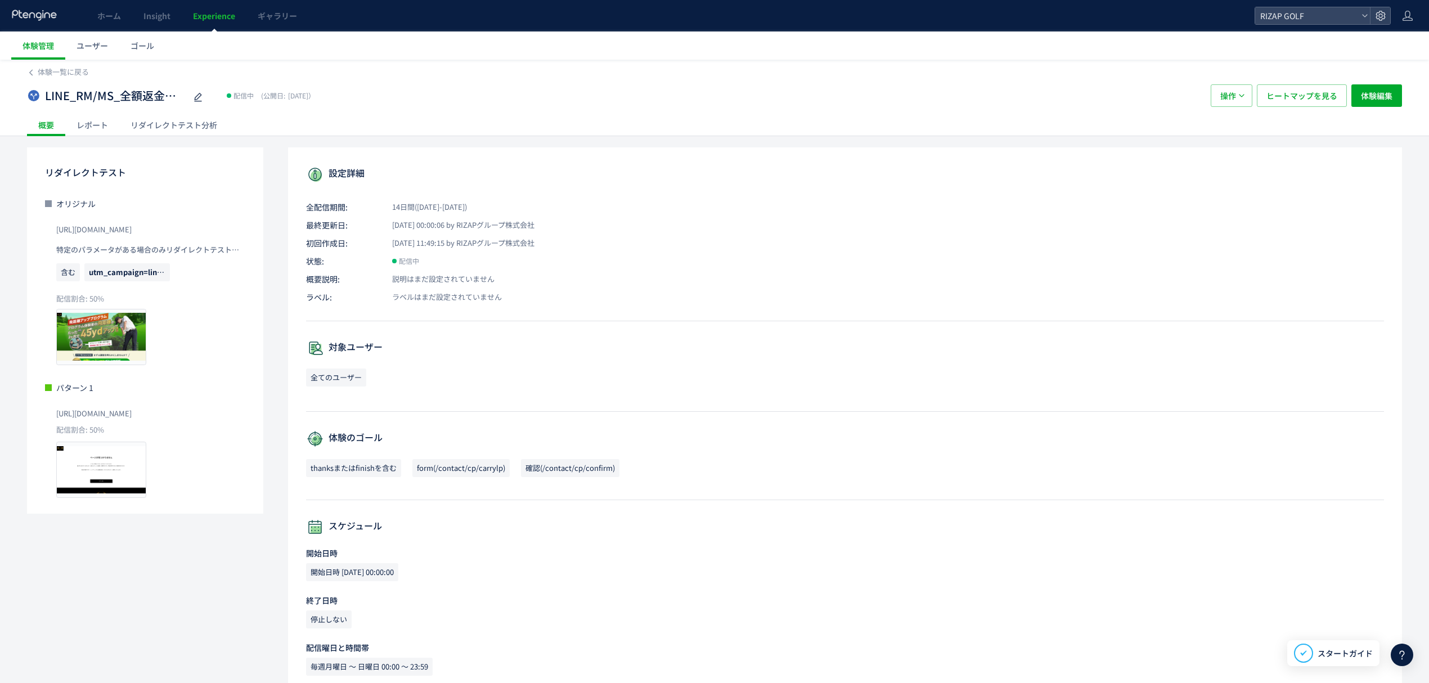
click at [88, 129] on div "レポート" at bounding box center [92, 125] width 54 height 23
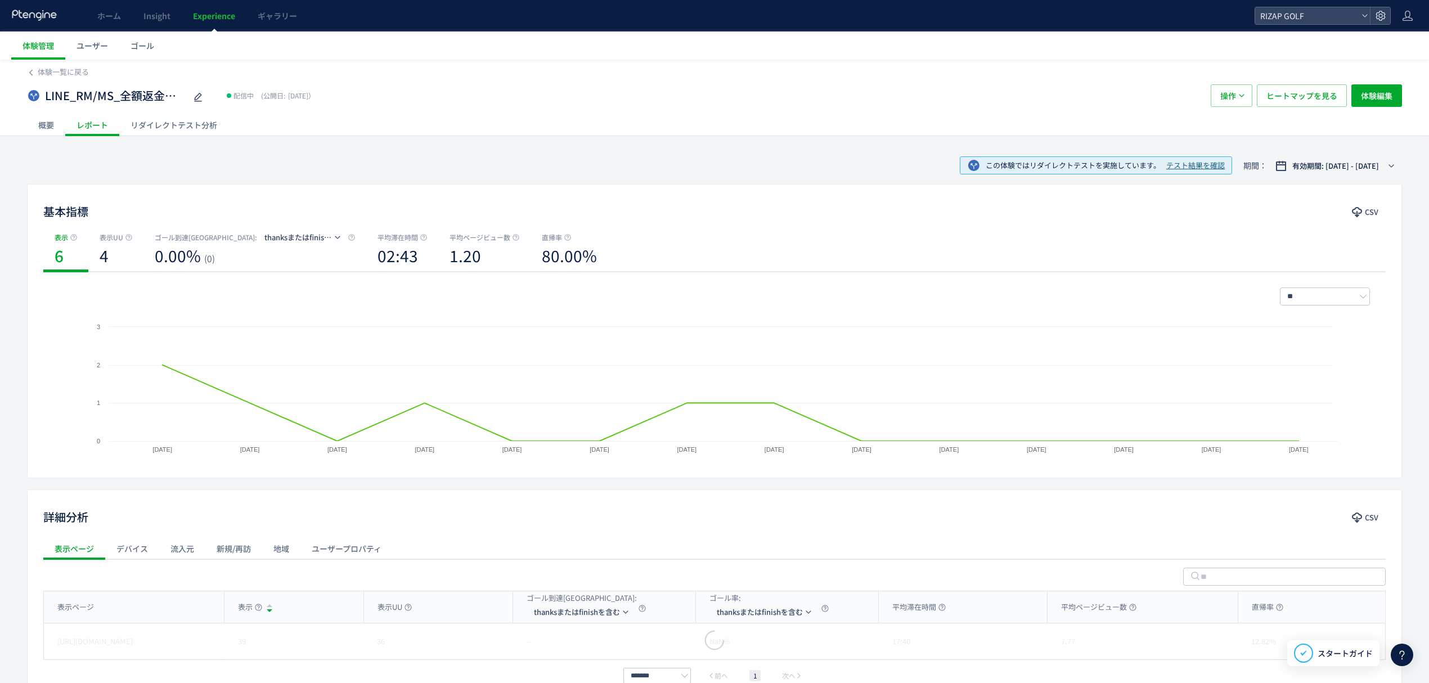
scroll to position [73, 0]
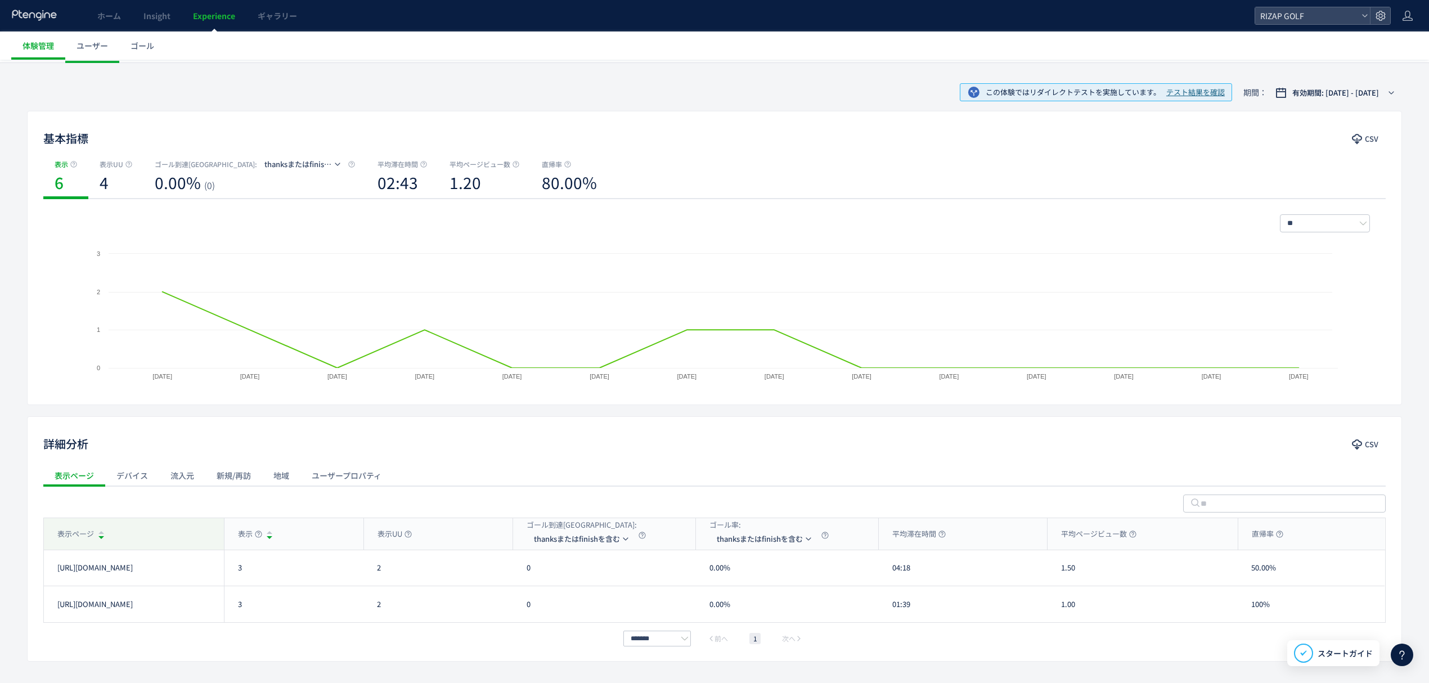
click at [151, 531] on div "表示ページ" at bounding box center [134, 534] width 180 height 32
drag, startPoint x: 239, startPoint y: 581, endPoint x: 230, endPoint y: 581, distance: 9.0
click at [230, 581] on div "3" at bounding box center [294, 567] width 140 height 35
drag, startPoint x: 245, startPoint y: 601, endPoint x: 230, endPoint y: 601, distance: 15.8
click at [230, 601] on div "3" at bounding box center [294, 604] width 140 height 36
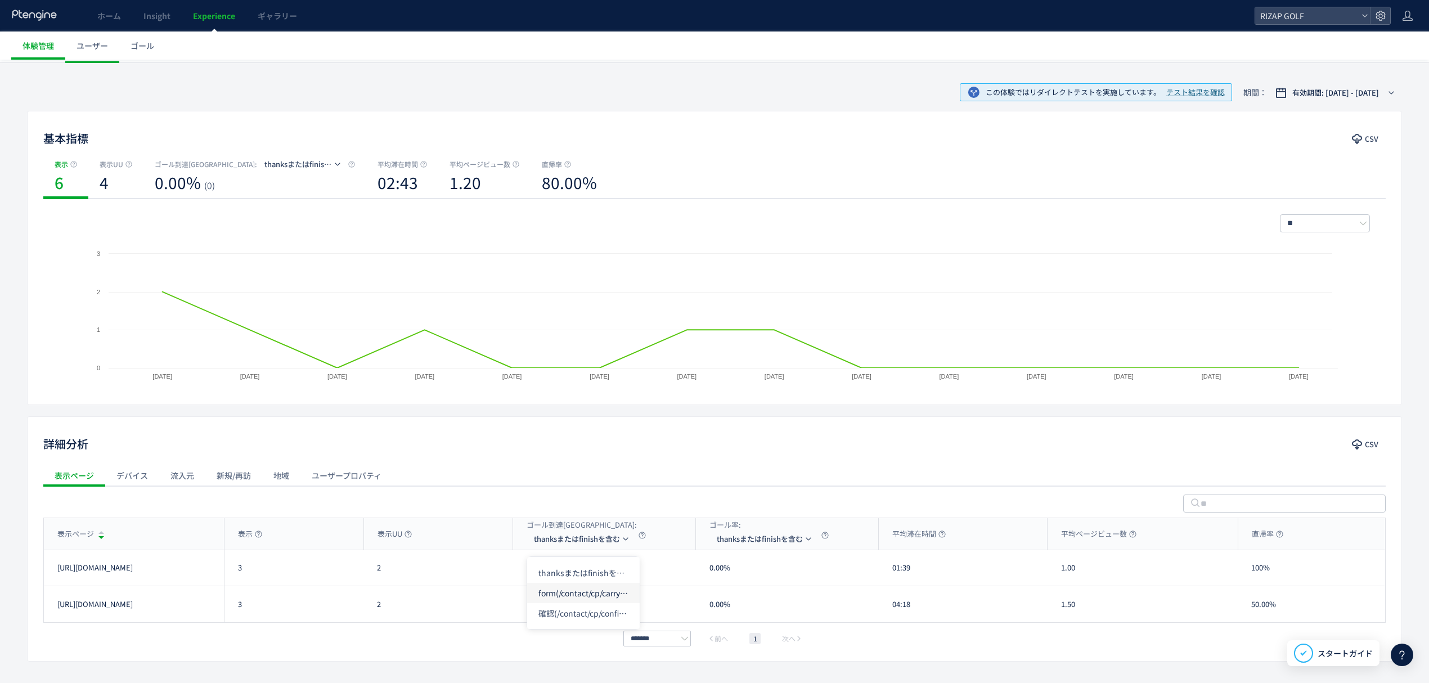
click at [568, 602] on li "form(/contact/cp/carrylp)" at bounding box center [583, 593] width 113 height 20
drag, startPoint x: 921, startPoint y: 572, endPoint x: 885, endPoint y: 571, distance: 35.5
click at [885, 571] on div "01:39" at bounding box center [963, 567] width 169 height 35
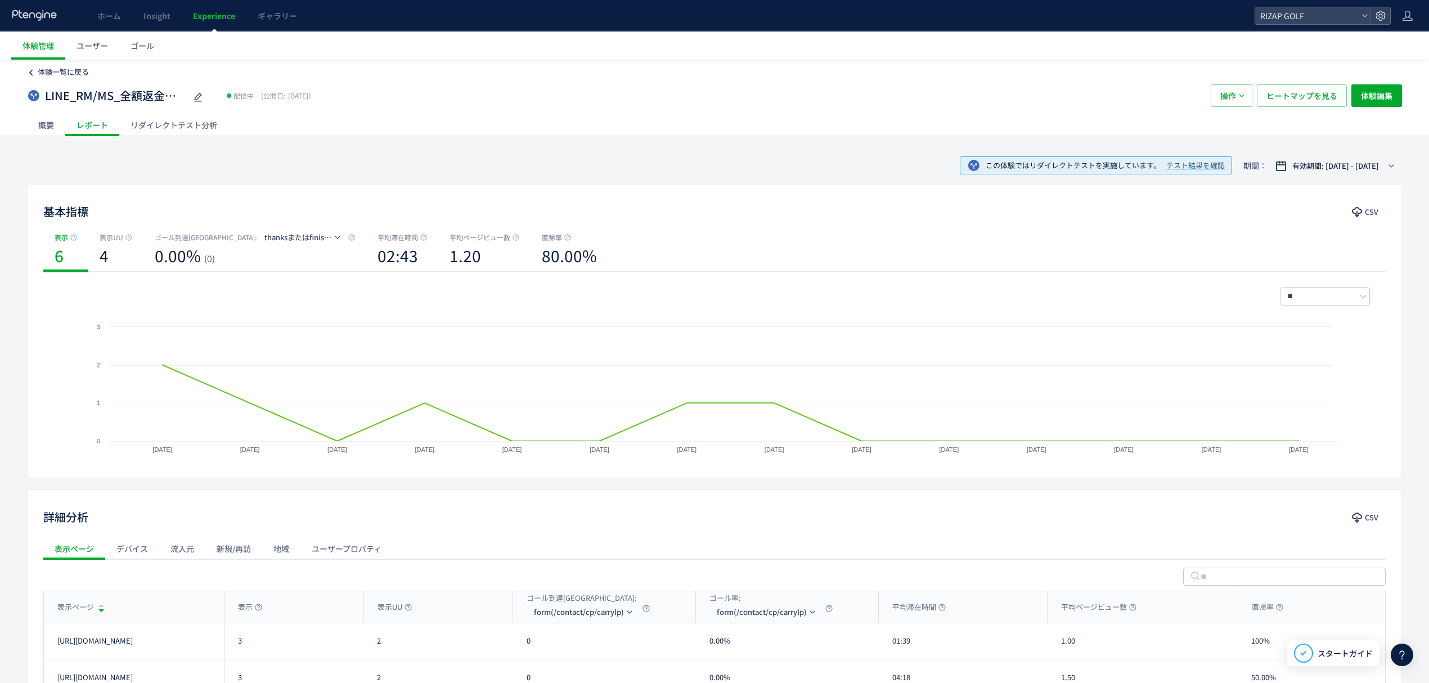
click at [74, 73] on span "体験一覧に戻る" at bounding box center [63, 71] width 51 height 11
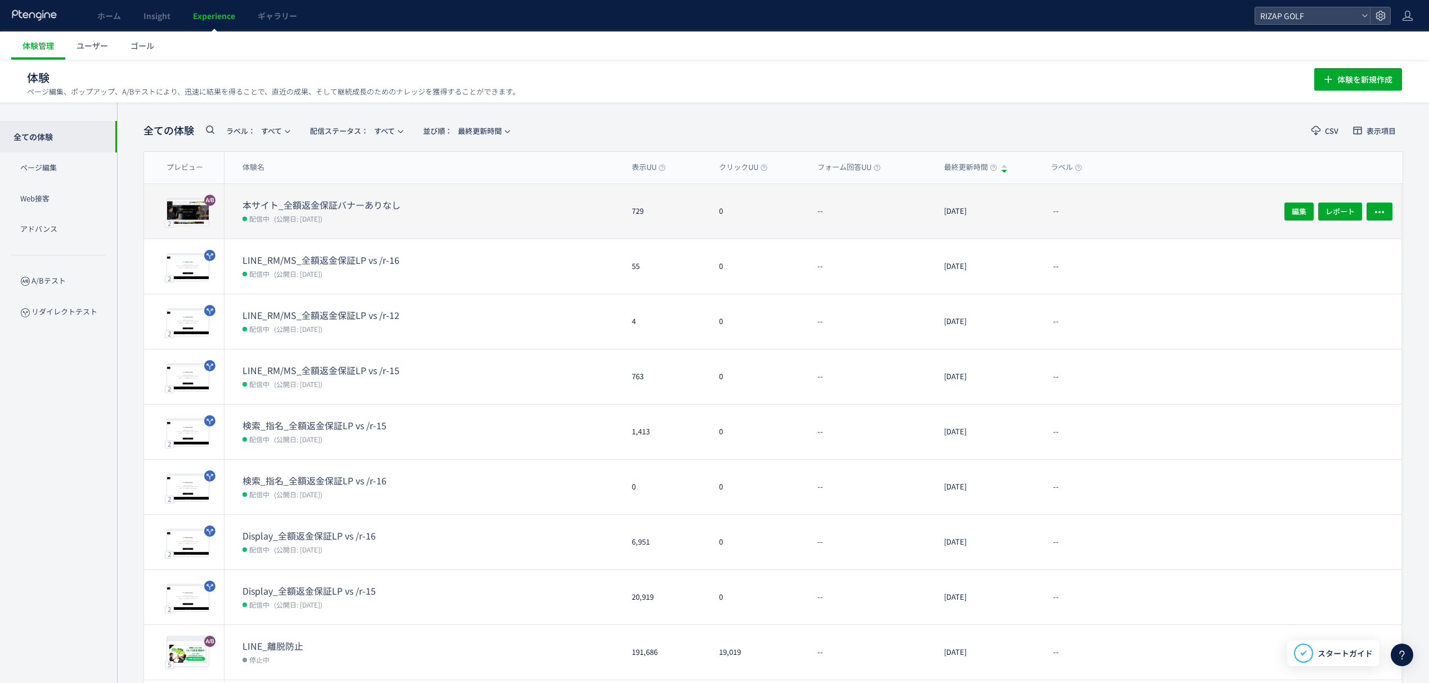
drag, startPoint x: 336, startPoint y: 219, endPoint x: 339, endPoint y: 208, distance: 11.5
click at [339, 208] on dt "本サイト_全額返金保証バナーありなし" at bounding box center [333, 205] width 180 height 13
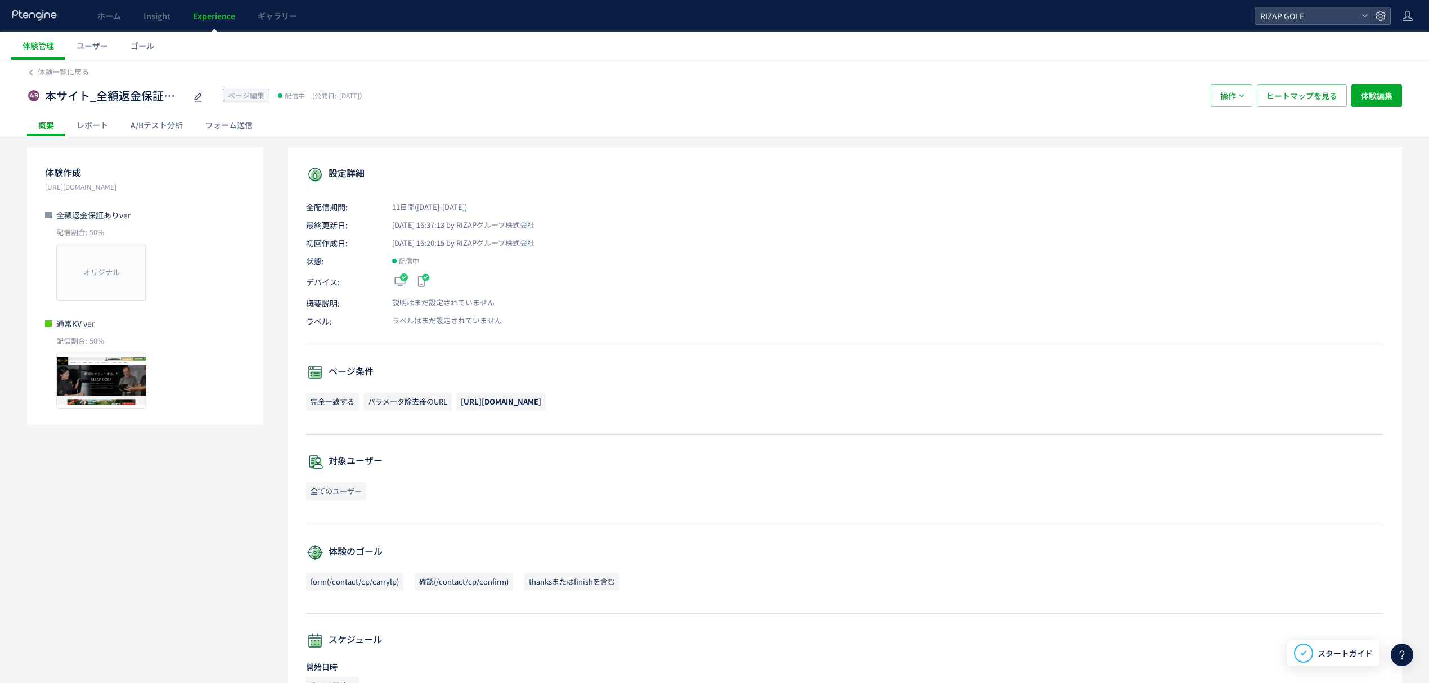
click at [87, 132] on div "レポート" at bounding box center [92, 125] width 54 height 23
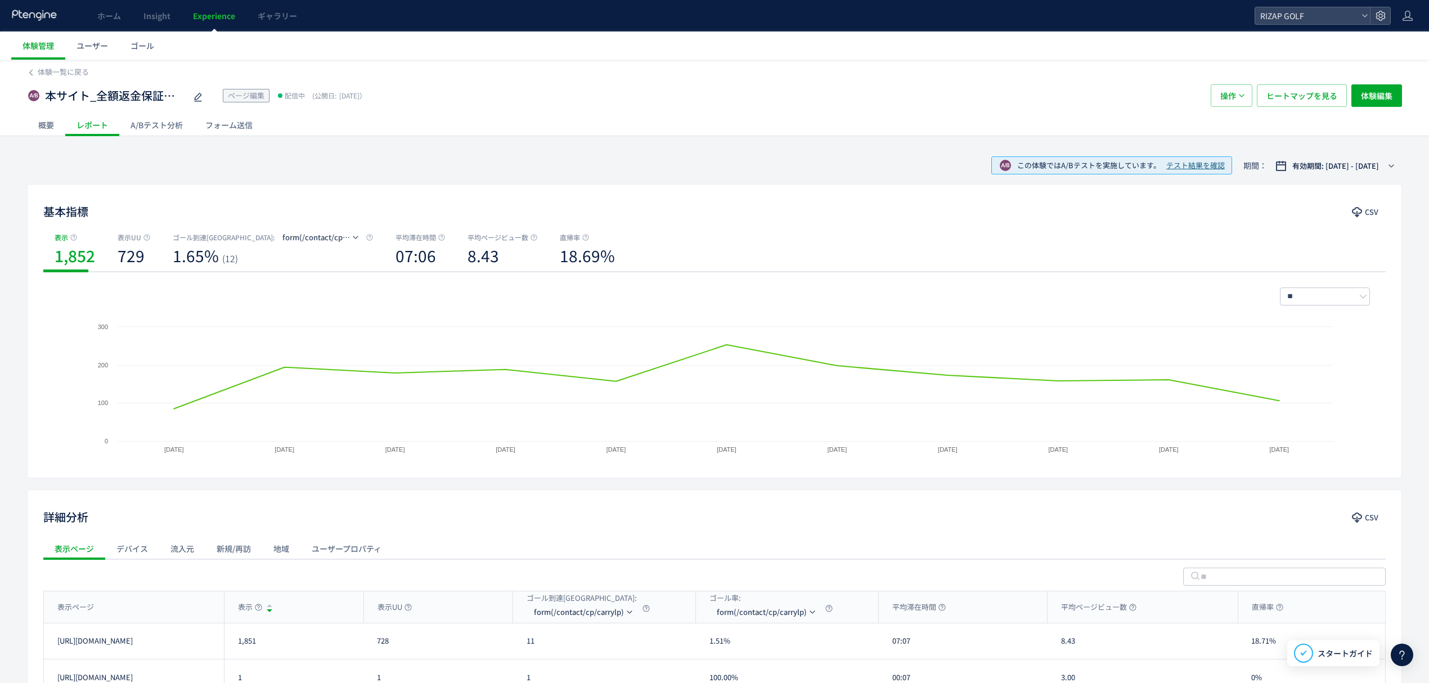
click at [165, 109] on div "本サイト_全額返金保証バナーありなし ページ編集 配信中 (公開日: 2025/09/16） 操作 ヒートマップを見る 体験編集" at bounding box center [714, 96] width 1375 height 36
click at [163, 118] on div "A/Bテスト分析" at bounding box center [156, 125] width 75 height 23
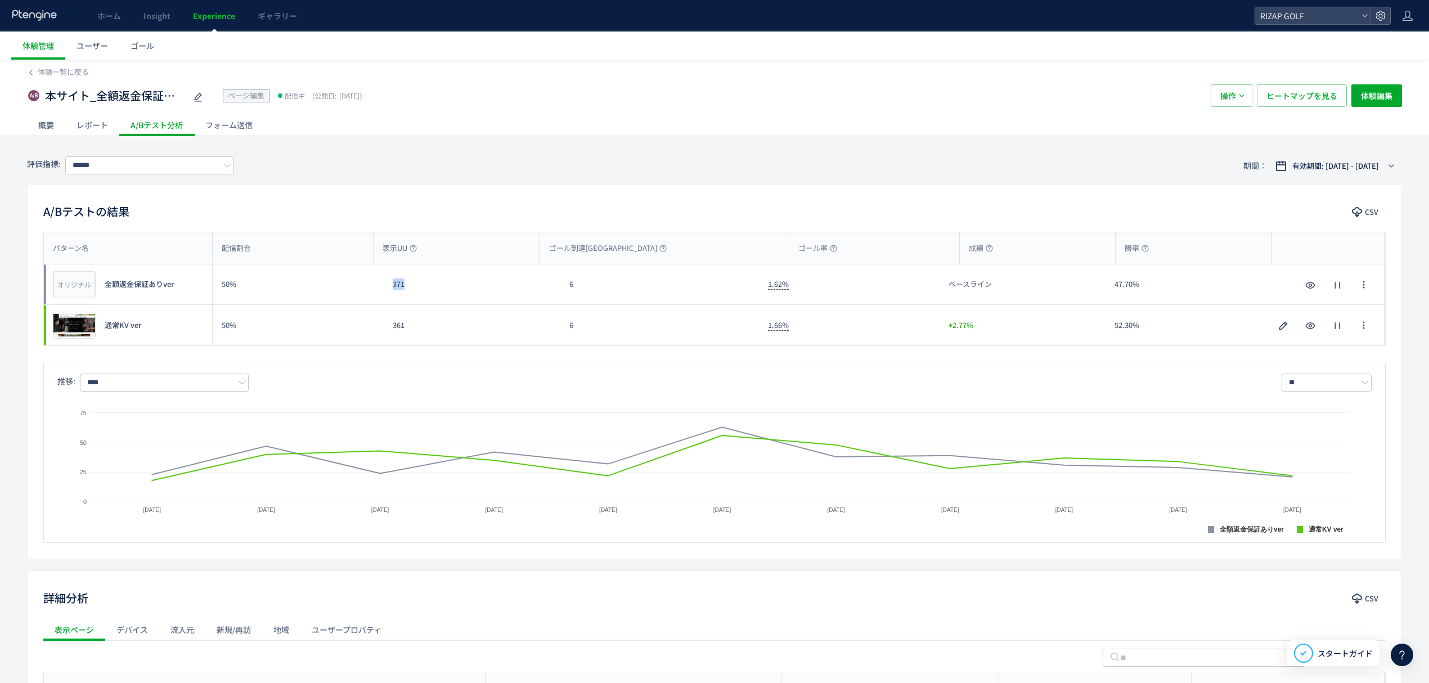
drag, startPoint x: 422, startPoint y: 293, endPoint x: 389, endPoint y: 295, distance: 32.7
click at [389, 295] on div "371" at bounding box center [472, 284] width 177 height 40
drag, startPoint x: 407, startPoint y: 340, endPoint x: 382, endPoint y: 339, distance: 25.9
click at [382, 339] on div "プレビュー 通常KV ver 50% 361 6 1.66% +2.77% 52.30% プレビュー 通常KV ver" at bounding box center [714, 325] width 1341 height 41
drag, startPoint x: 590, startPoint y: 295, endPoint x: 559, endPoint y: 291, distance: 31.2
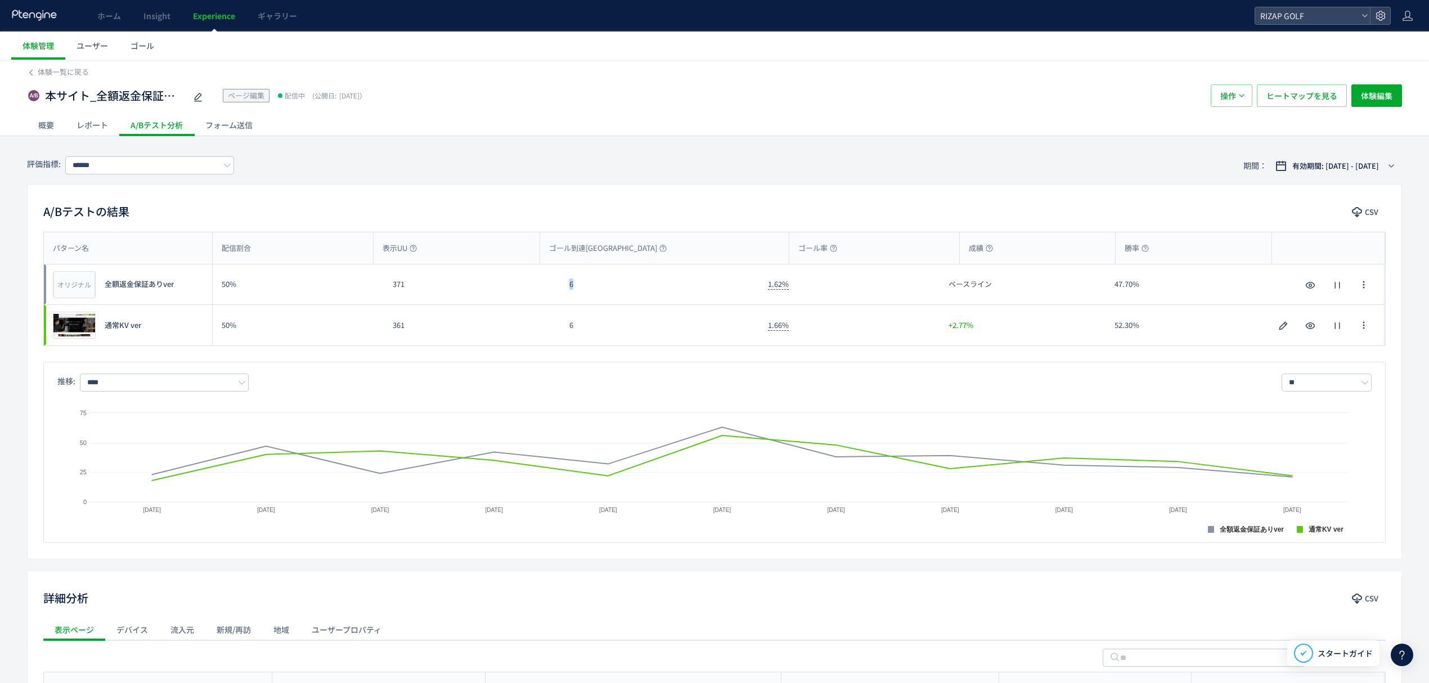
click at [559, 291] on div "オリジナル プレビュー 全額返金保証ありver 50% 371 6 1.62% ベースライン 47.70% オリジナル プレビュー 全額返金保証ありver" at bounding box center [714, 284] width 1341 height 41
click at [128, 168] on input "******" at bounding box center [149, 165] width 169 height 18
click at [134, 250] on span "thanksまたはfinishを含む" at bounding box center [152, 250] width 146 height 19
drag, startPoint x: 594, startPoint y: 289, endPoint x: 563, endPoint y: 289, distance: 31.5
click at [563, 289] on div "5" at bounding box center [659, 284] width 199 height 40
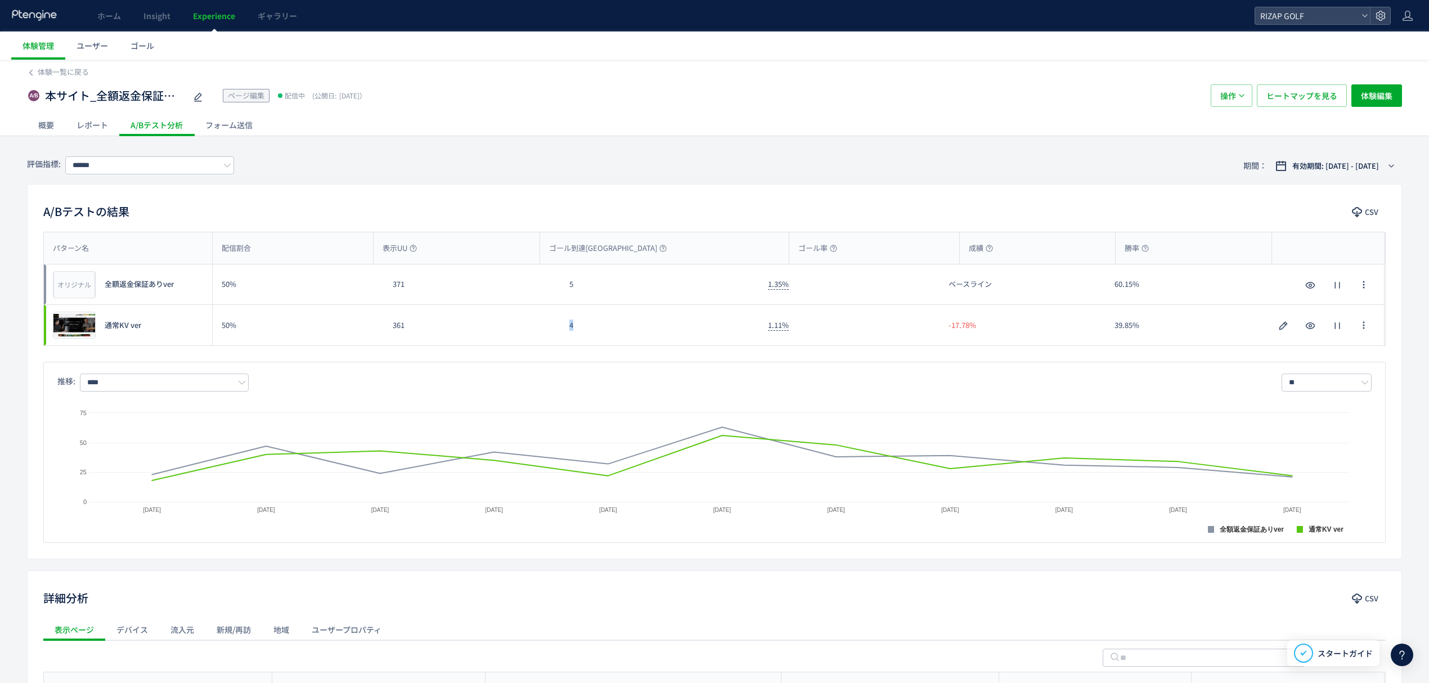
drag, startPoint x: 585, startPoint y: 323, endPoint x: 541, endPoint y: 325, distance: 44.5
click at [541, 325] on div "プレビュー 通常KV ver 50% 361 4 1.11% -17.78% 39.85% プレビュー 通常KV ver" at bounding box center [714, 325] width 1341 height 41
